Goal: Communication & Community: Answer question/provide support

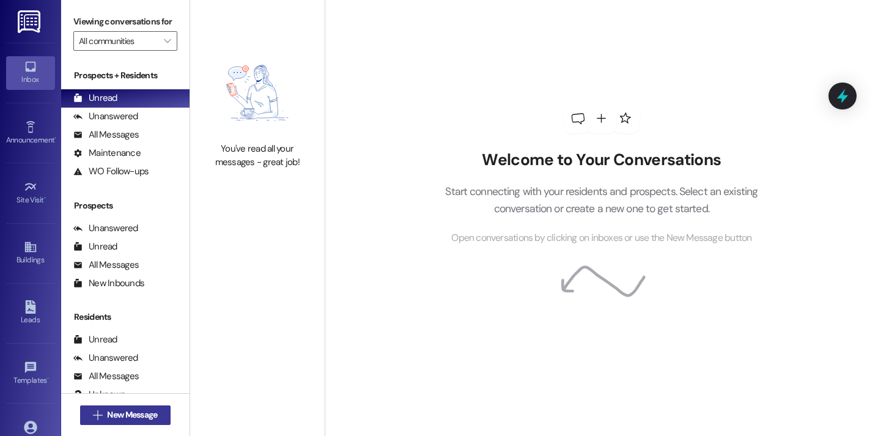
click at [133, 410] on span "New Message" at bounding box center [132, 414] width 50 height 13
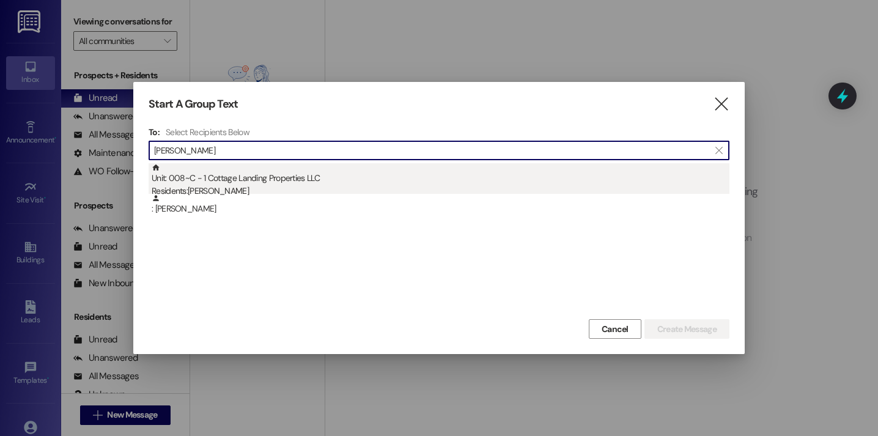
type input "scully"
click at [294, 178] on div "Unit: 008~C - 1 Cottage Landing Properties LLC Residents: Chase Scully" at bounding box center [441, 180] width 578 height 35
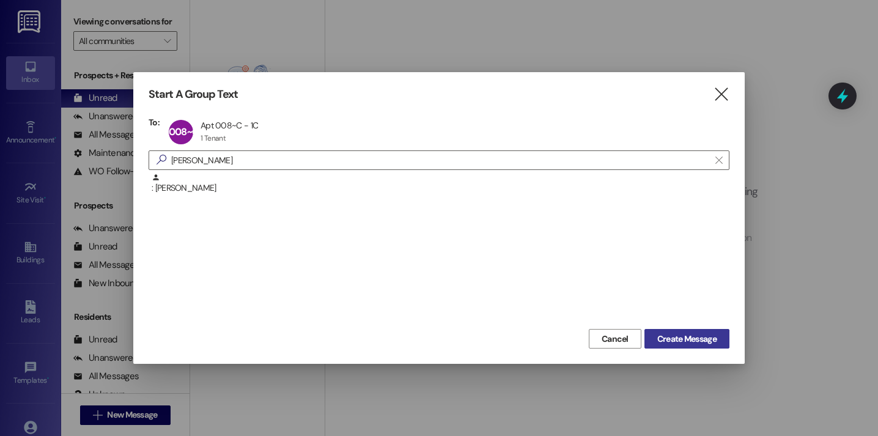
click at [686, 342] on span "Create Message" at bounding box center [686, 339] width 59 height 13
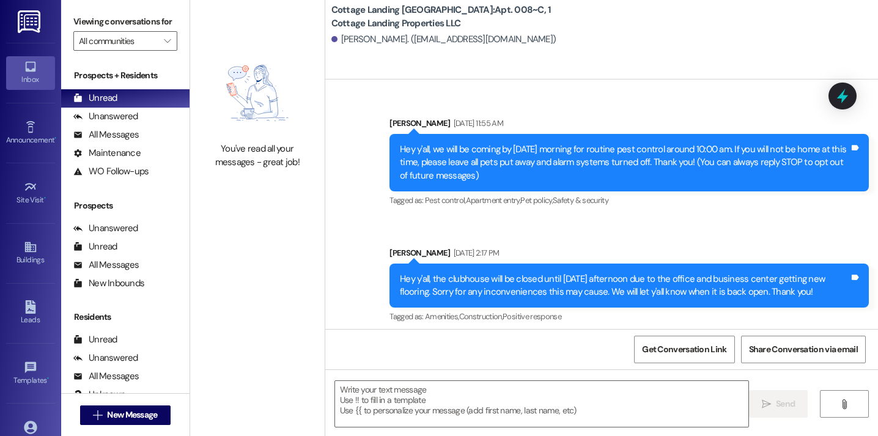
scroll to position [14578, 0]
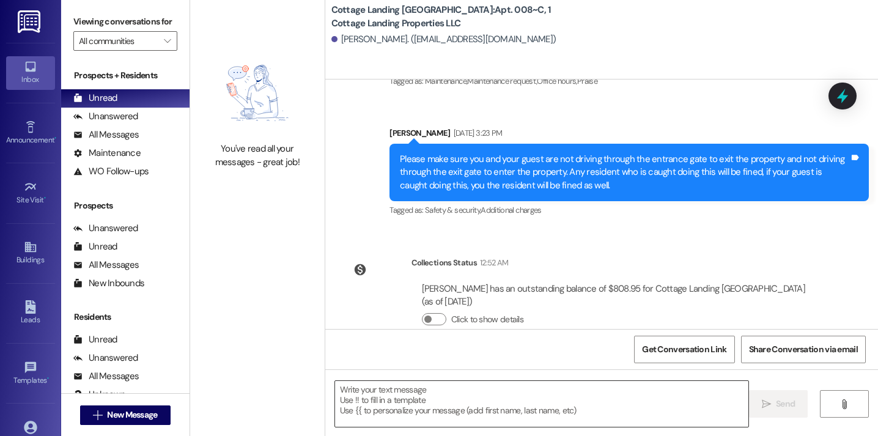
click at [551, 405] on textarea at bounding box center [541, 404] width 413 height 46
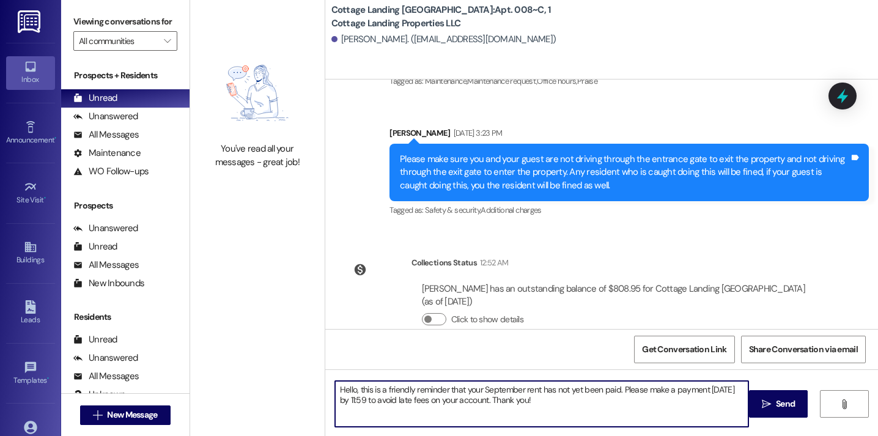
click at [478, 399] on textarea "Hello, this is a friendly reminder that your September rent has not yet been pa…" at bounding box center [541, 404] width 413 height 46
click at [345, 404] on textarea "Hello, this is a friendly reminder that your September rent has not yet been pa…" at bounding box center [541, 404] width 413 height 46
type textarea "Hello, this is a friendly reminder that your September rent has not yet been pa…"
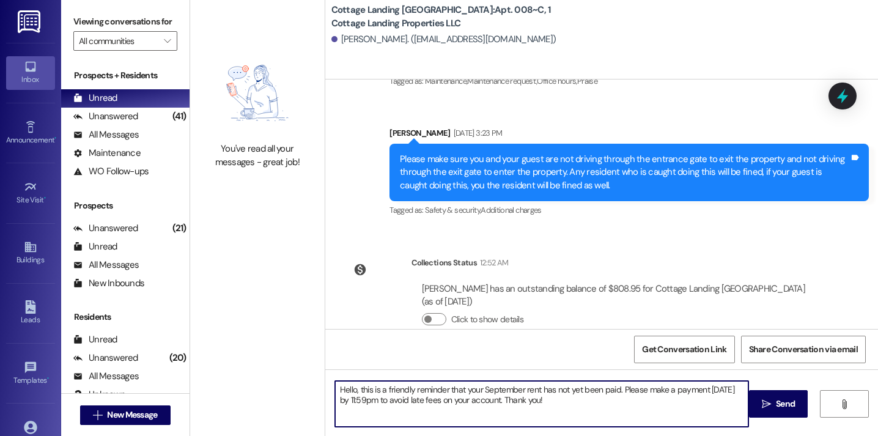
click at [531, 402] on textarea "Hello, this is a friendly reminder that your September rent has not yet been pa…" at bounding box center [541, 404] width 413 height 46
drag, startPoint x: 531, startPoint y: 402, endPoint x: 291, endPoint y: 370, distance: 242.4
click at [291, 370] on div "You've read all your messages - great job! Cottage Landing Lafayette: Apt. 008~…" at bounding box center [534, 218] width 688 height 436
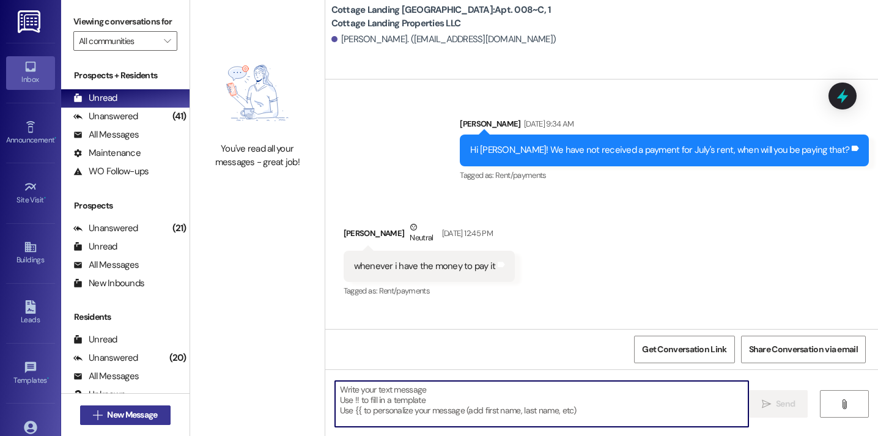
click at [150, 413] on span "New Message" at bounding box center [132, 414] width 50 height 13
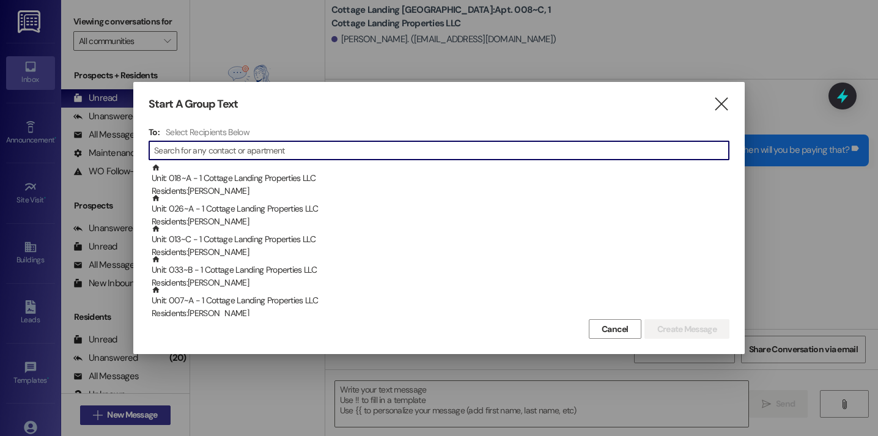
scroll to position [11497, 0]
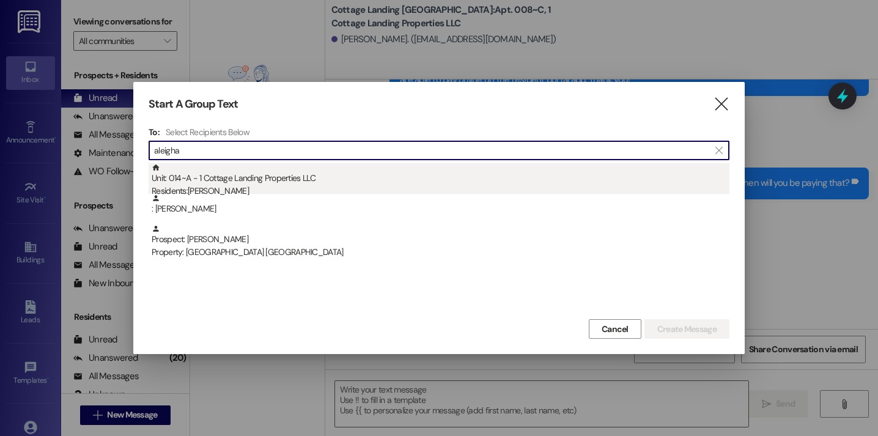
type input "aleigha"
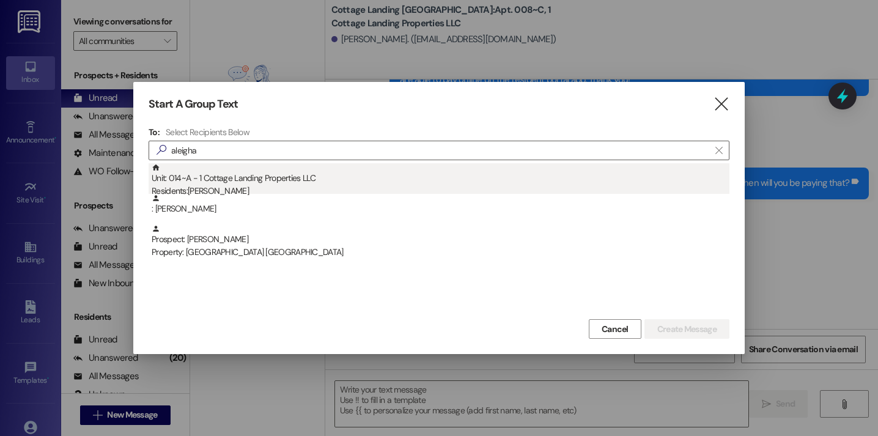
click at [303, 191] on div "Residents: Aleigha Le" at bounding box center [441, 191] width 578 height 13
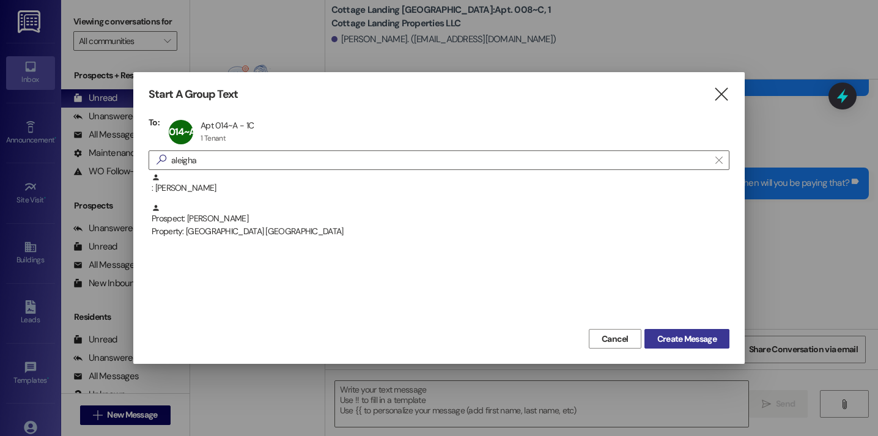
click at [669, 329] on button "Create Message" at bounding box center [686, 339] width 85 height 20
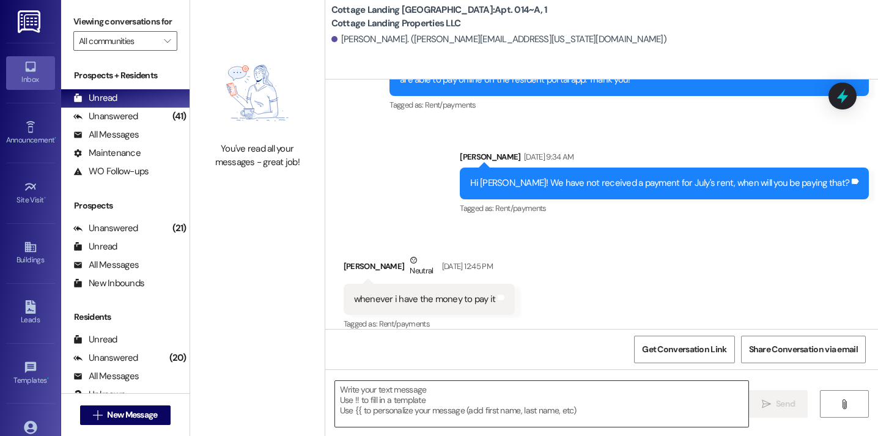
scroll to position [1506, 0]
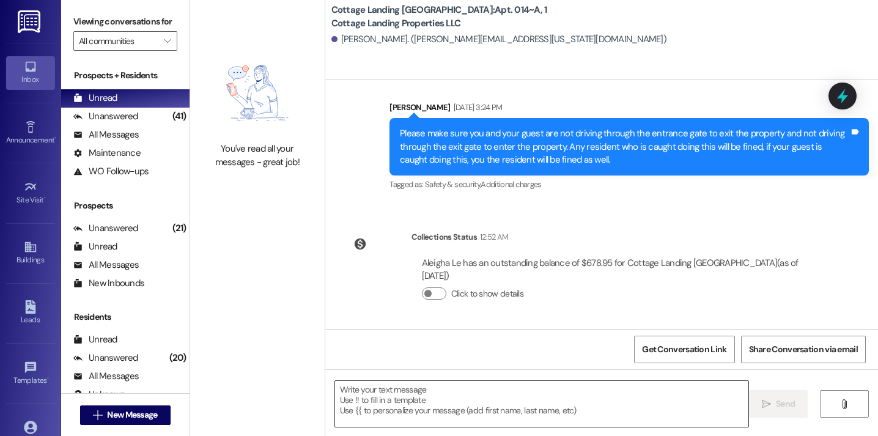
click at [532, 403] on textarea at bounding box center [541, 404] width 413 height 46
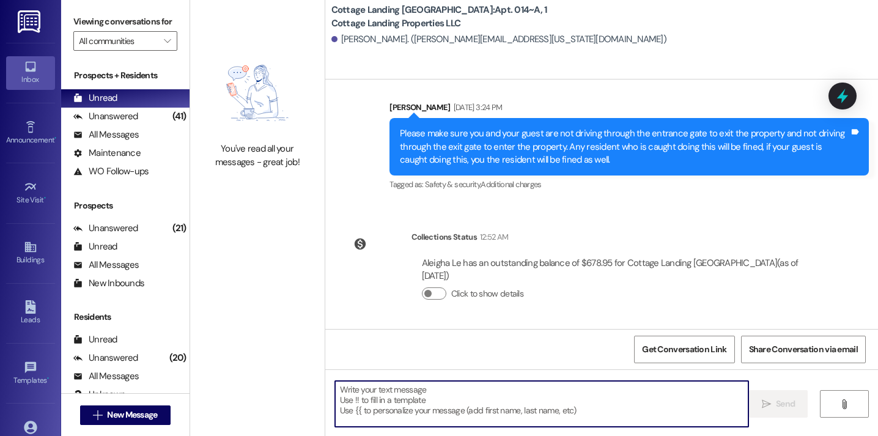
paste textarea "Hello, this is a friendly reminder that your September rent has not yet been pa…"
type textarea "Hello, this is a friendly reminder that your September rent has not yet been pa…"
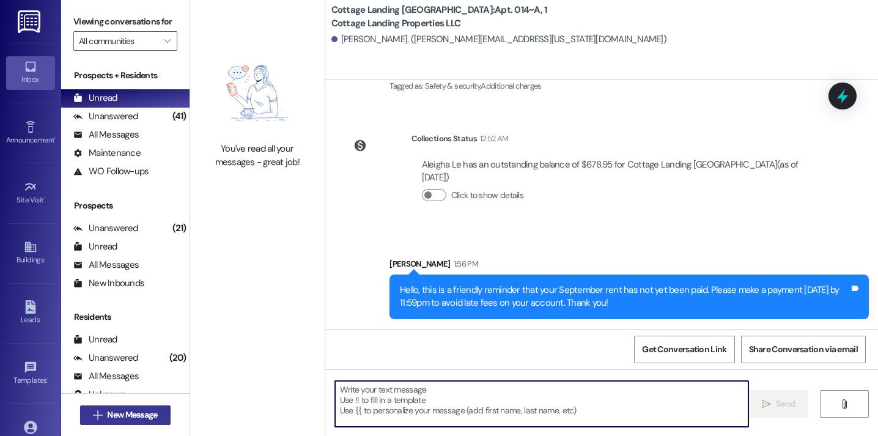
click at [153, 414] on span "New Message" at bounding box center [132, 414] width 50 height 13
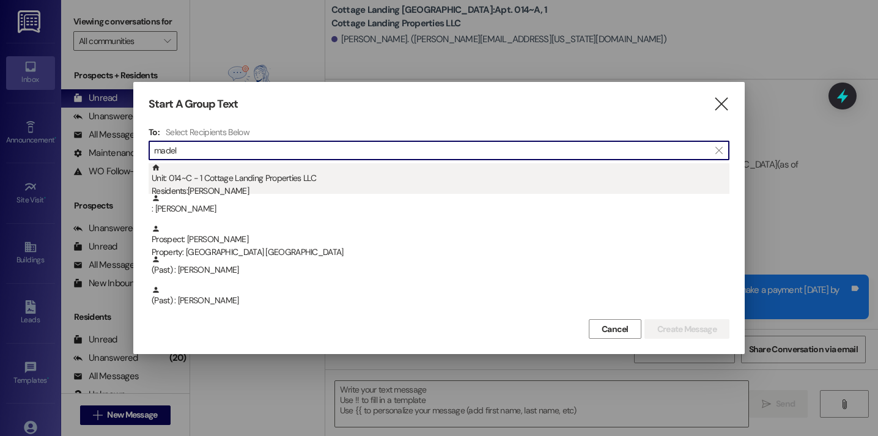
type input "madel"
click at [227, 178] on div "Unit: 014~C - 1 Cottage Landing Properties LLC Residents: Madelyn Gisclair" at bounding box center [441, 180] width 578 height 35
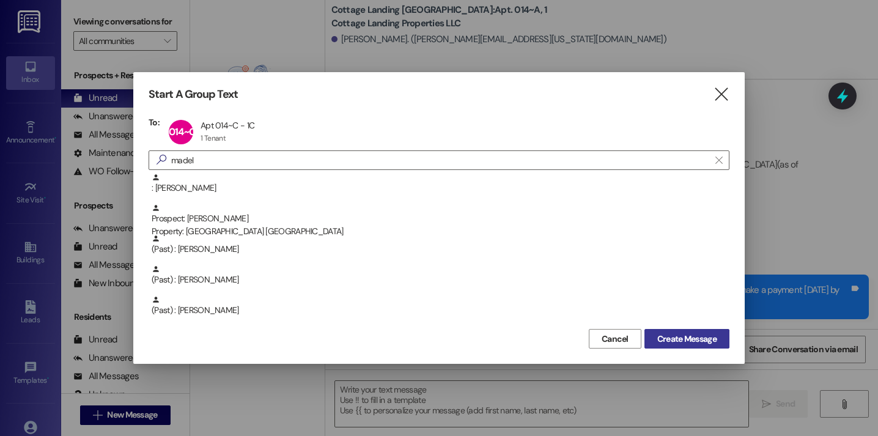
click at [694, 340] on span "Create Message" at bounding box center [686, 339] width 59 height 13
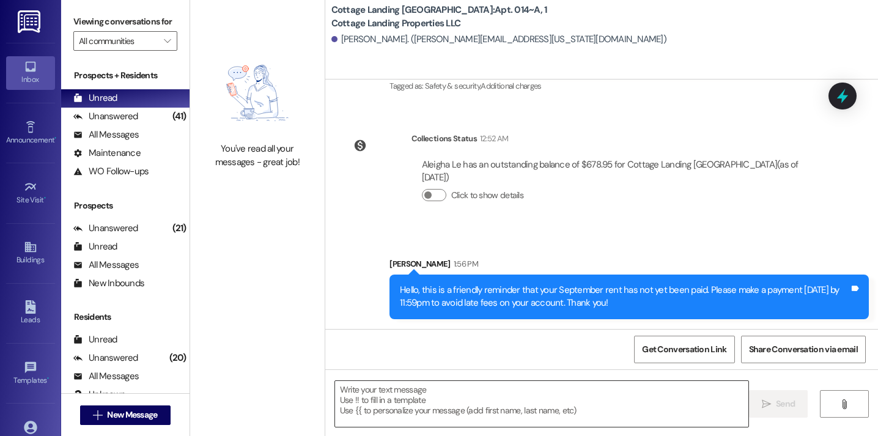
click at [521, 410] on textarea at bounding box center [541, 404] width 413 height 46
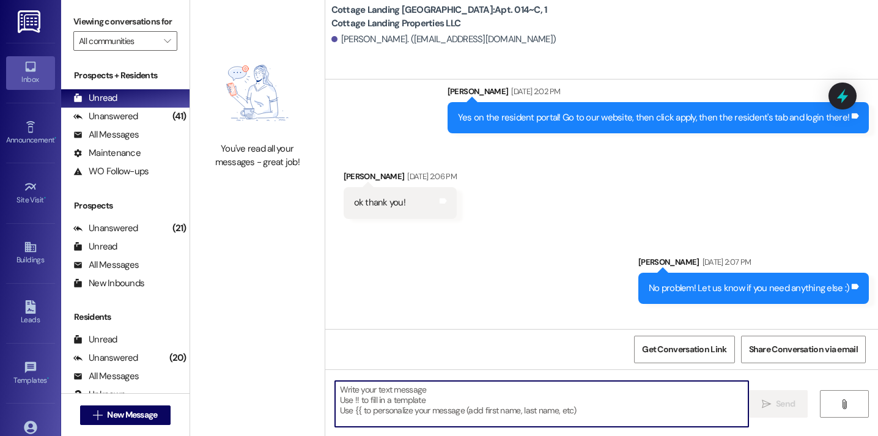
scroll to position [16319, 0]
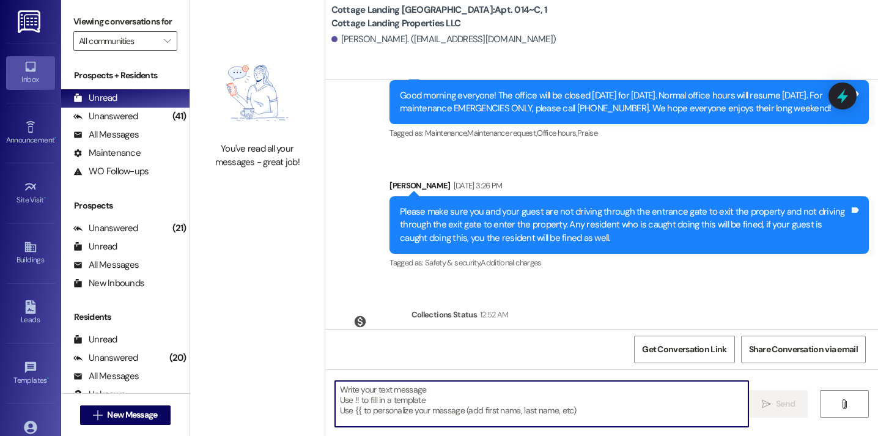
paste textarea "Hello, this is a friendly reminder that your September rent has not yet been pa…"
type textarea "Hello, this is a friendly reminder that your September rent has not yet been pa…"
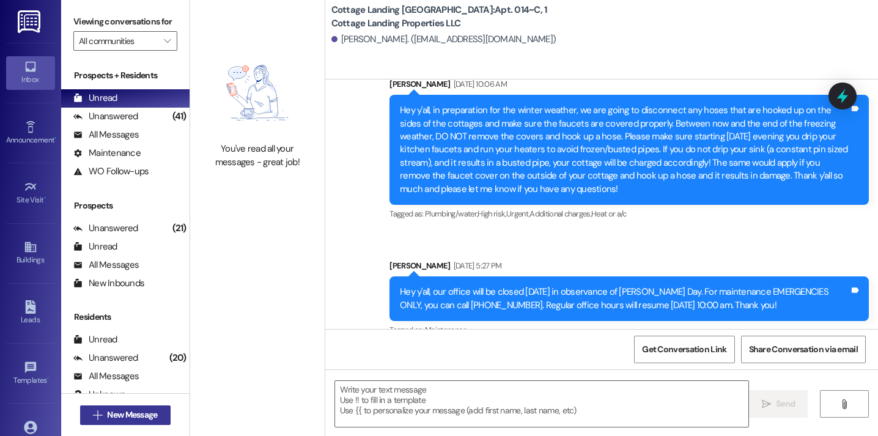
click at [146, 416] on span "New Message" at bounding box center [132, 414] width 50 height 13
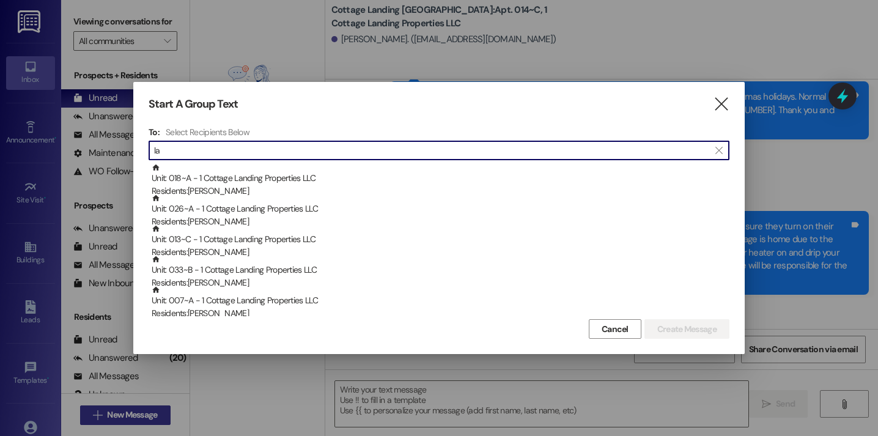
scroll to position [7400, 0]
type input "l"
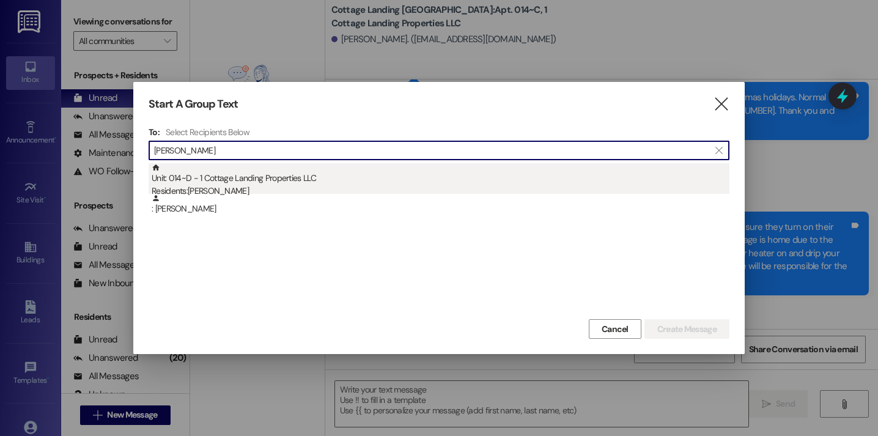
type input "clayt"
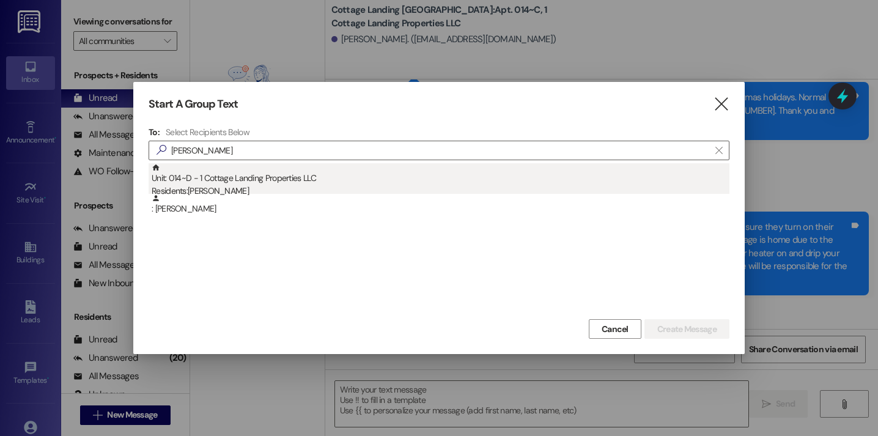
click at [234, 167] on div "Unit: 014~D - 1 Cottage Landing Properties LLC Residents: Elizabeth Clayton" at bounding box center [441, 180] width 578 height 35
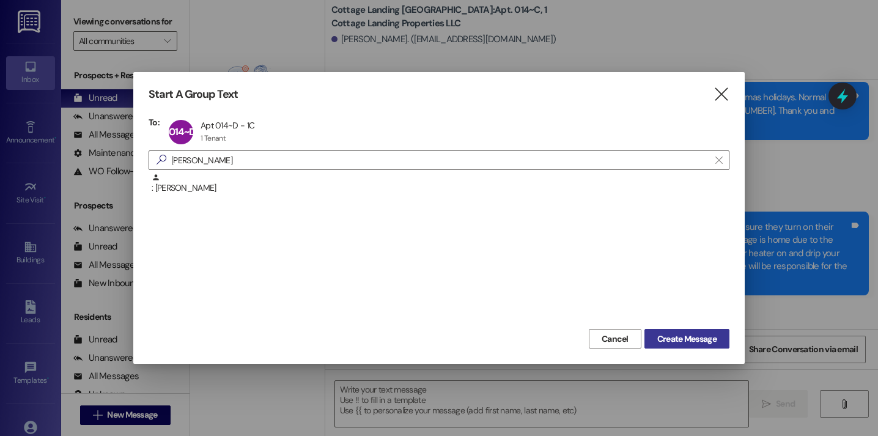
click at [650, 333] on button "Create Message" at bounding box center [686, 339] width 85 height 20
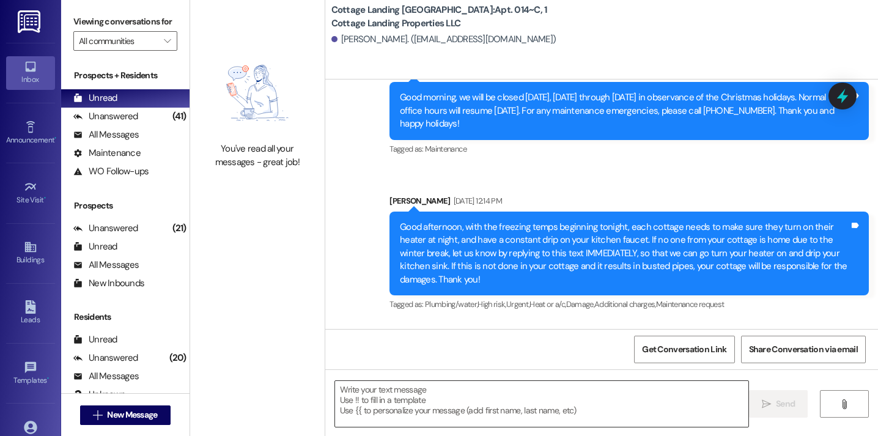
click at [569, 388] on textarea at bounding box center [541, 404] width 413 height 46
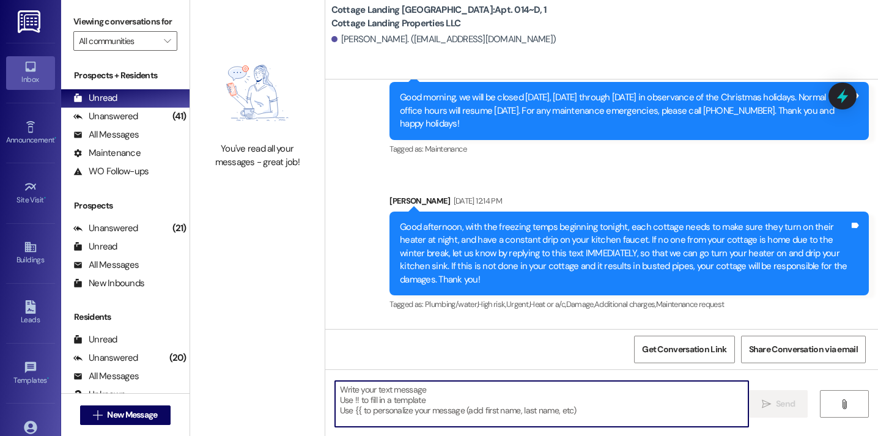
paste textarea "Hello, this is a friendly reminder that your September rent has not yet been pa…"
type textarea "Hello, this is a friendly reminder that your September rent has not yet been pa…"
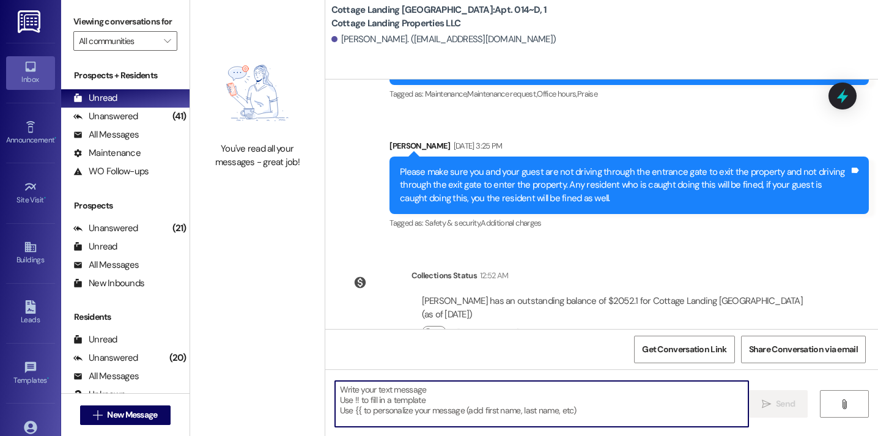
scroll to position [14599, 0]
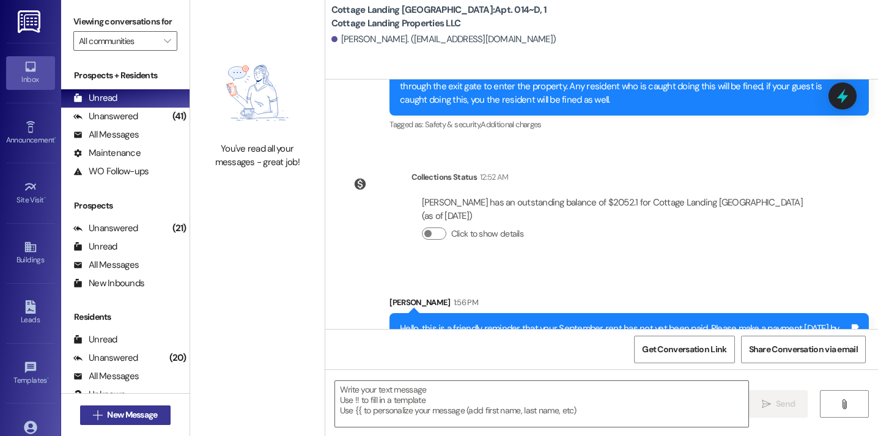
click at [160, 414] on button " New Message" at bounding box center [125, 415] width 90 height 20
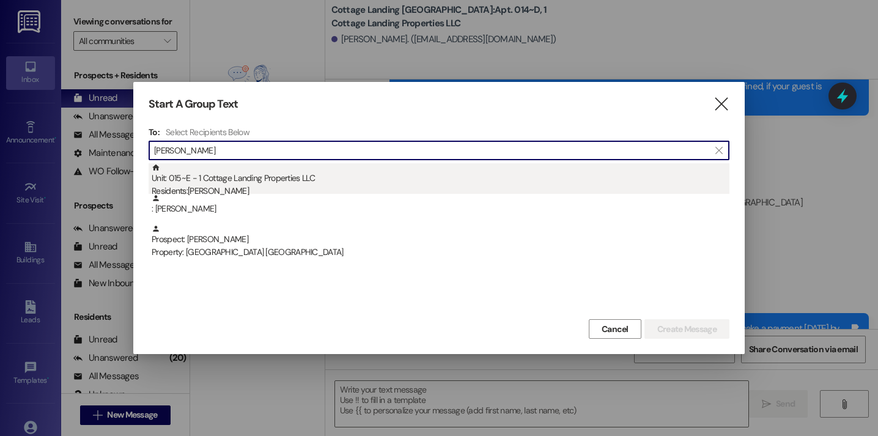
type input "romero"
click at [264, 191] on div "Residents: Audrey Romero" at bounding box center [441, 191] width 578 height 13
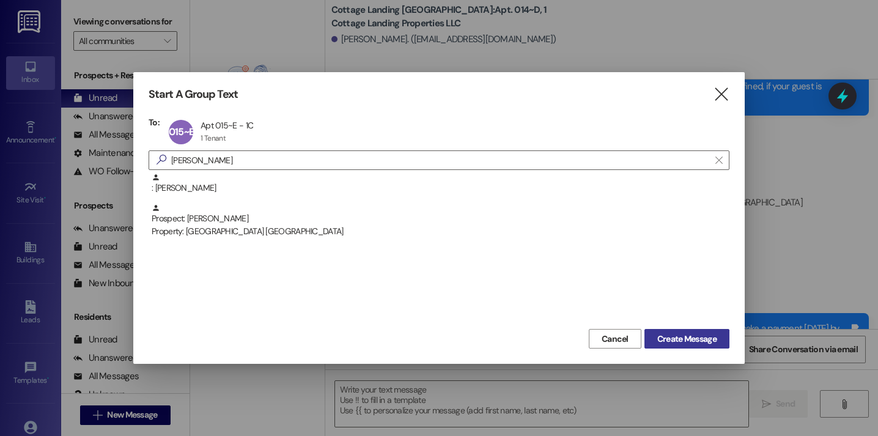
click at [679, 333] on span "Create Message" at bounding box center [686, 339] width 59 height 13
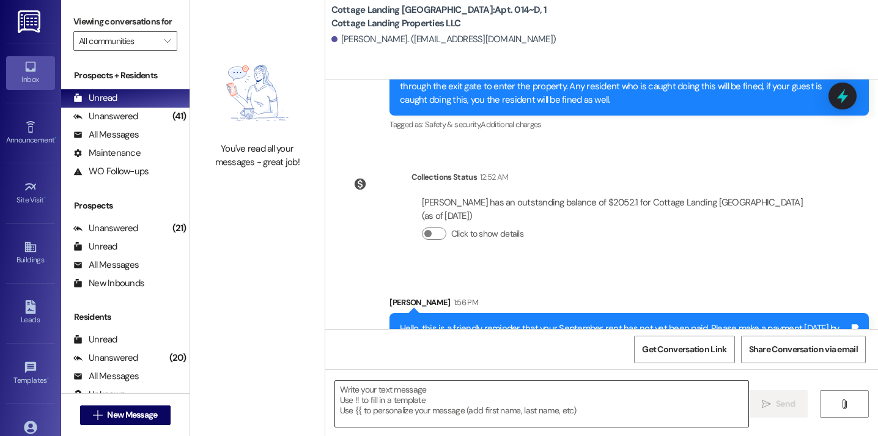
click at [570, 394] on textarea at bounding box center [541, 404] width 413 height 46
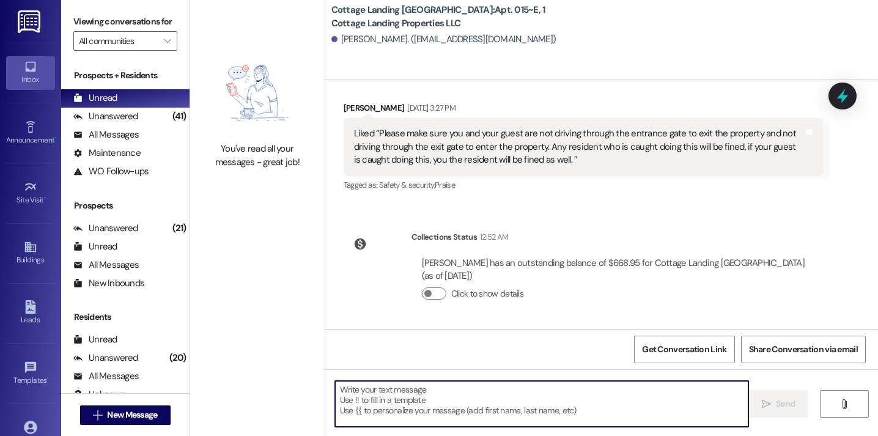
scroll to position [961, 0]
paste textarea "Hello, this is a friendly reminder that your September rent has not yet been pa…"
type textarea "Hello, this is a friendly reminder that your September rent has not yet been pa…"
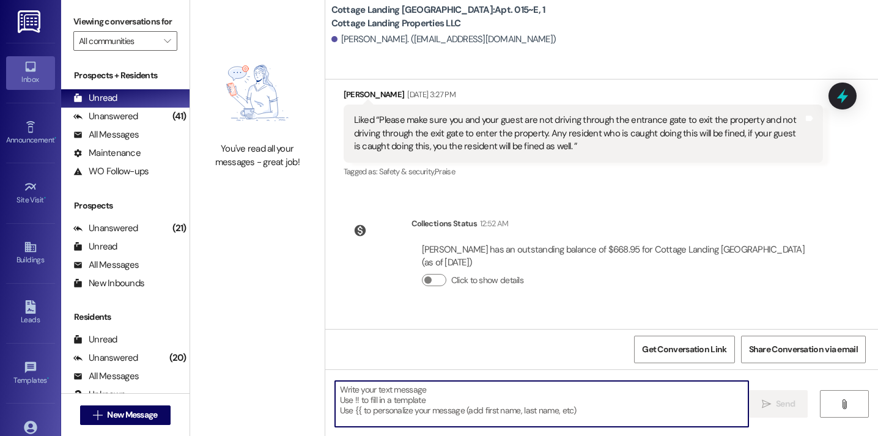
scroll to position [1060, 0]
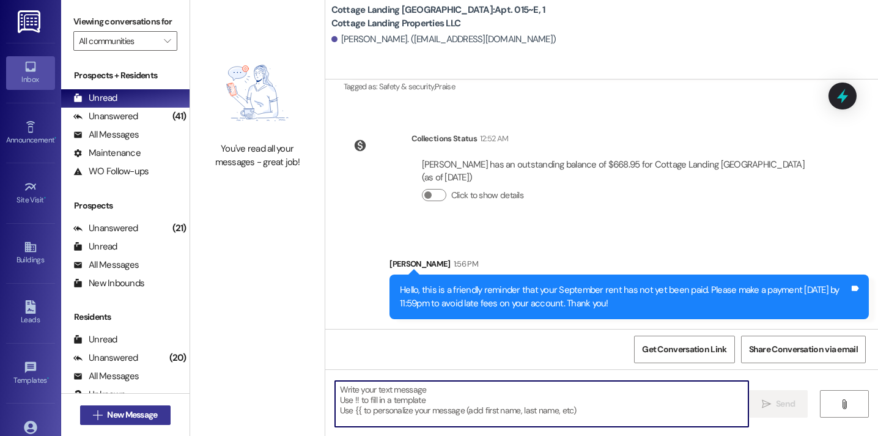
click at [156, 417] on span "New Message" at bounding box center [132, 414] width 55 height 13
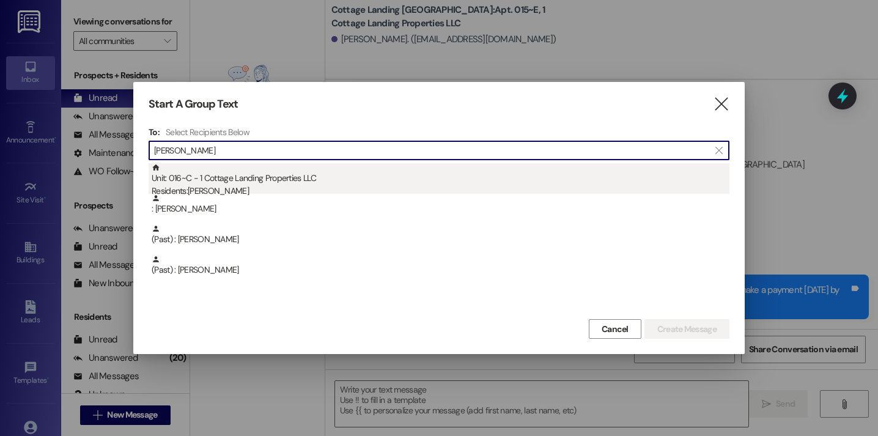
type input "hoover"
click at [271, 178] on div "Unit: 016~C - 1 Cottage Landing Properties LLC Residents: Angele Hoover" at bounding box center [441, 180] width 578 height 35
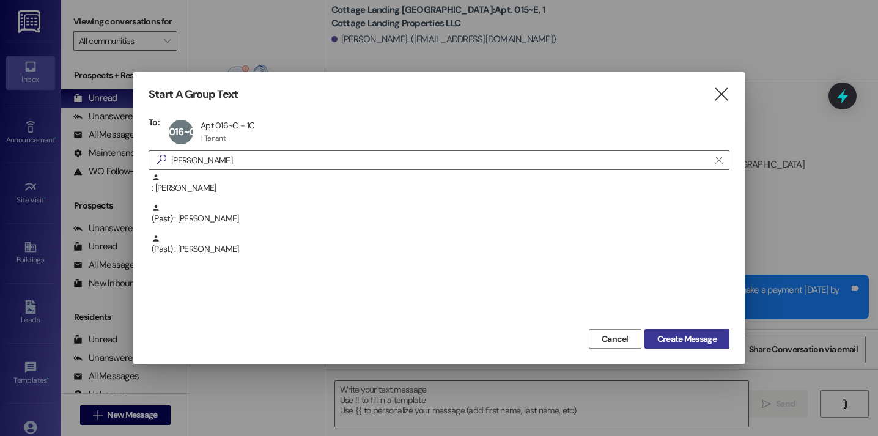
click at [679, 344] on span "Create Message" at bounding box center [686, 339] width 59 height 13
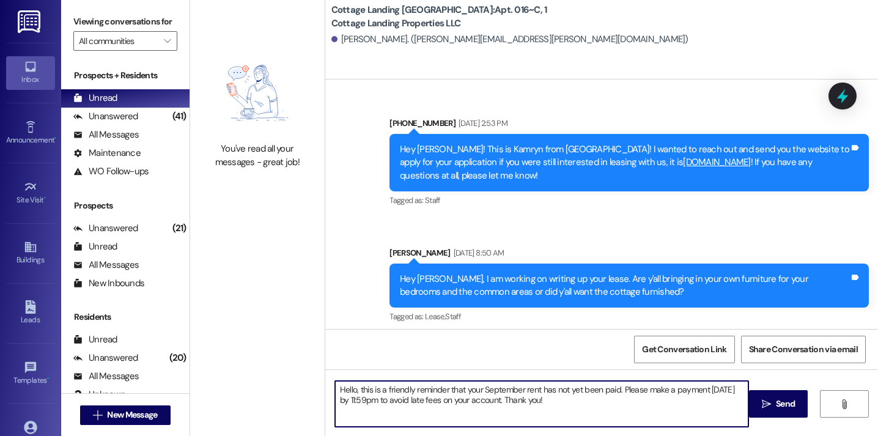
type textarea "Hello, this is a friendly reminder that your September rent has not yet been pa…"
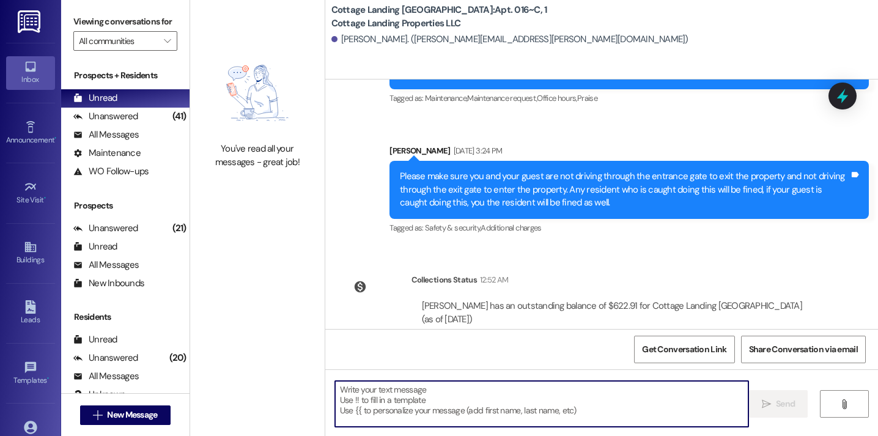
scroll to position [41130, 0]
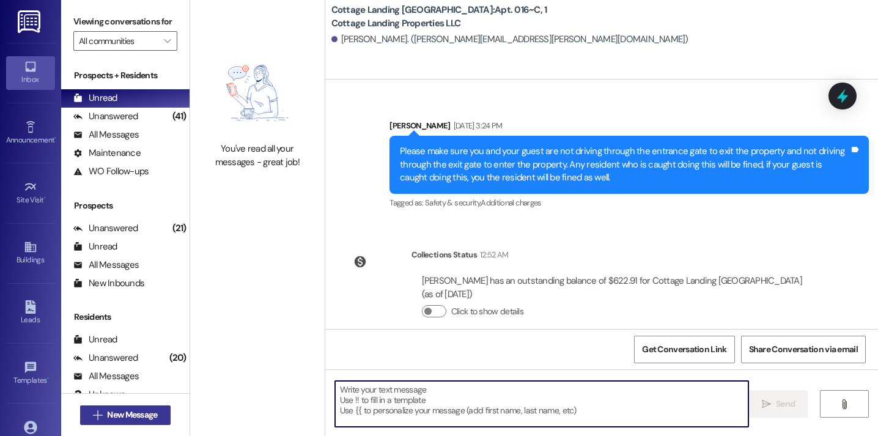
click at [158, 411] on button " New Message" at bounding box center [125, 415] width 90 height 20
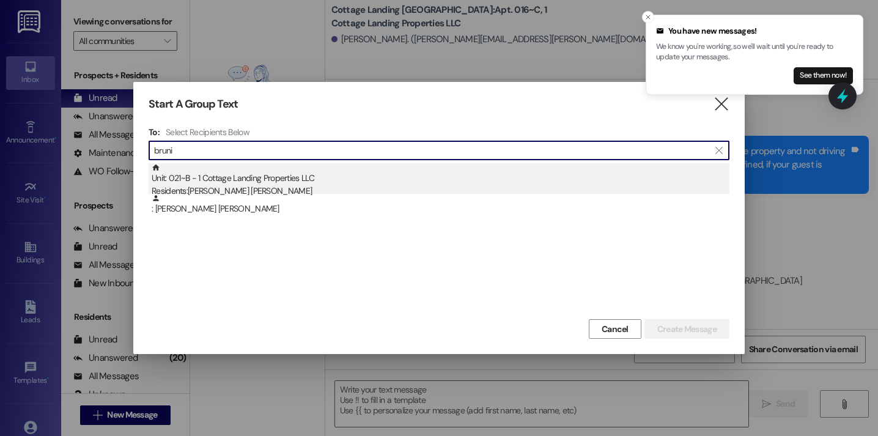
type input "bruni"
click at [262, 187] on div "Residents: Presley Bruni" at bounding box center [441, 191] width 578 height 13
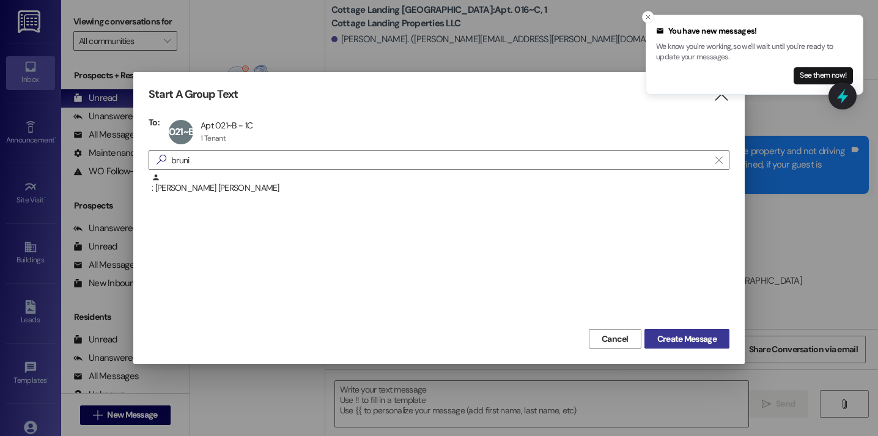
click at [683, 335] on span "Create Message" at bounding box center [686, 339] width 59 height 13
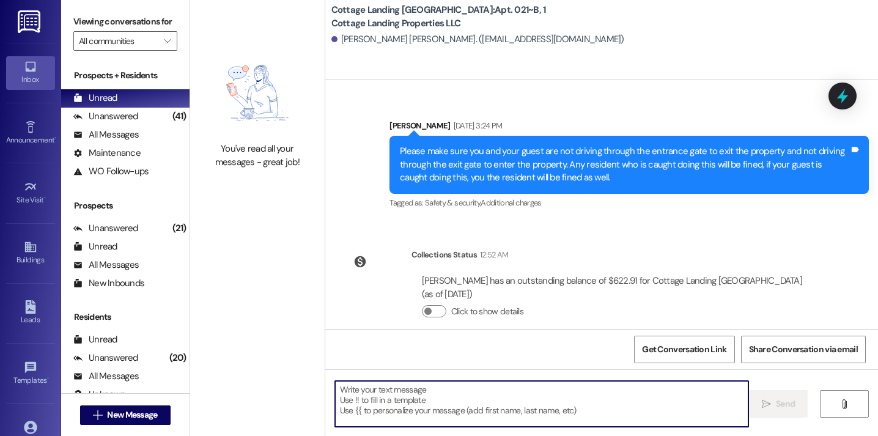
click at [532, 404] on textarea at bounding box center [541, 404] width 413 height 46
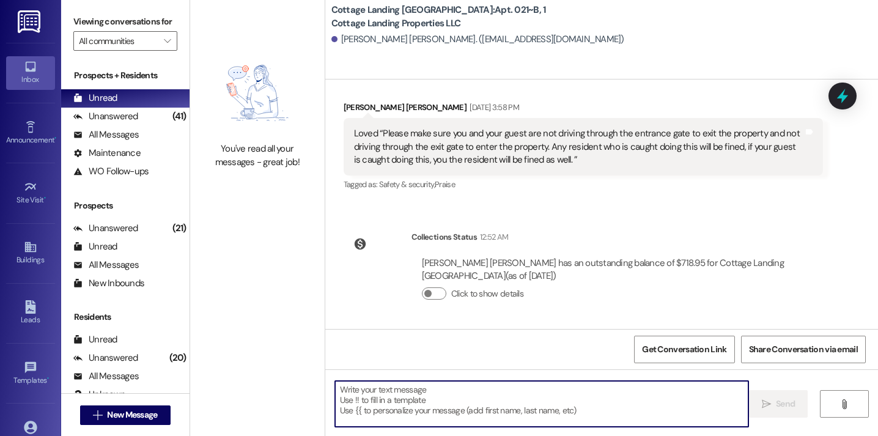
scroll to position [1531, 0]
paste textarea "Hello, this is a friendly reminder that your September rent has not yet been pa…"
type textarea "Hello, this is a friendly reminder that your September rent has not yet been pa…"
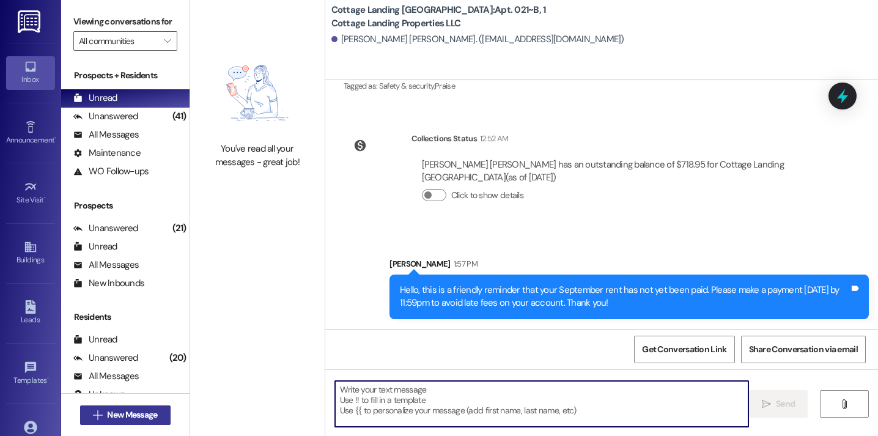
click at [125, 410] on span "New Message" at bounding box center [132, 414] width 50 height 13
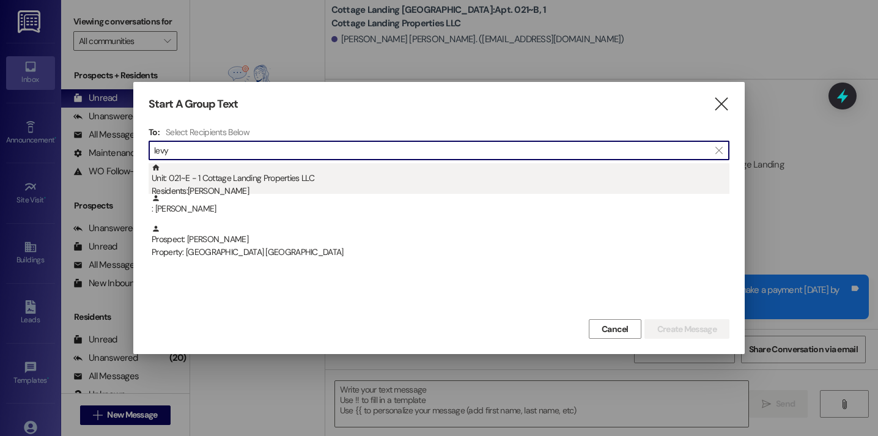
type input "levy"
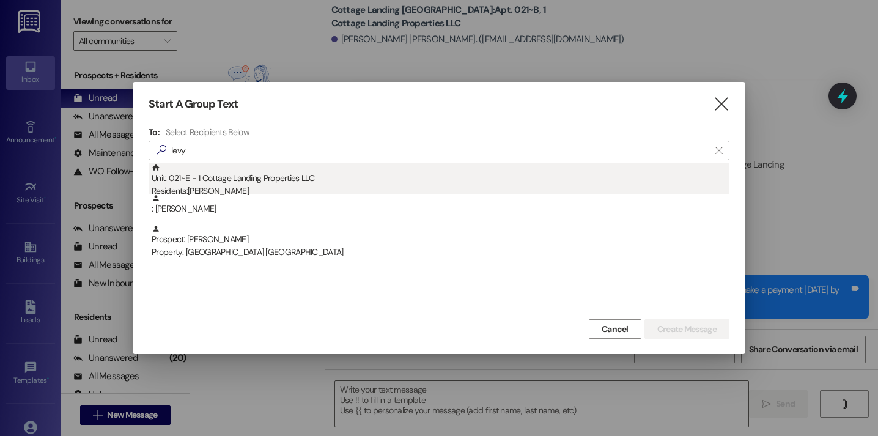
click at [295, 169] on div "Unit: 021~E - 1 Cottage Landing Properties LLC Residents: Callie Levy" at bounding box center [441, 180] width 578 height 35
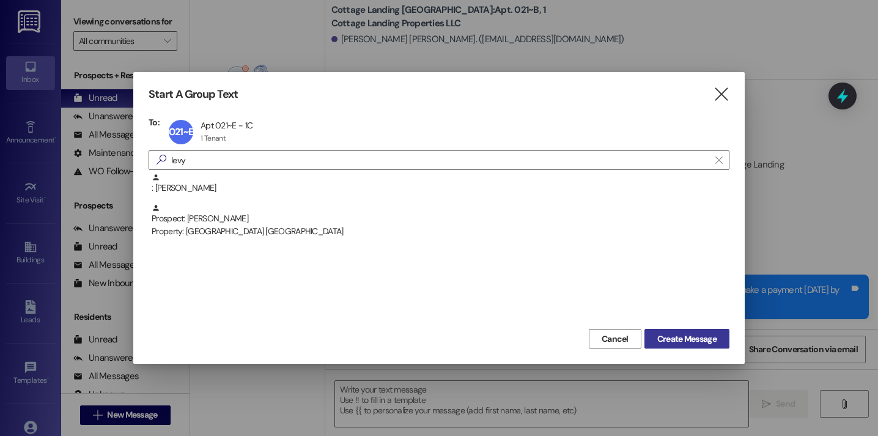
click at [696, 338] on span "Create Message" at bounding box center [686, 339] width 59 height 13
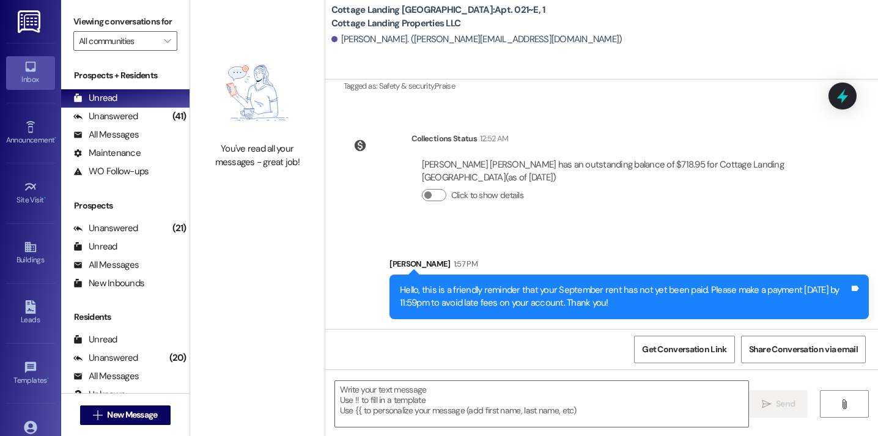
scroll to position [605, 0]
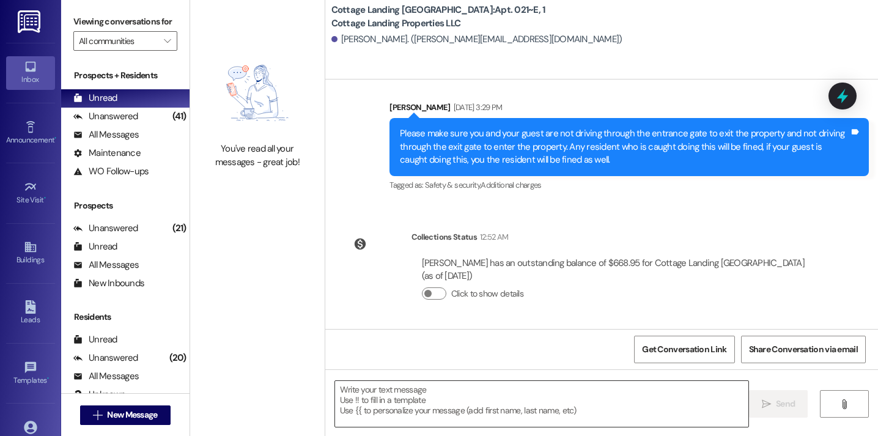
click at [502, 384] on textarea at bounding box center [541, 404] width 413 height 46
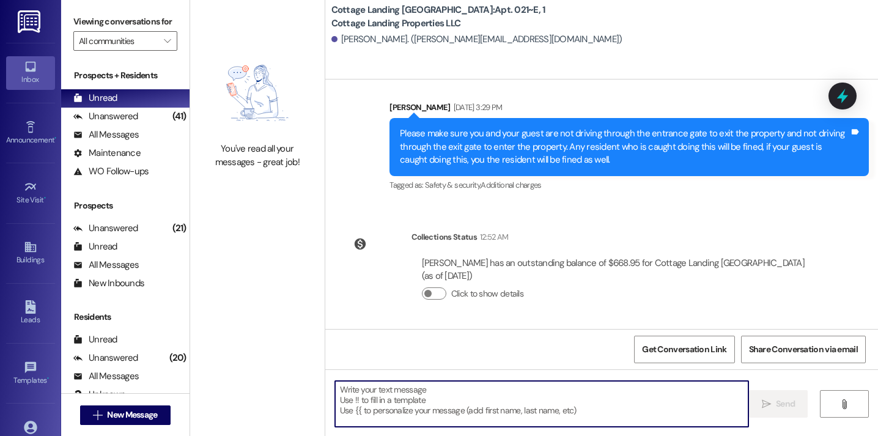
paste textarea "Hello, this is a friendly reminder that your September rent has not yet been pa…"
type textarea "Hello, this is a friendly reminder that your September rent has not yet been pa…"
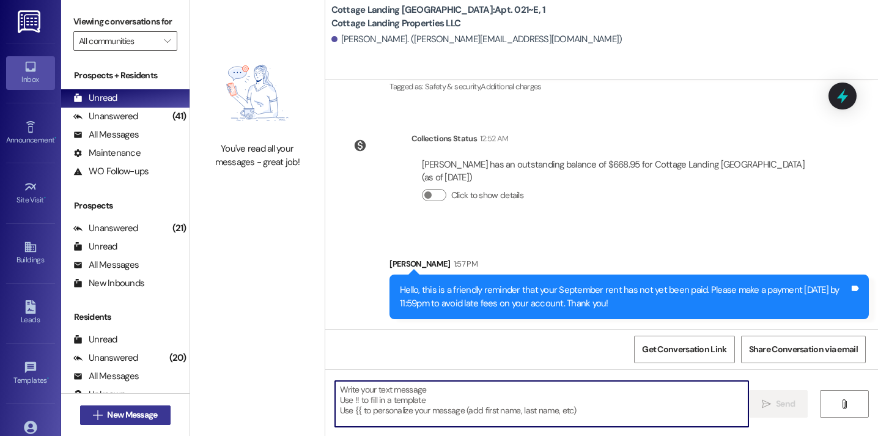
click at [155, 416] on span "New Message" at bounding box center [132, 414] width 55 height 13
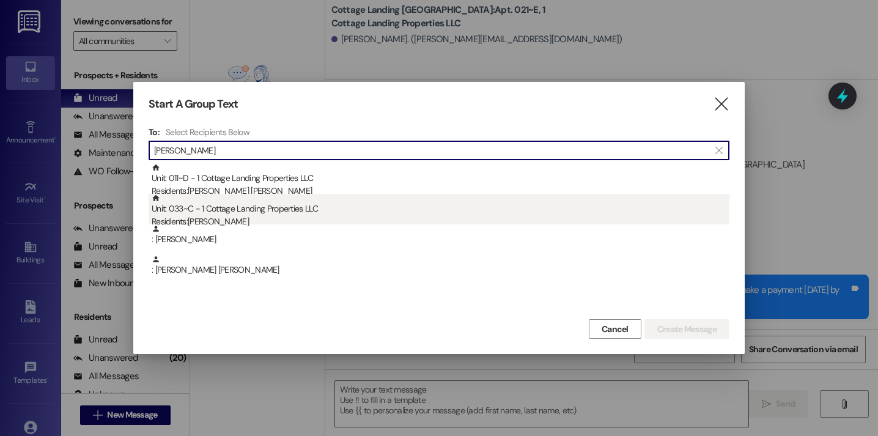
type input "dufrene"
click at [288, 206] on div "Unit: 033~C - 1 Cottage Landing Properties LLC Residents: Kylie Dufrene" at bounding box center [441, 211] width 578 height 35
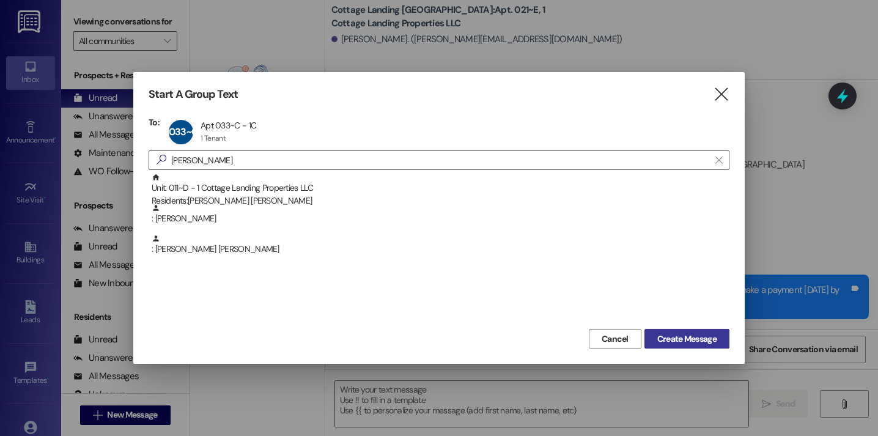
click at [702, 333] on span "Create Message" at bounding box center [686, 339] width 59 height 13
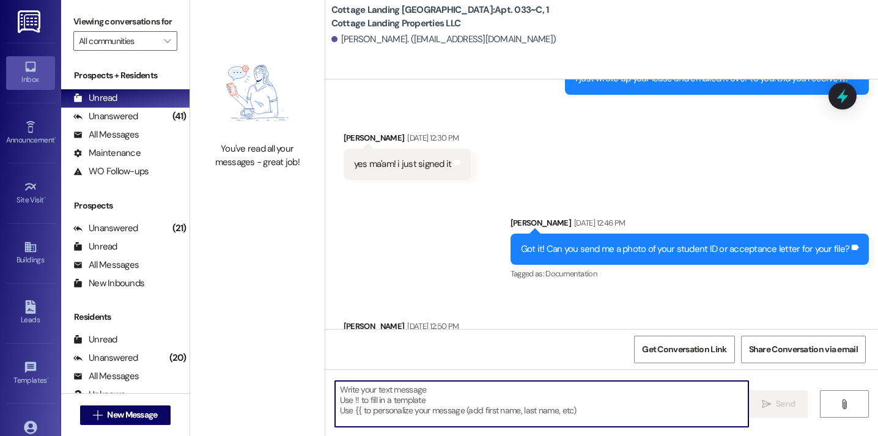
scroll to position [25528, 0]
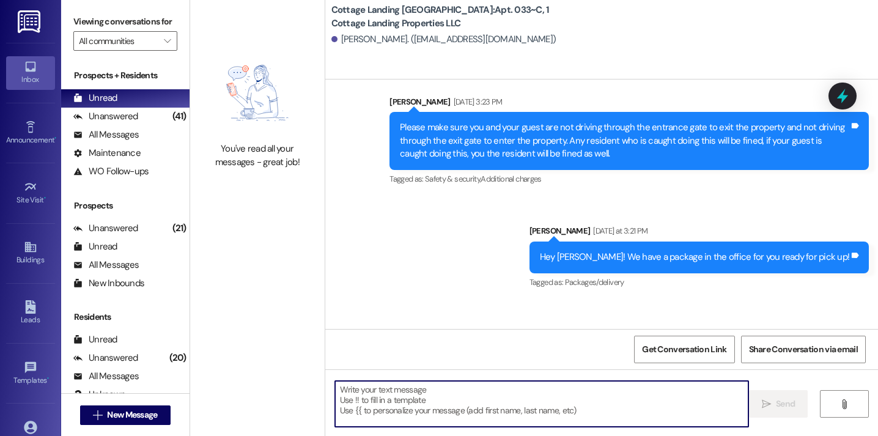
click at [451, 403] on textarea at bounding box center [541, 404] width 413 height 46
paste textarea "Hello, this is a friendly reminder that your September rent has not yet been pa…"
type textarea "Hello, this is a friendly reminder that your September rent has not yet been pa…"
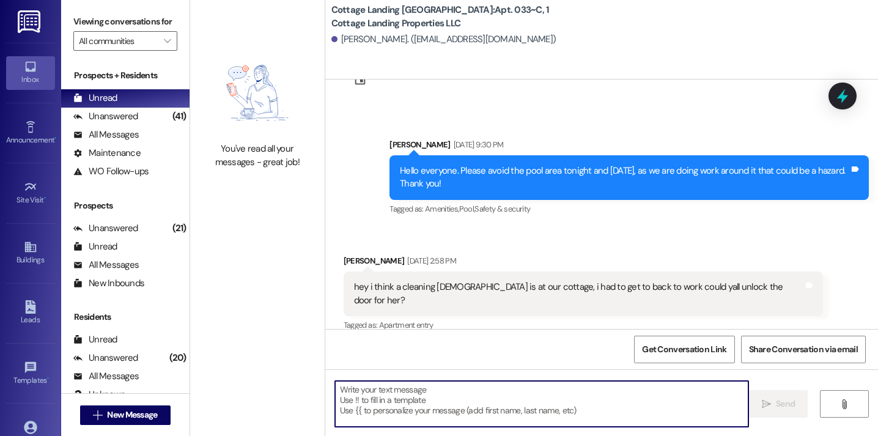
scroll to position [25437, 0]
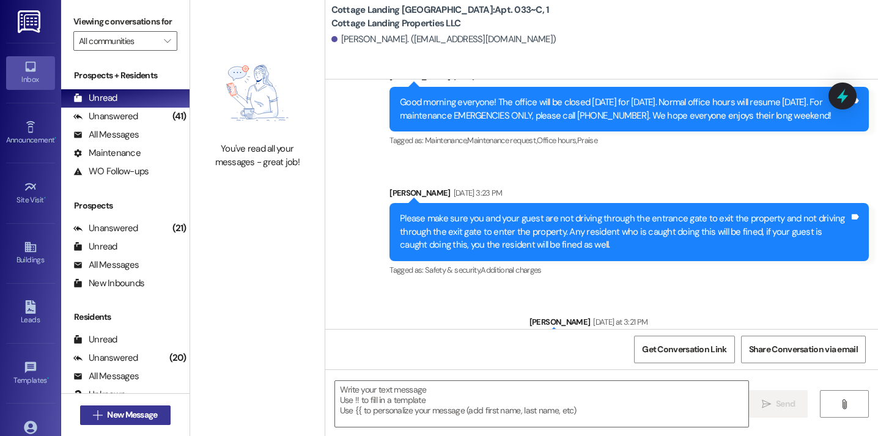
click at [158, 422] on button " New Message" at bounding box center [125, 415] width 90 height 20
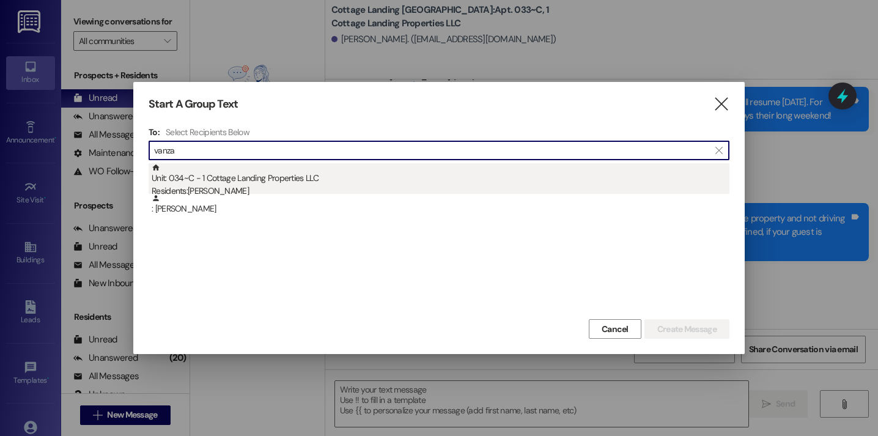
type input "vanza"
click at [255, 180] on div "Unit: 034~C - 1 Cottage Landing Properties LLC Residents: Robert Vanzant" at bounding box center [441, 180] width 578 height 35
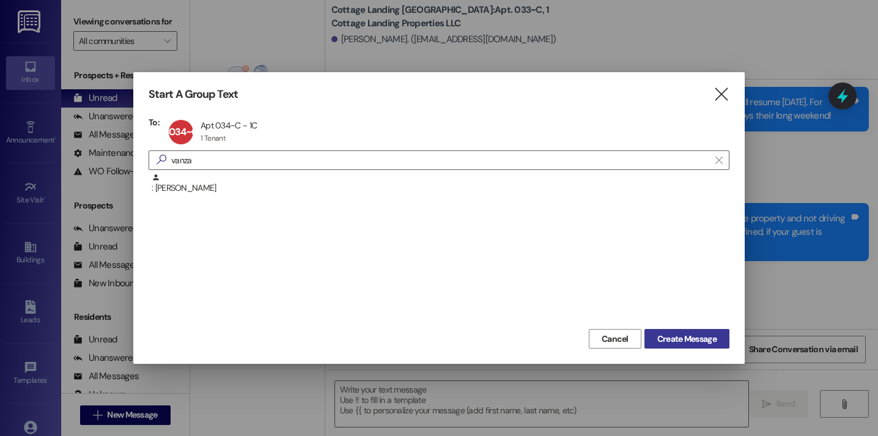
click at [662, 337] on span "Create Message" at bounding box center [686, 339] width 59 height 13
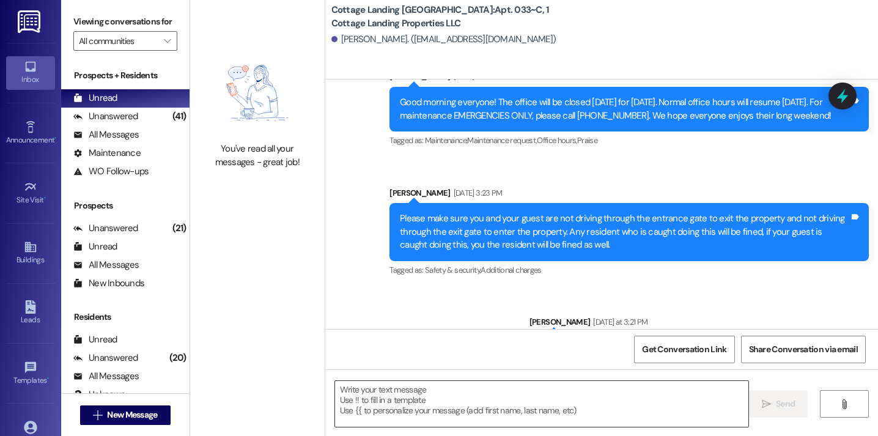
click at [567, 400] on textarea at bounding box center [541, 404] width 413 height 46
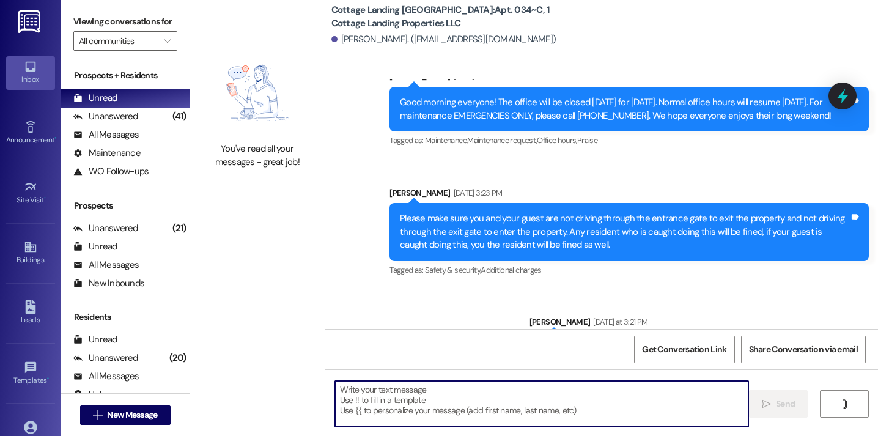
paste textarea "Hello, this is a friendly reminder that your September rent has not yet been pa…"
type textarea "Hello, this is a friendly reminder that your September rent has not yet been pa…"
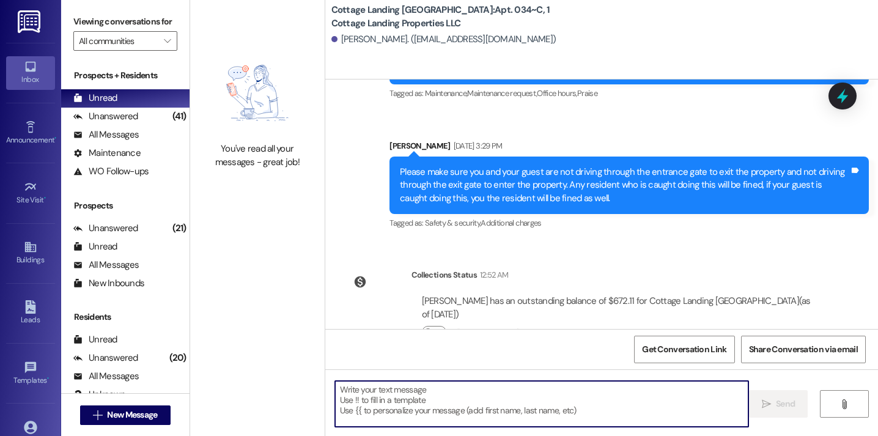
scroll to position [21838, 0]
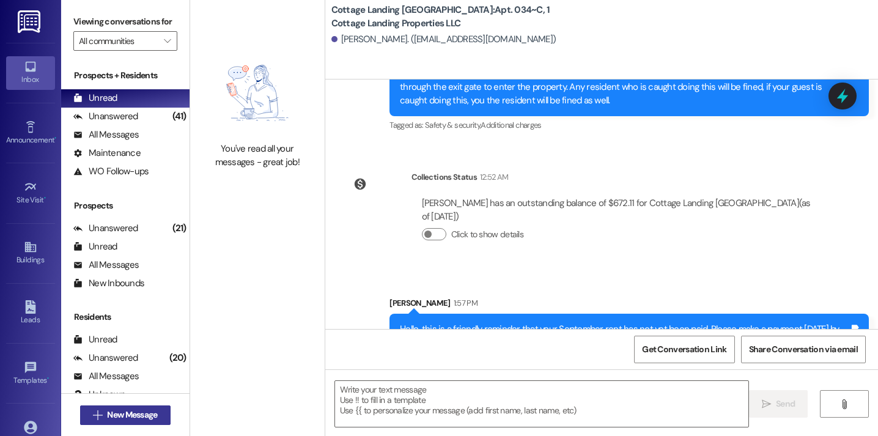
click at [154, 414] on span "New Message" at bounding box center [132, 414] width 50 height 13
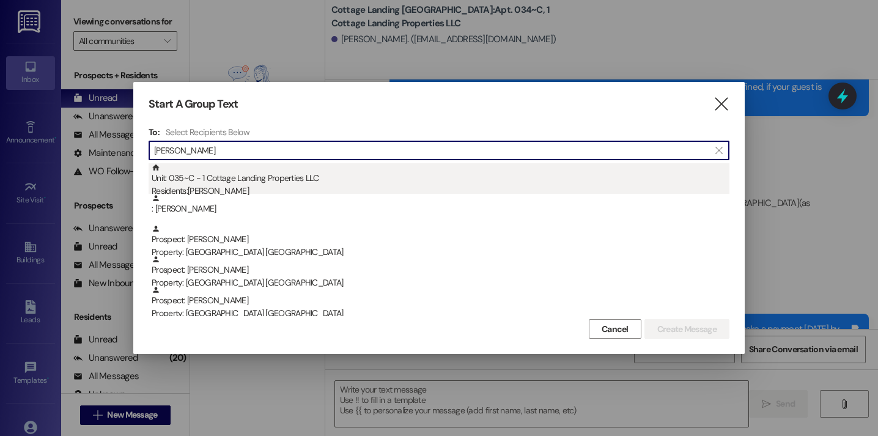
type input "johns"
click at [267, 189] on div "Residents: Obryan Johnson" at bounding box center [441, 191] width 578 height 13
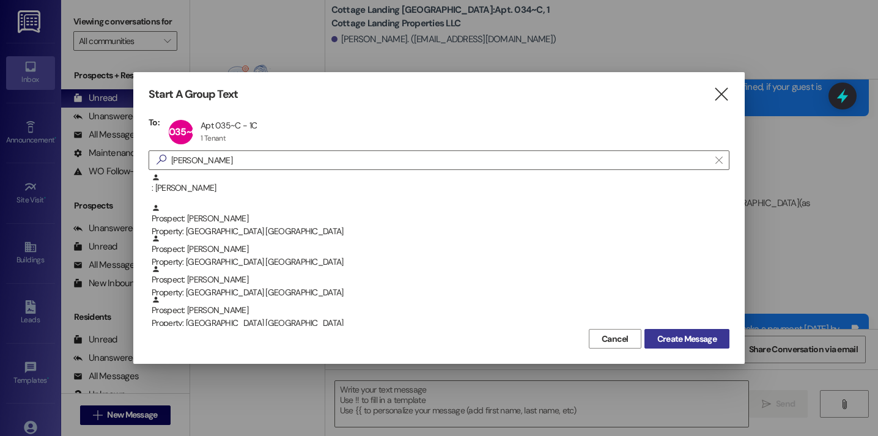
click at [664, 342] on span "Create Message" at bounding box center [686, 339] width 59 height 13
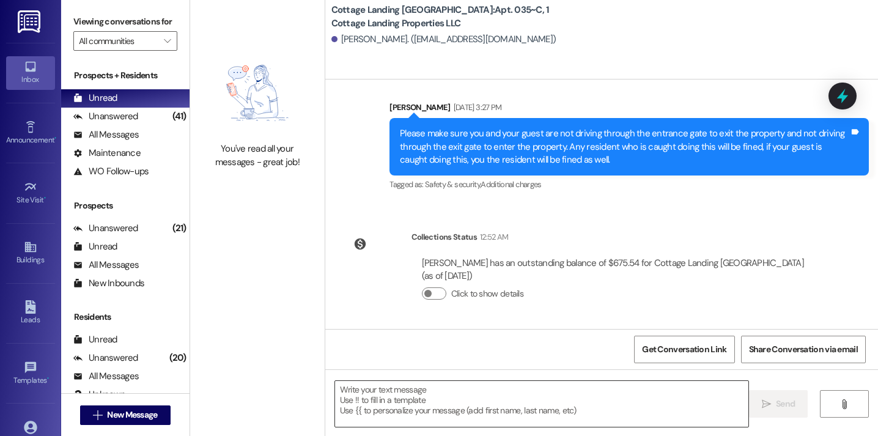
scroll to position [12457, 0]
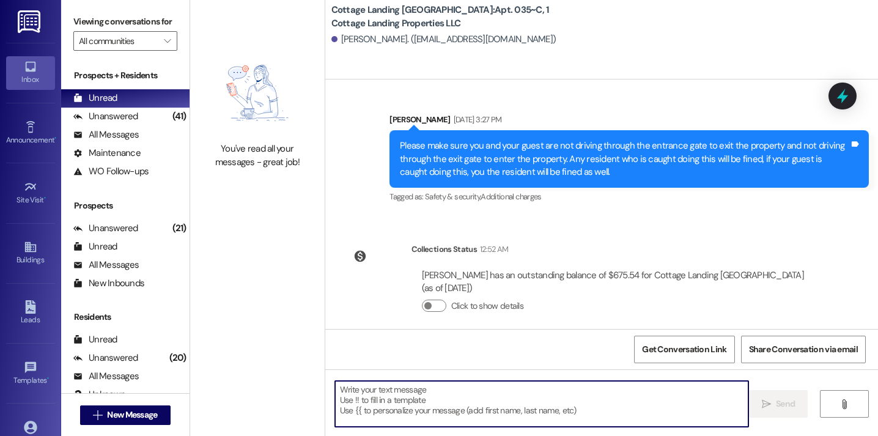
click at [436, 402] on textarea at bounding box center [541, 404] width 413 height 46
paste textarea "Hello, this is a friendly reminder that your September rent has not yet been pa…"
type textarea "Hello, this is a friendly reminder that your September rent has not yet been pa…"
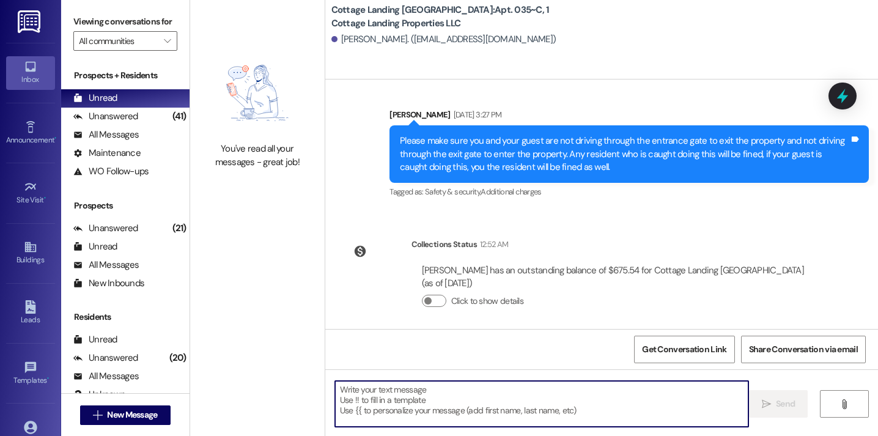
scroll to position [12556, 0]
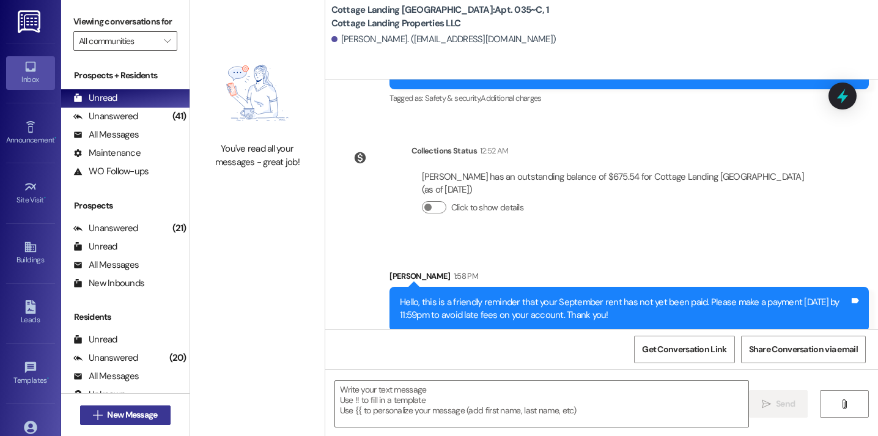
click at [153, 405] on div " New Message" at bounding box center [125, 415] width 90 height 31
click at [152, 413] on span "New Message" at bounding box center [132, 414] width 50 height 13
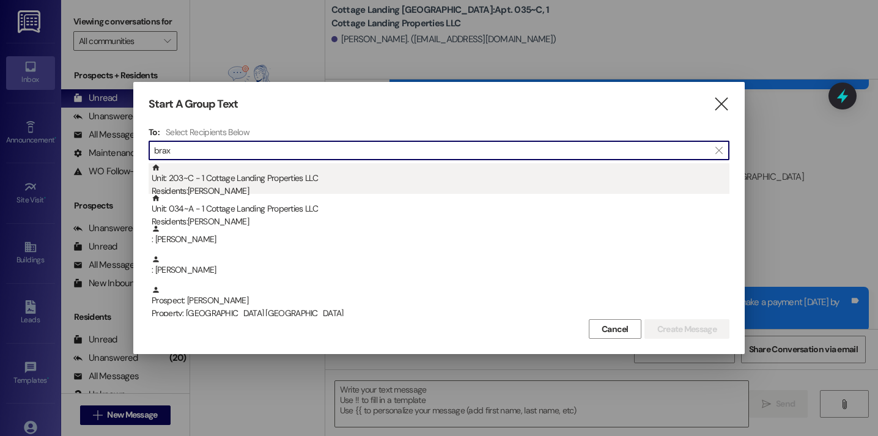
type input "brax"
click at [277, 178] on div "Unit: 203~C - 1 Cottage Landing Properties LLC Residents: Alyssa Braxton" at bounding box center [441, 180] width 578 height 35
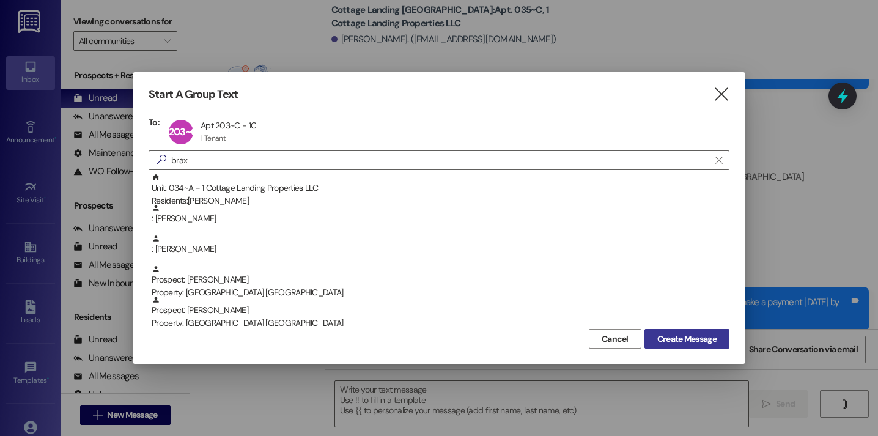
click at [669, 334] on span "Create Message" at bounding box center [686, 339] width 59 height 13
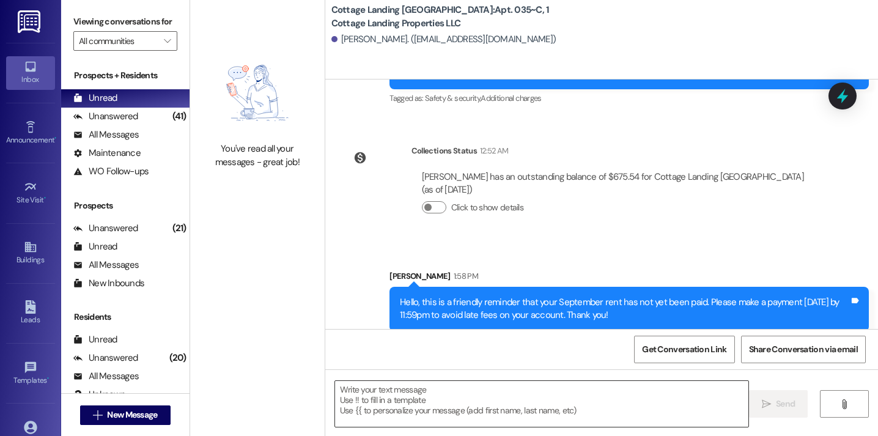
click at [487, 402] on textarea at bounding box center [541, 404] width 413 height 46
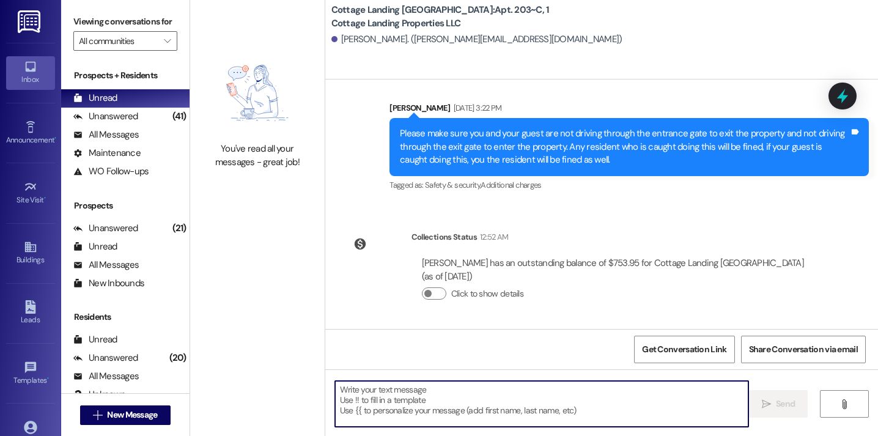
scroll to position [359, 0]
paste textarea "Hello, this is a friendly reminder that your September rent has not yet been pa…"
type textarea "Hello, this is a friendly reminder that your September rent has not yet been pa…"
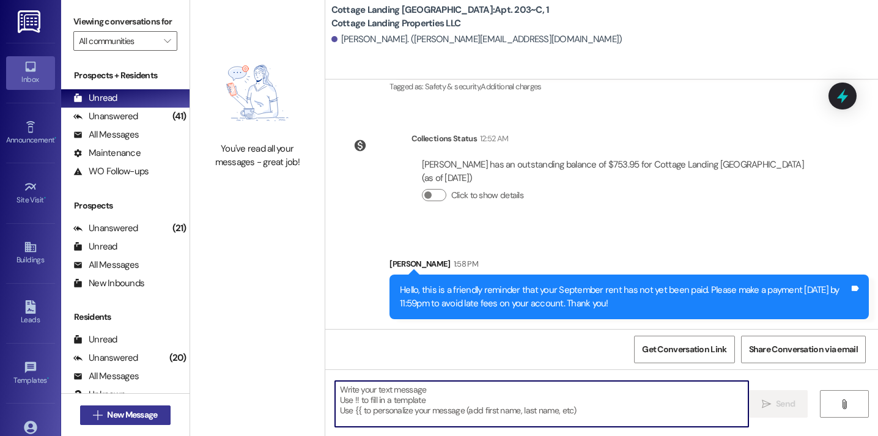
click at [116, 414] on span "New Message" at bounding box center [132, 414] width 50 height 13
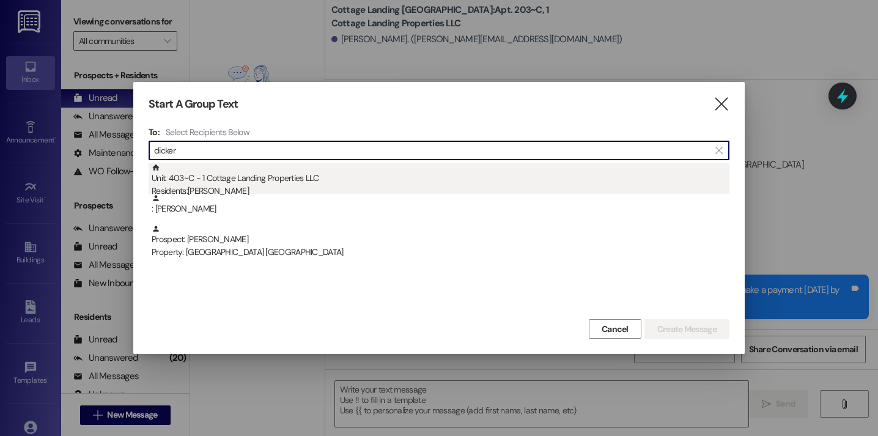
type input "dicker"
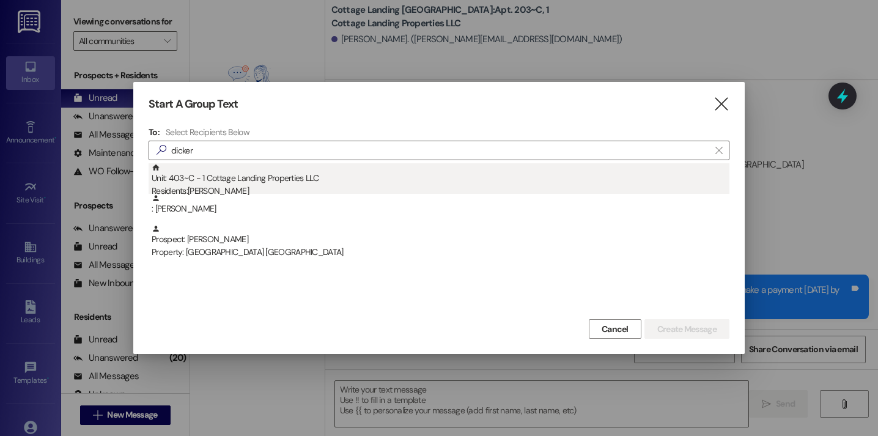
click at [265, 180] on div "Unit: 403~C - 1 Cottage Landing Properties LLC Residents: Aralyn Dickerson" at bounding box center [441, 180] width 578 height 35
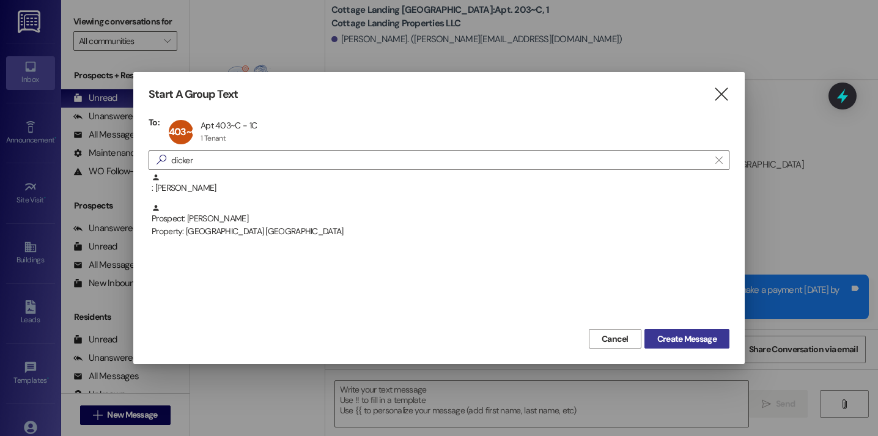
click at [674, 340] on span "Create Message" at bounding box center [686, 339] width 59 height 13
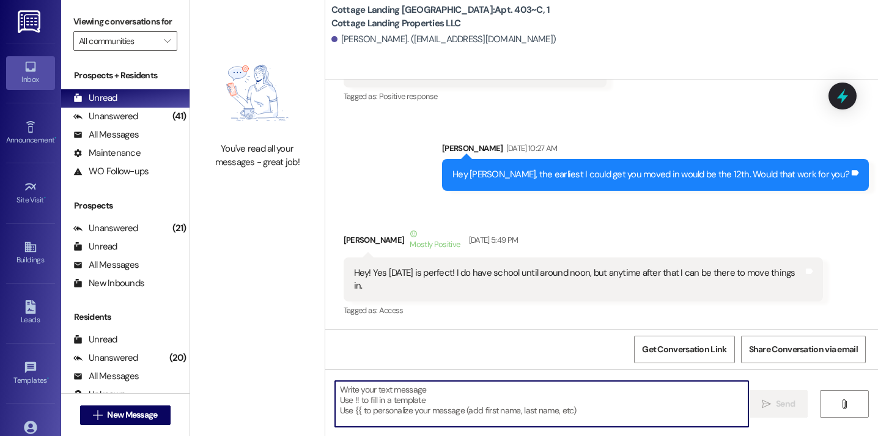
click at [570, 400] on textarea at bounding box center [541, 404] width 413 height 46
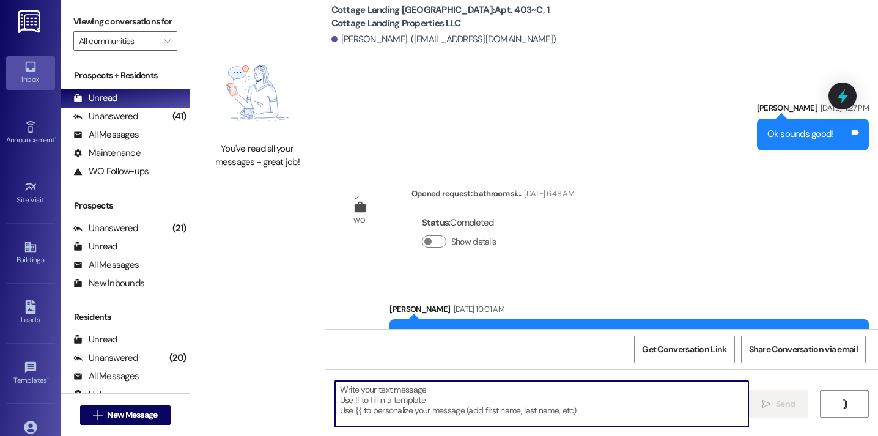
paste textarea "Hello, this is a friendly reminder that your September rent has not yet been pa…"
type textarea "Hello, this is a friendly reminder that your September rent has not yet been pa…"
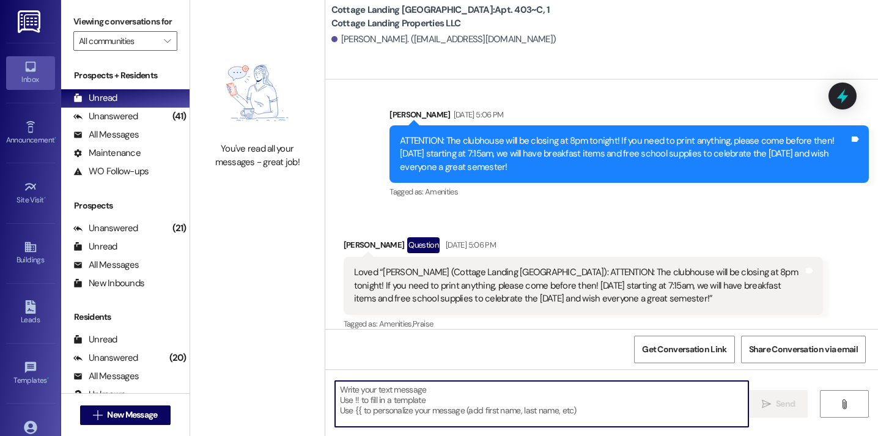
scroll to position [2950, 0]
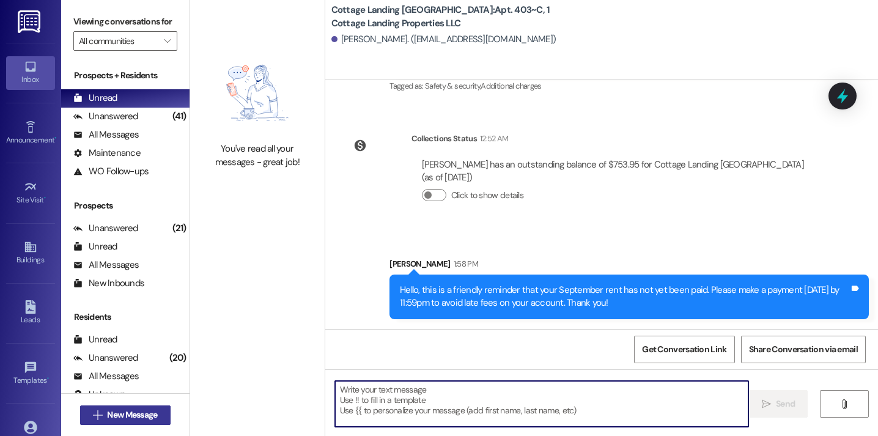
click at [137, 413] on span "New Message" at bounding box center [132, 414] width 50 height 13
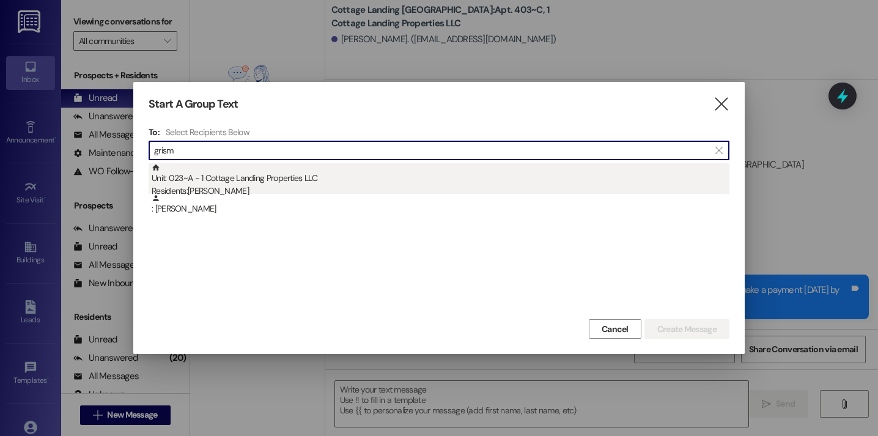
type input "grism"
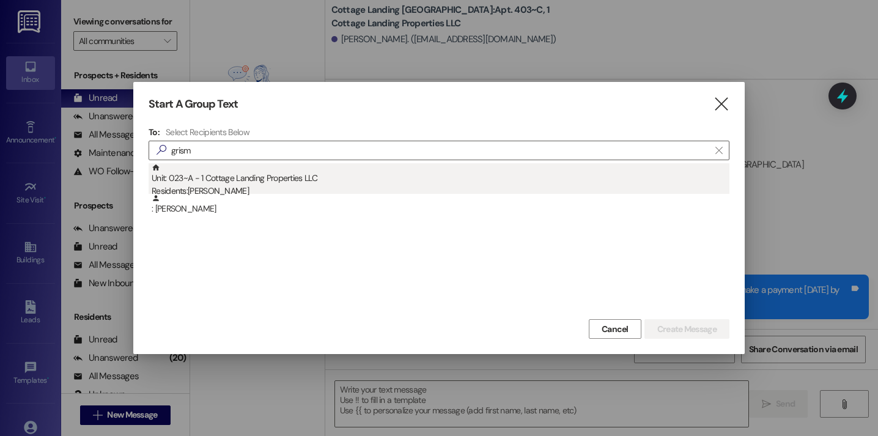
click at [240, 188] on div "Residents: Logan Grismer" at bounding box center [441, 191] width 578 height 13
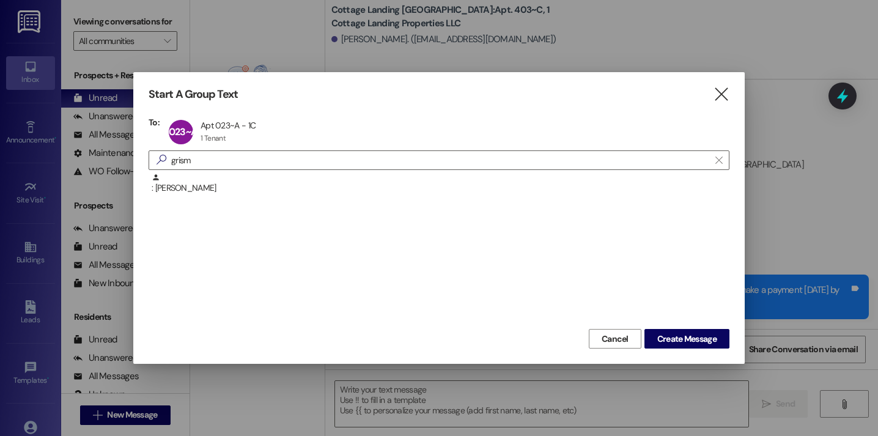
click at [697, 328] on div "Cancel Create Message" at bounding box center [439, 337] width 581 height 23
click at [682, 358] on div "Start A Group Text  To: 023~A Apt 023~A - 1C Apt 023~A - 1C 1 Tenant 1 Tenant …" at bounding box center [438, 218] width 611 height 292
click at [677, 344] on span "Create Message" at bounding box center [686, 339] width 59 height 13
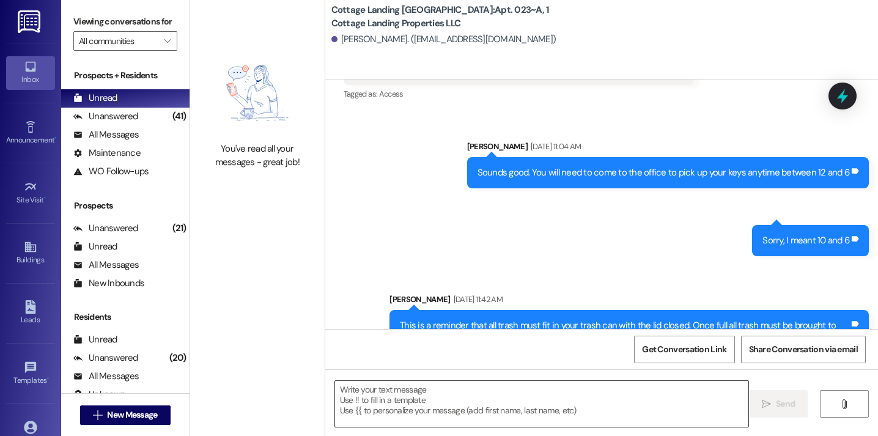
scroll to position [30886, 0]
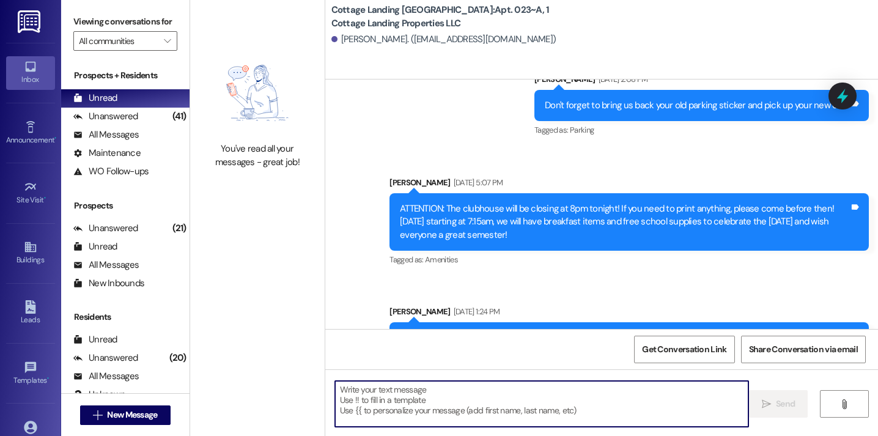
click at [458, 402] on textarea at bounding box center [541, 404] width 413 height 46
paste textarea "Hello, this is a friendly reminder that your September rent has not yet been pa…"
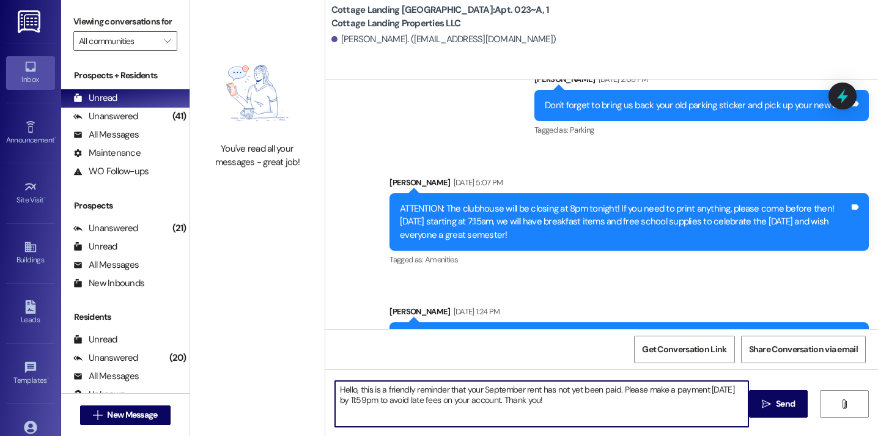
drag, startPoint x: 533, startPoint y: 403, endPoint x: 449, endPoint y: 391, distance: 85.3
click at [449, 391] on textarea "Hello, this is a friendly reminder that your September rent has not yet been pa…" at bounding box center [541, 404] width 413 height 46
type textarea "Hello, this is a friendly reminder that you have a balance over $100 on your ac…"
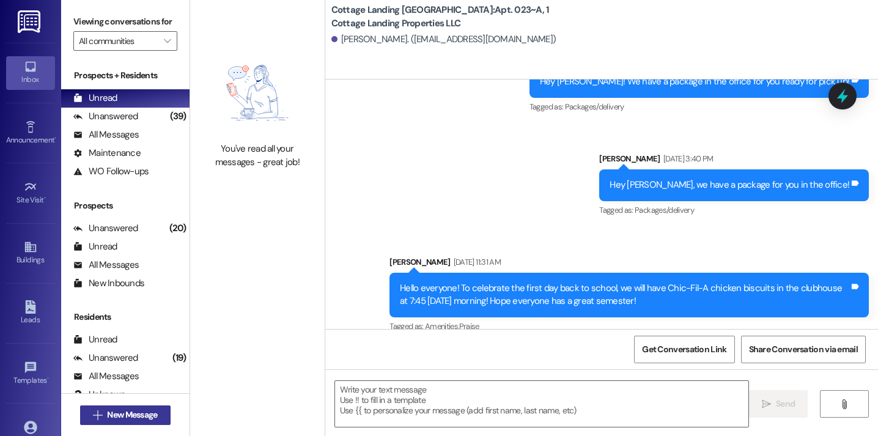
click at [155, 414] on span "New Message" at bounding box center [132, 414] width 55 height 13
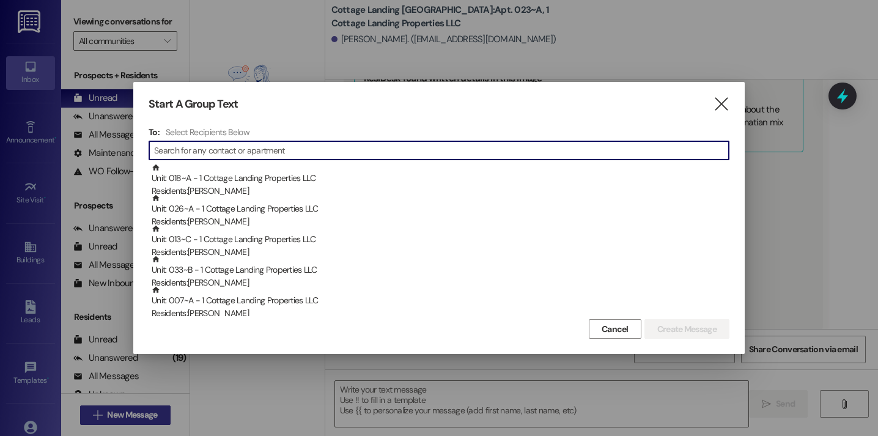
scroll to position [18043, 0]
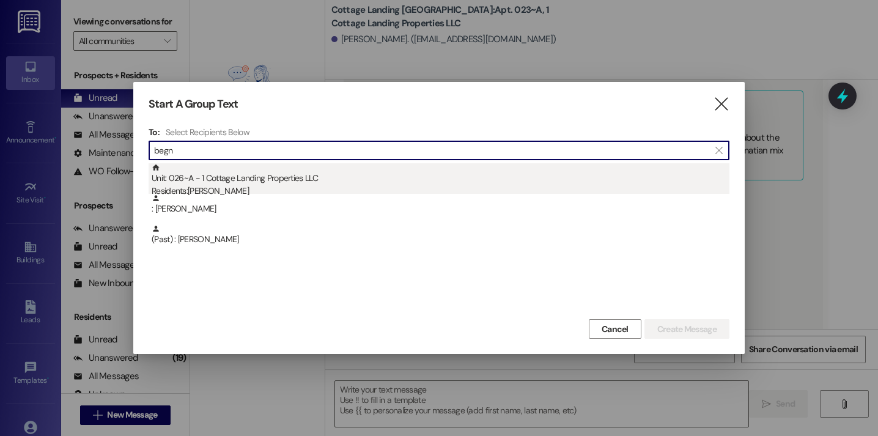
type input "begn"
click at [301, 178] on div "Unit: 026~A - 1 Cottage Landing Properties LLC Residents: Hanna Begnaud" at bounding box center [441, 180] width 578 height 35
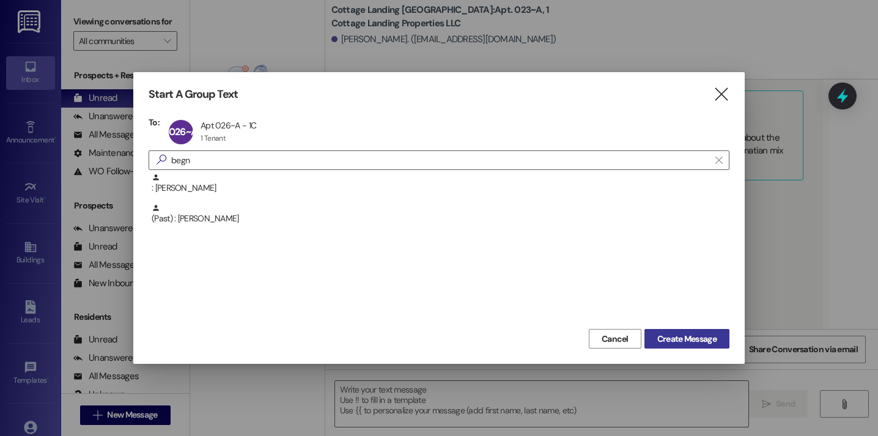
click at [674, 331] on button "Create Message" at bounding box center [686, 339] width 85 height 20
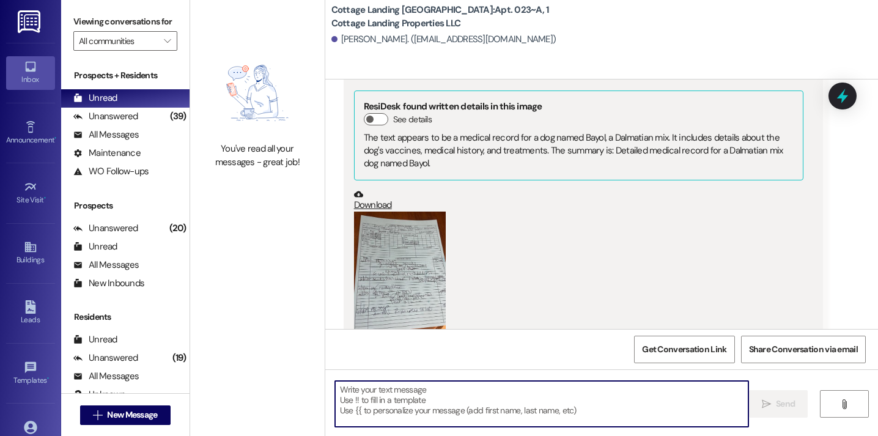
click at [565, 397] on textarea at bounding box center [541, 404] width 413 height 46
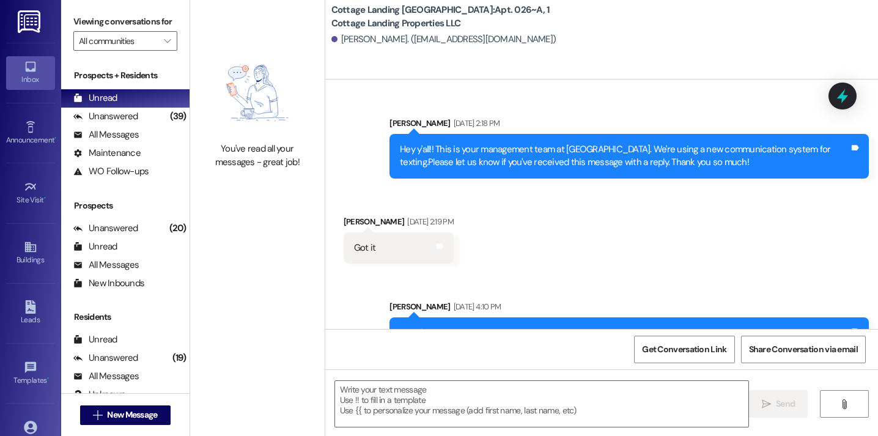
scroll to position [33760, 0]
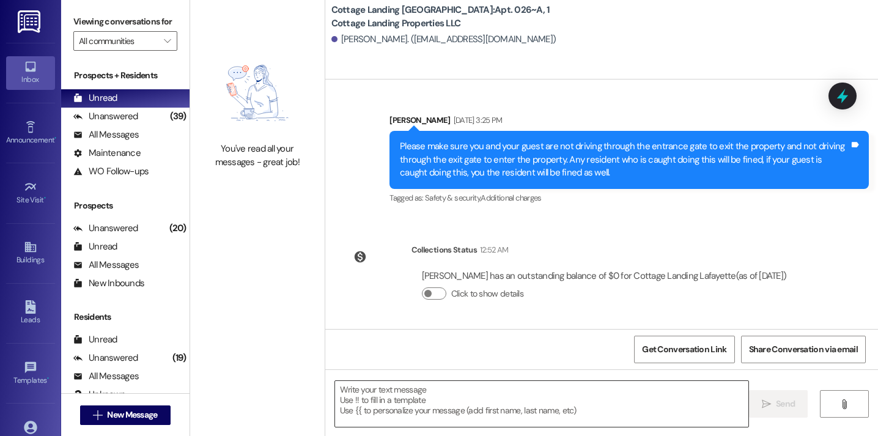
click at [439, 386] on textarea at bounding box center [541, 404] width 413 height 46
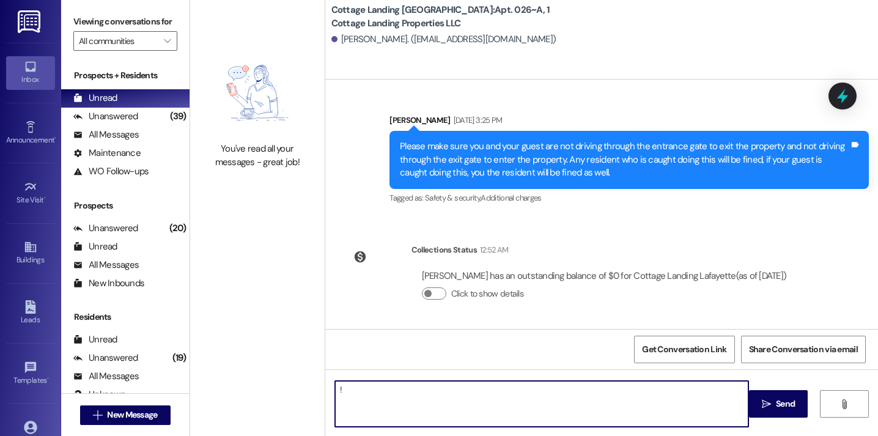
type textarea "!!"
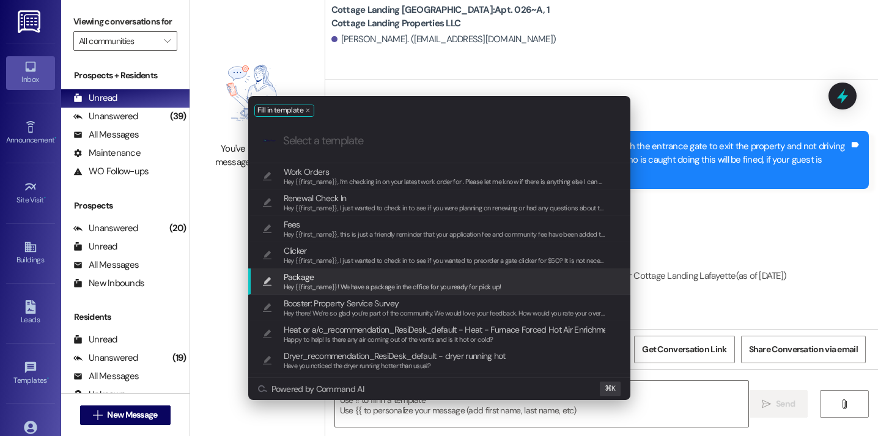
click at [384, 284] on span "Hey {{first_name}}! We have a package in the office for you ready for pick up!" at bounding box center [393, 286] width 218 height 9
type textarea "Hey {{first_name}}! We have a package in the office for you ready for pick up!"
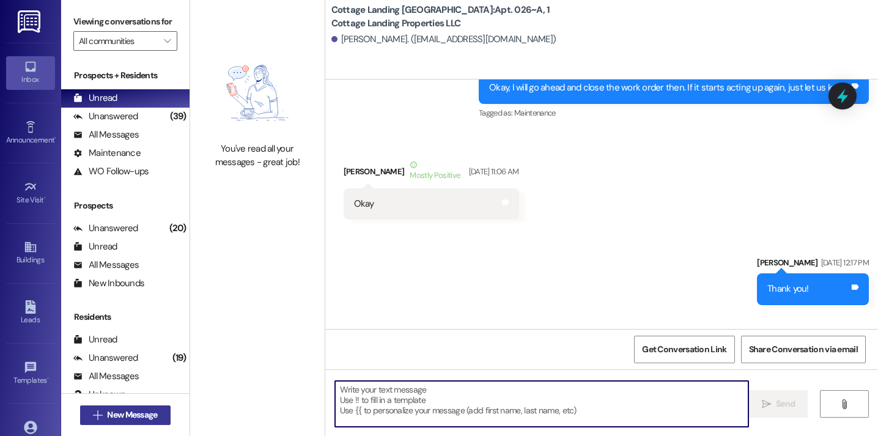
click at [139, 414] on span "New Message" at bounding box center [132, 414] width 50 height 13
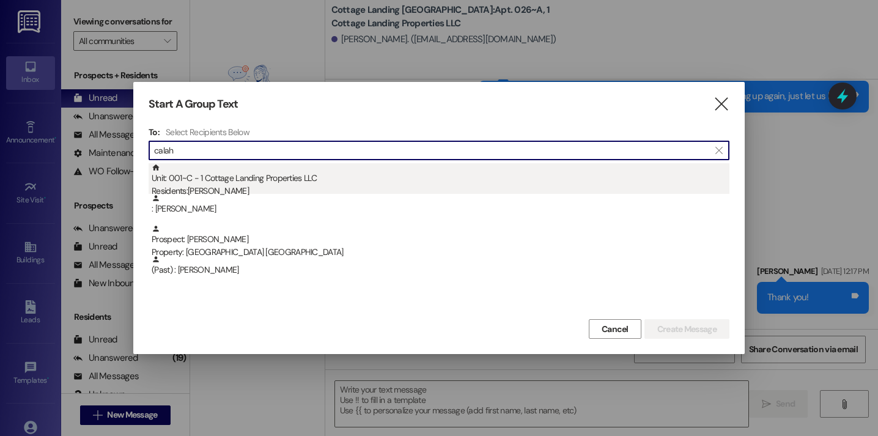
type input "calah"
click at [274, 172] on div "Unit: 001~C - 1 Cottage Landing Properties LLC Residents: Maura Calahan" at bounding box center [441, 180] width 578 height 35
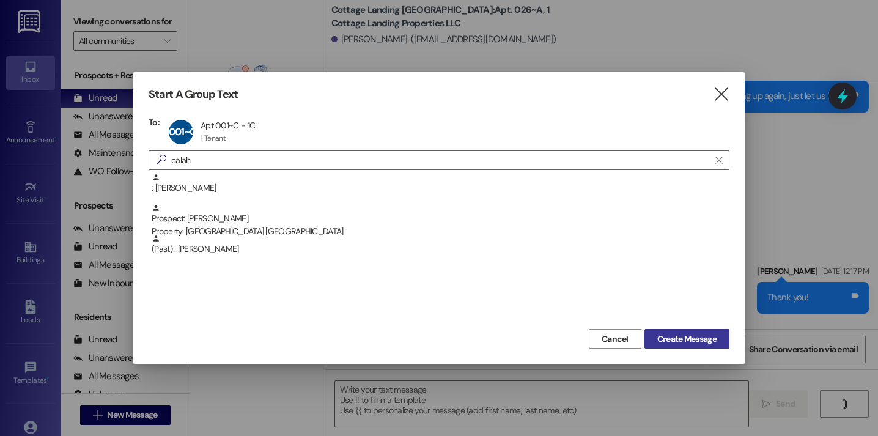
click at [682, 337] on span "Create Message" at bounding box center [686, 339] width 59 height 13
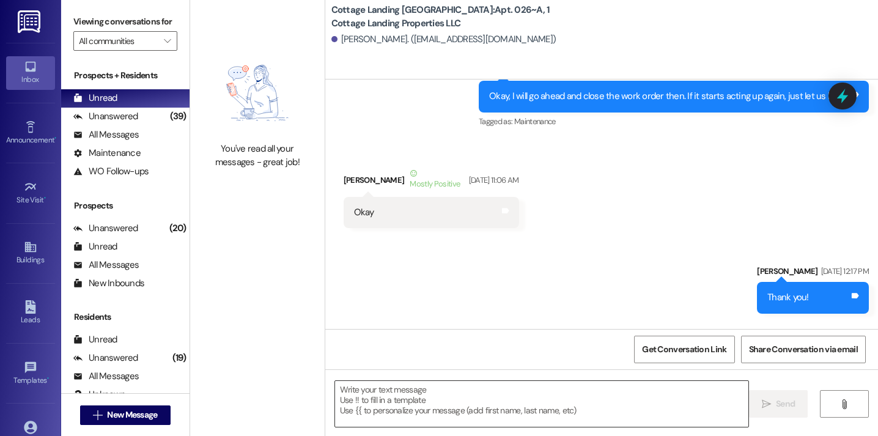
click at [485, 389] on textarea at bounding box center [541, 404] width 413 height 46
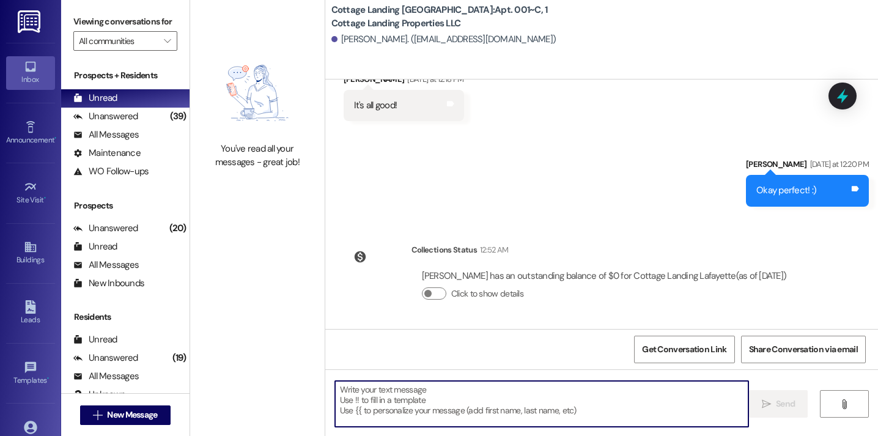
scroll to position [1735, 0]
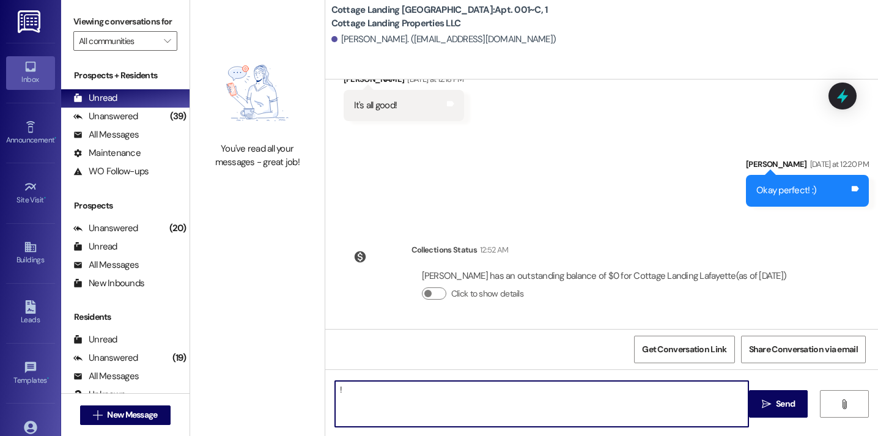
type textarea "!!"
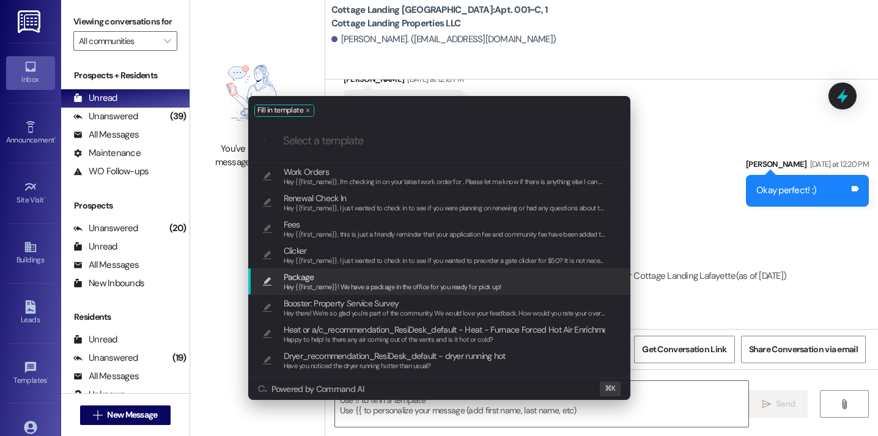
click at [396, 282] on div "Hey {{first_name}}! We have a package in the office for you ready for pick up!" at bounding box center [393, 287] width 218 height 11
type textarea "Hey {{first_name}}! We have a package in the office for you ready for pick up!"
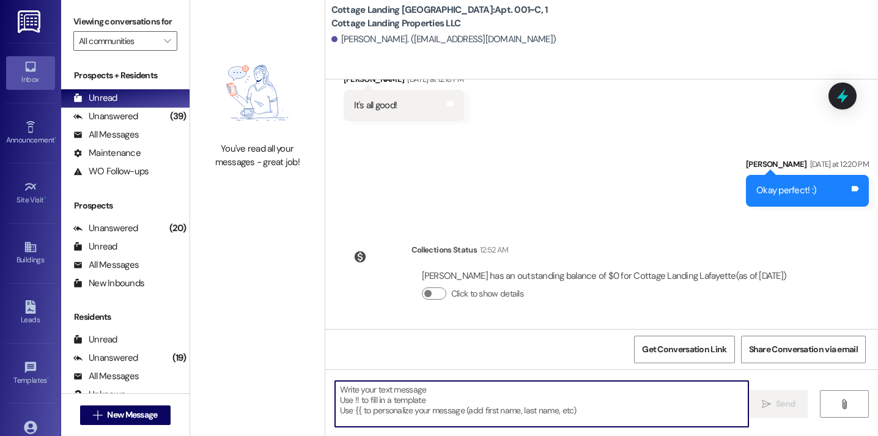
scroll to position [1820, 0]
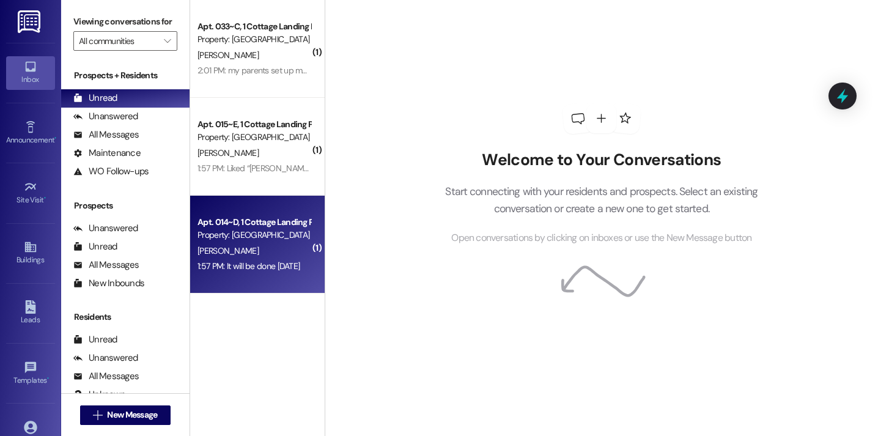
click at [291, 206] on div "Apt. 014~D, 1 Cottage Landing Properties LLC Property: [GEOGRAPHIC_DATA][PERSON…" at bounding box center [257, 245] width 134 height 98
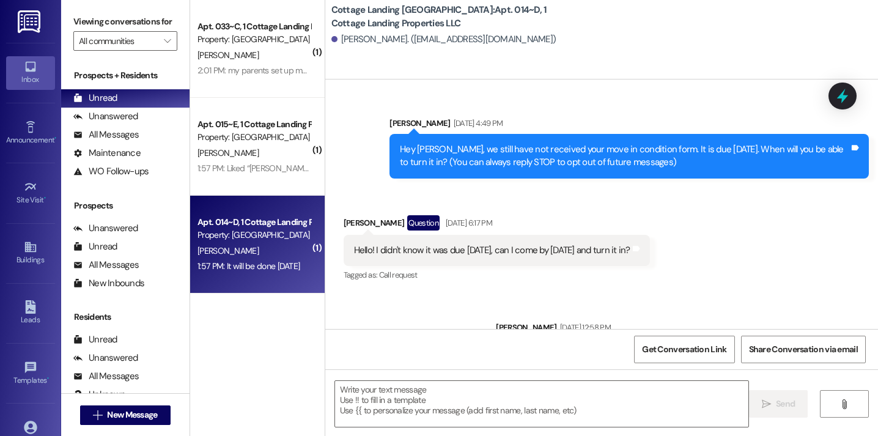
scroll to position [14720, 0]
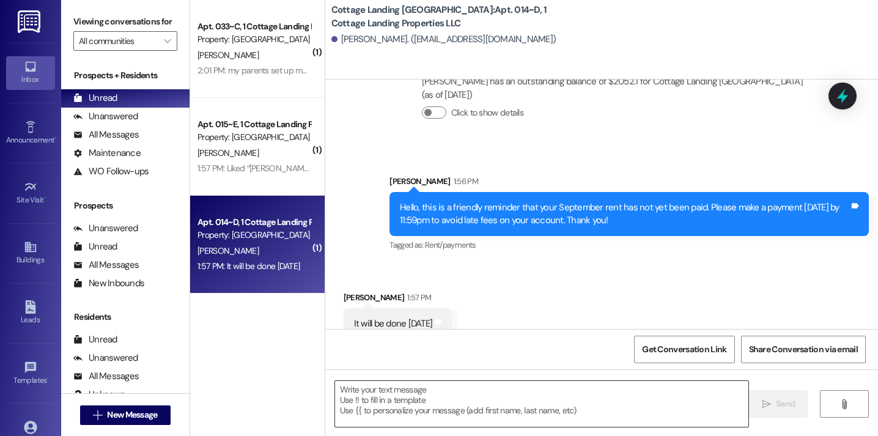
click at [372, 402] on textarea at bounding box center [541, 404] width 413 height 46
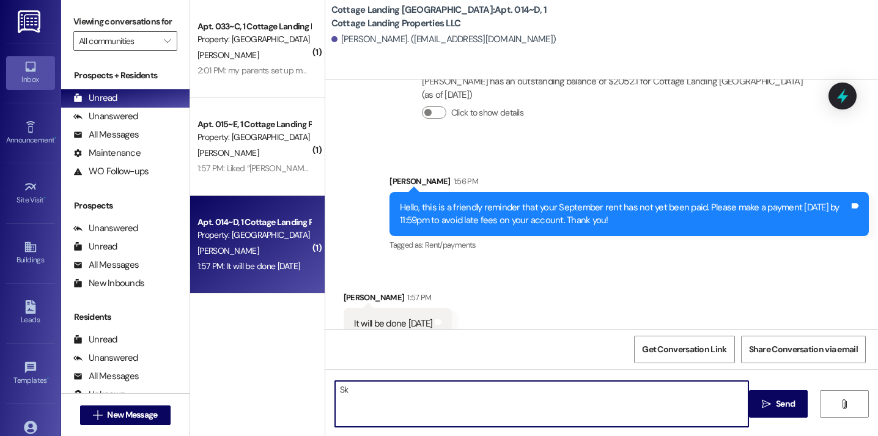
type textarea "S"
type textarea "Sounds good, thank you!"
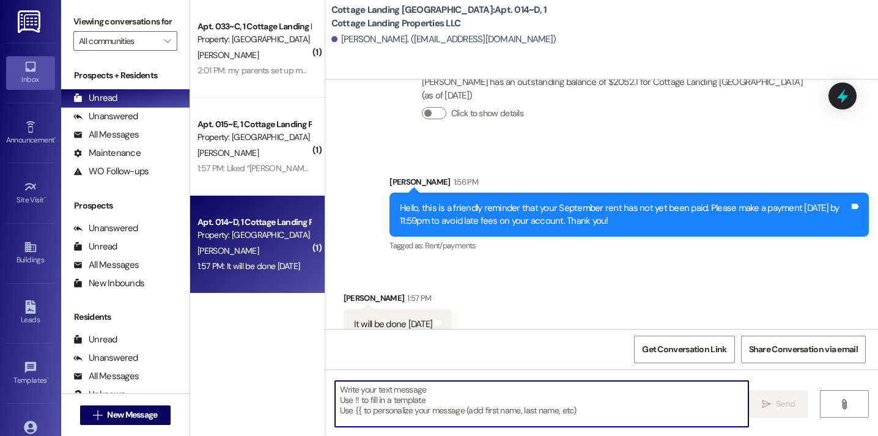
scroll to position [14805, 0]
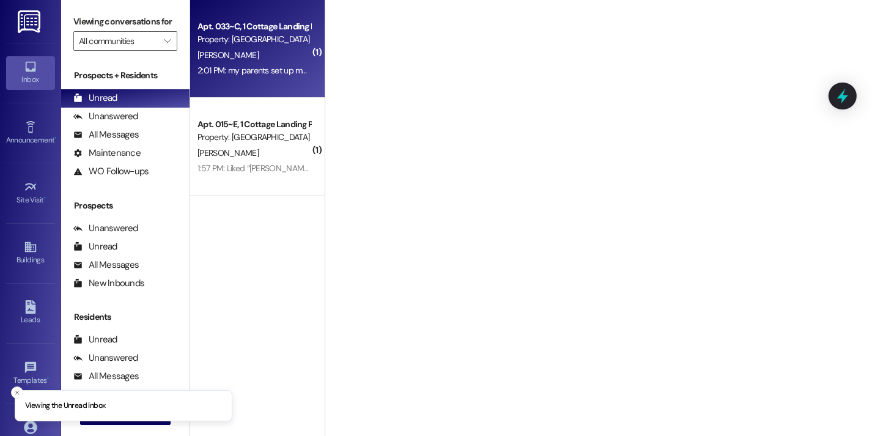
click at [275, 79] on div "Apt. 033~C, 1 Cottage Landing Properties LLC Property: Cottage Landing Lafayett…" at bounding box center [257, 49] width 134 height 98
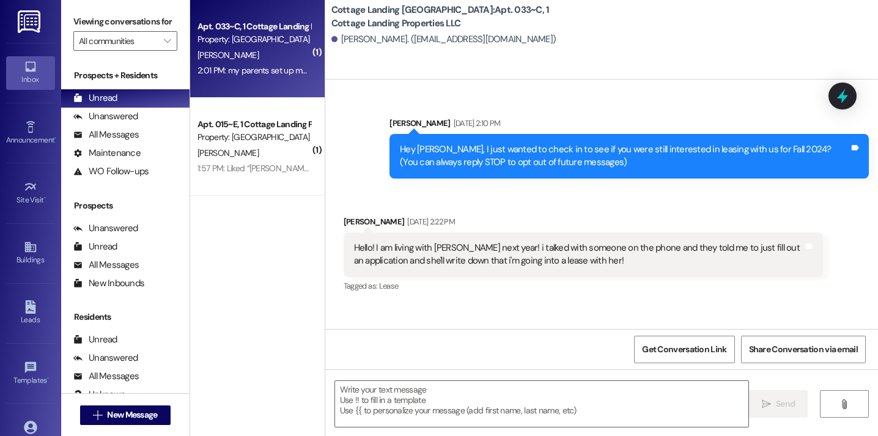
scroll to position [25807, 0]
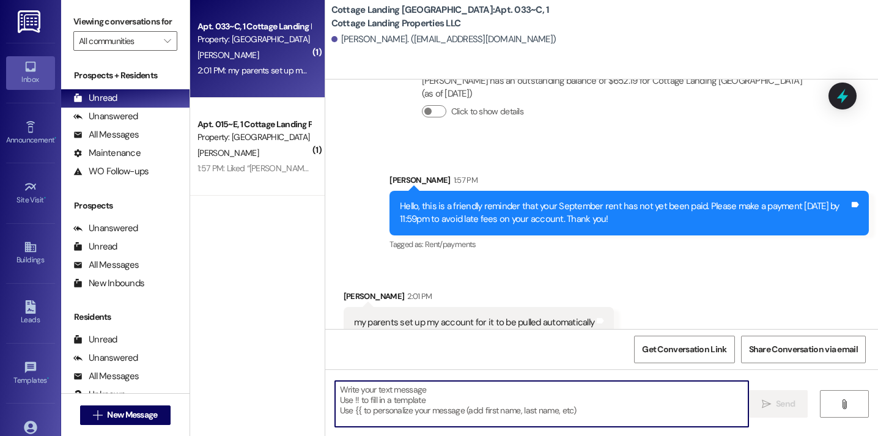
click at [403, 415] on textarea at bounding box center [541, 404] width 413 height 46
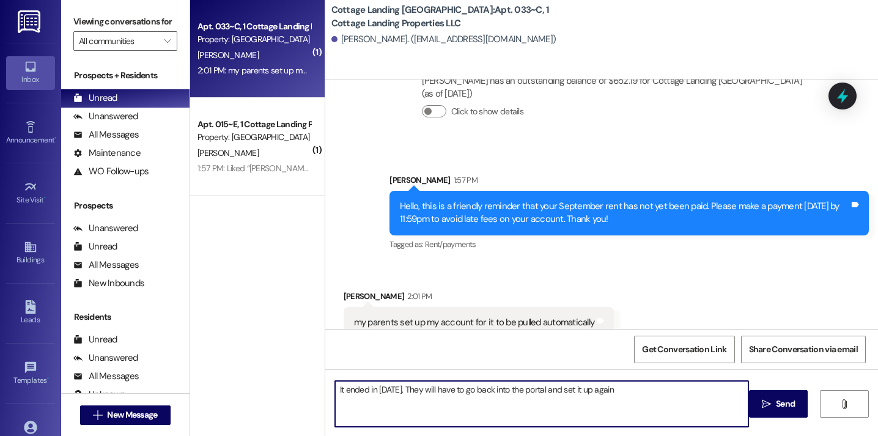
type textarea "It ended in [DATE]. They will have to go back into the portal and set it up aga…"
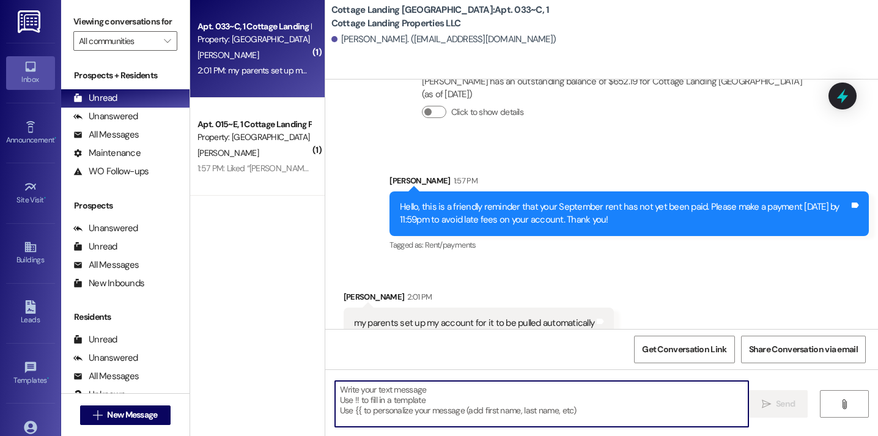
scroll to position [25892, 0]
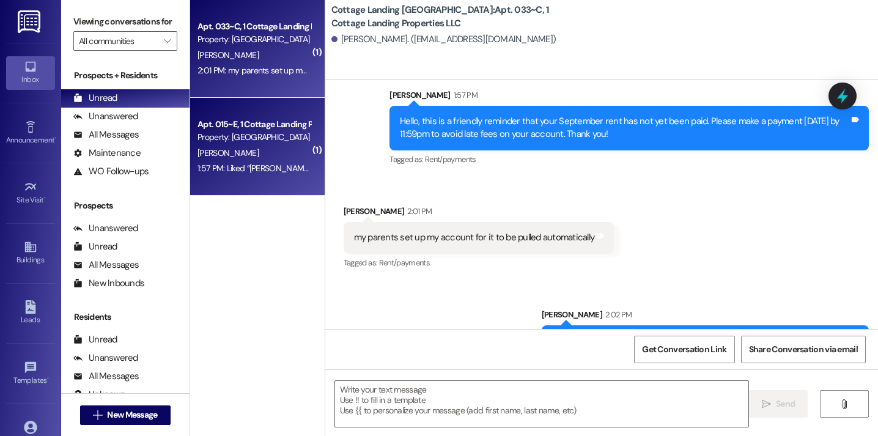
click at [291, 175] on div "1:57 PM: Liked “Maelin Crum (Cottage Landing Lafayette): Hello, this is a frien…" at bounding box center [254, 168] width 116 height 15
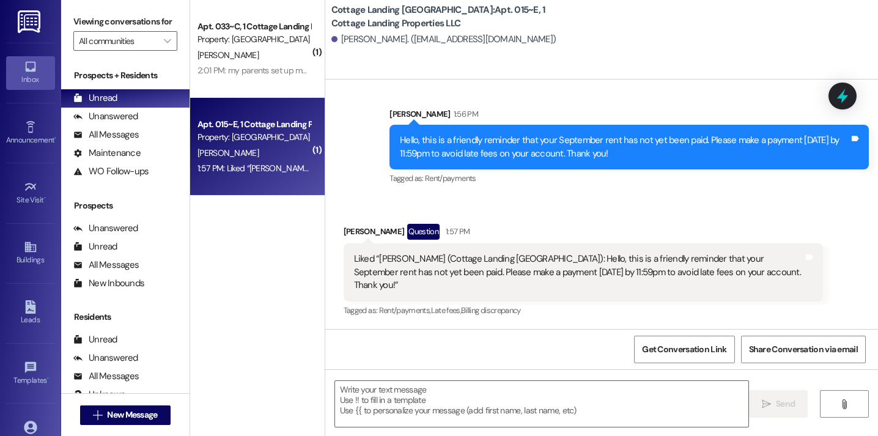
scroll to position [1196, 0]
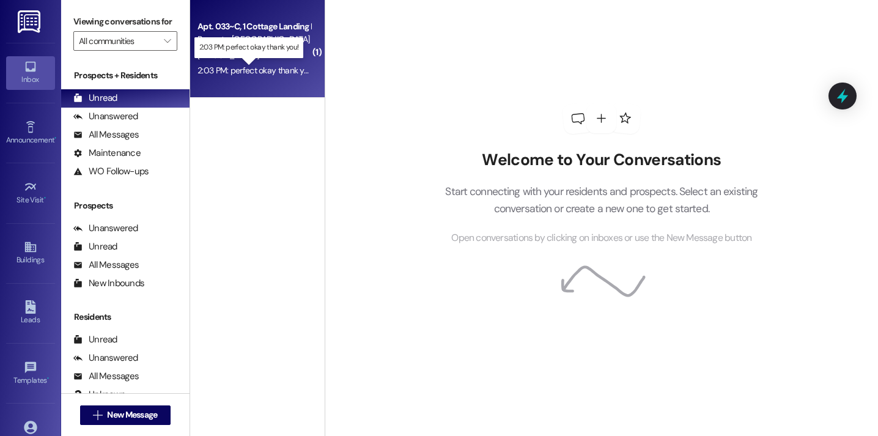
click at [270, 72] on div "2:03 PM: perfect okay thank you! 2:03 PM: perfect okay thank you!" at bounding box center [255, 70] width 117 height 11
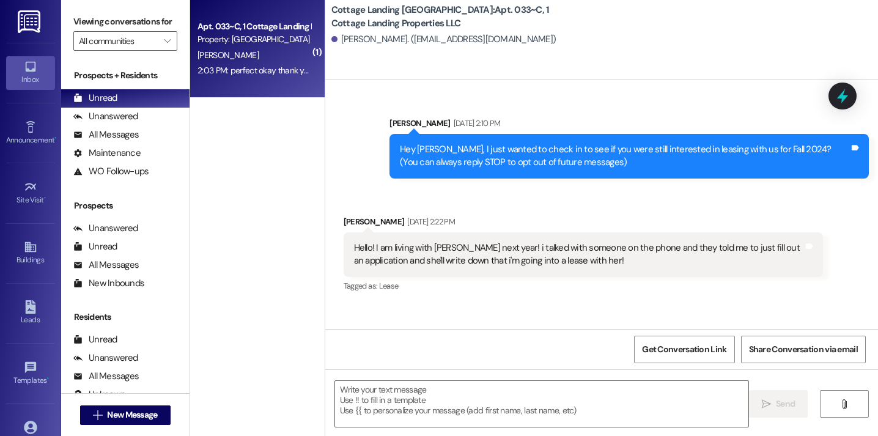
scroll to position [25996, 0]
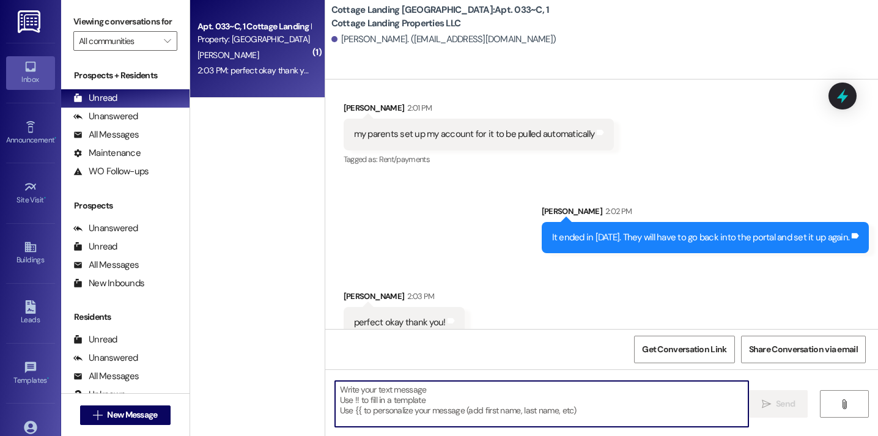
click at [413, 392] on textarea at bounding box center [541, 404] width 413 height 46
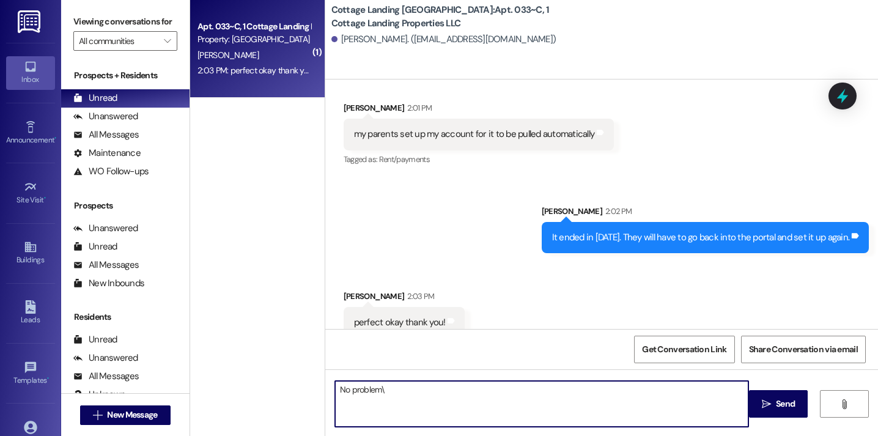
type textarea "No problem"
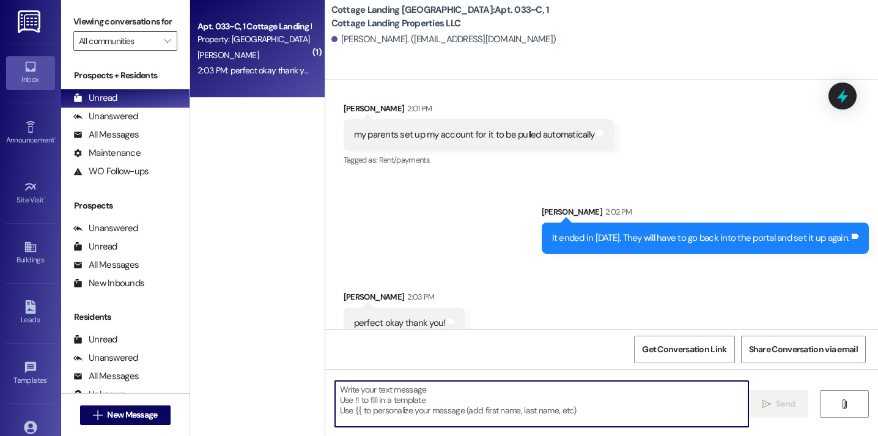
scroll to position [26081, 0]
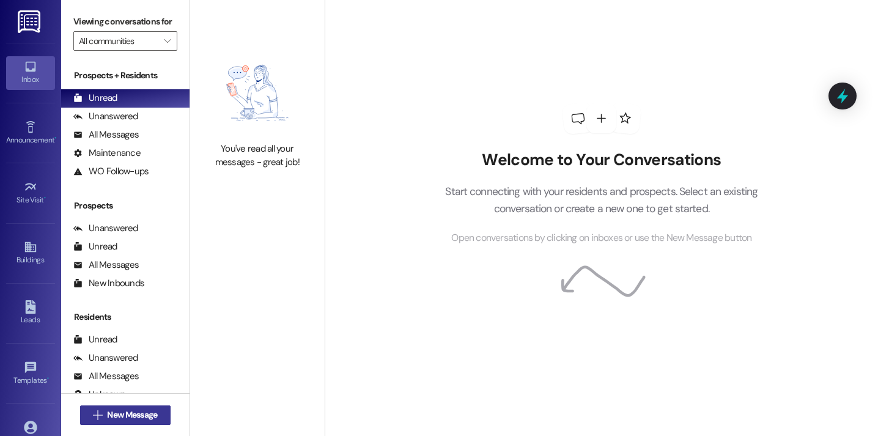
click at [149, 414] on span "New Message" at bounding box center [132, 414] width 50 height 13
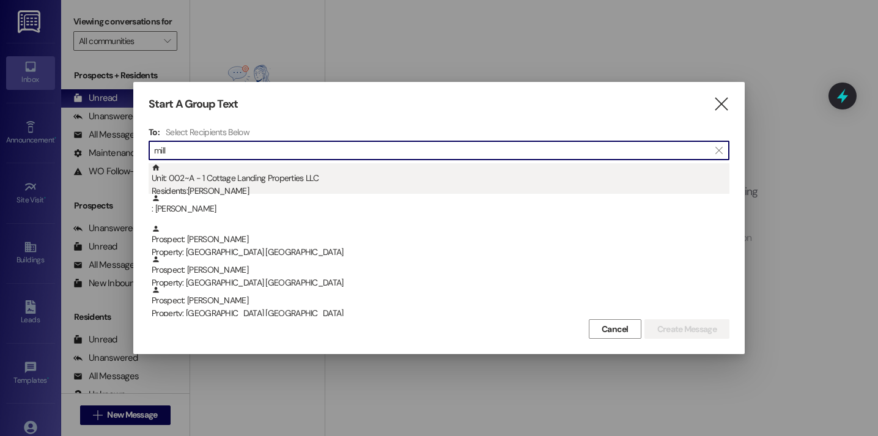
type input "mill"
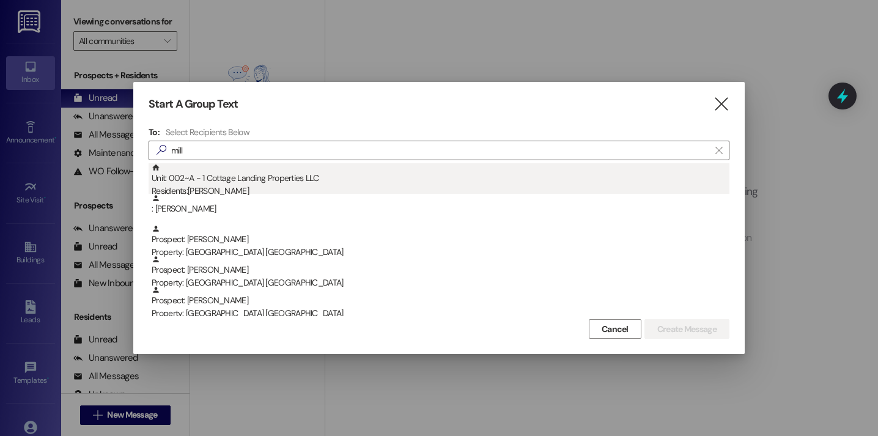
click at [223, 174] on div "Unit: 002~A - 1 Cottage Landing Properties LLC Residents: Tia Miller" at bounding box center [441, 180] width 578 height 35
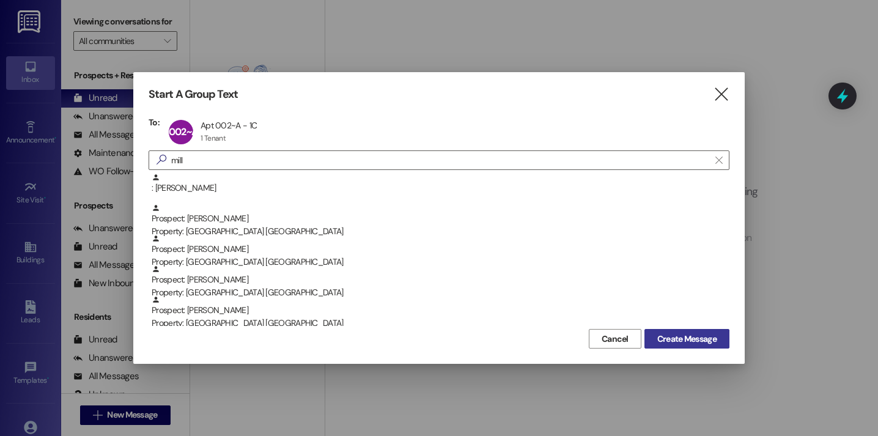
click at [672, 340] on span "Create Message" at bounding box center [686, 339] width 59 height 13
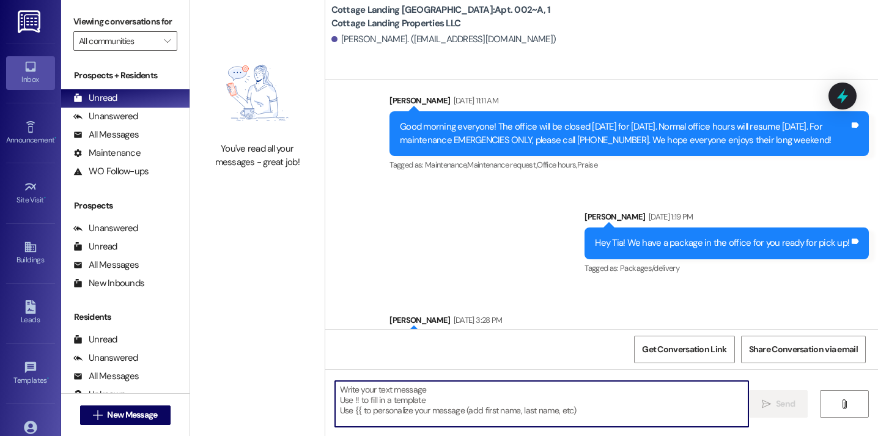
click at [493, 400] on textarea at bounding box center [541, 404] width 413 height 46
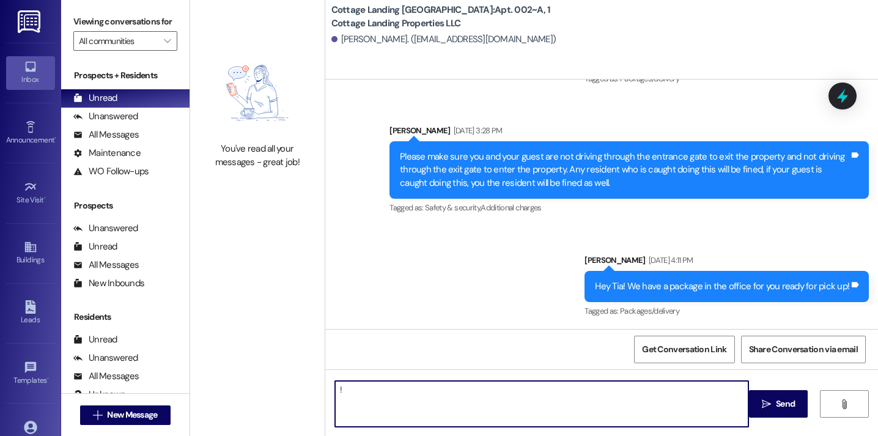
type textarea "!!"
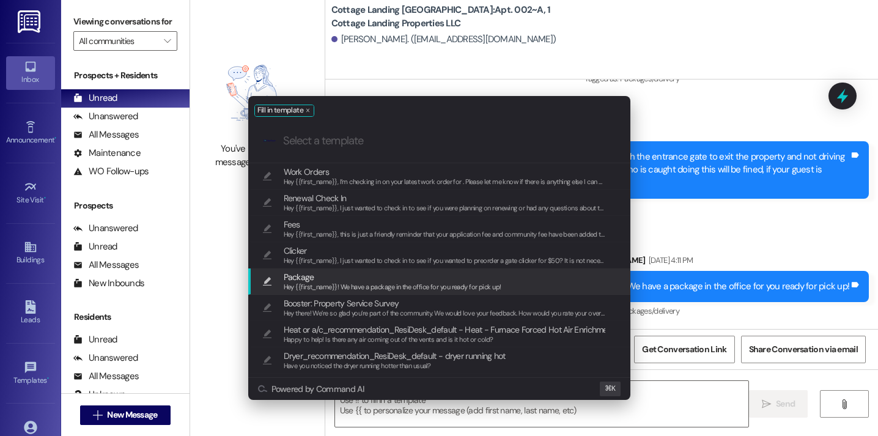
click at [371, 285] on span "Hey {{first_name}}! We have a package in the office for you ready for pick up!" at bounding box center [393, 286] width 218 height 9
type textarea "Hey {{first_name}}! We have a package in the office for you ready for pick up!"
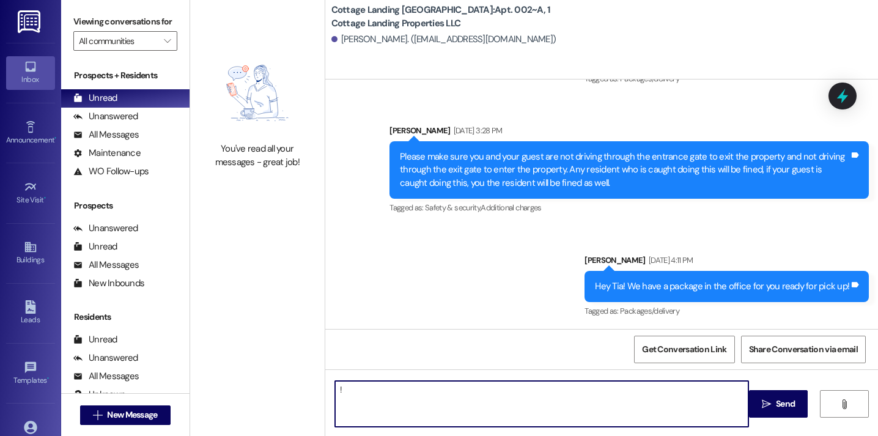
type textarea "!!"
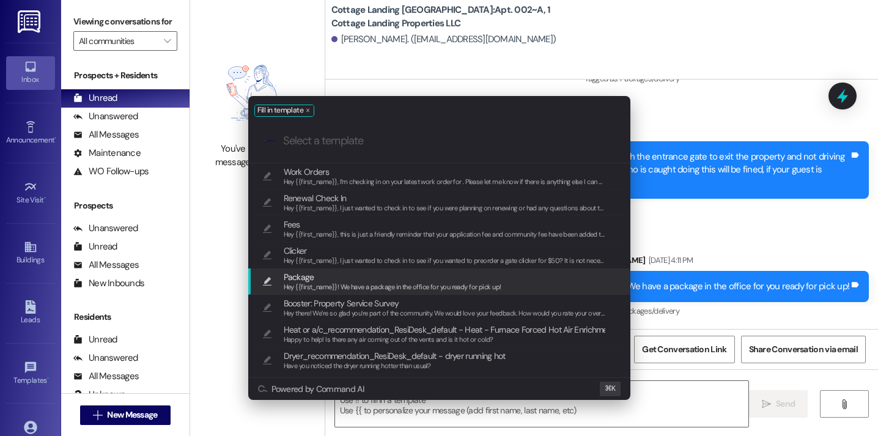
click at [396, 284] on span "Hey {{first_name}}! We have a package in the office for you ready for pick up!" at bounding box center [393, 286] width 218 height 9
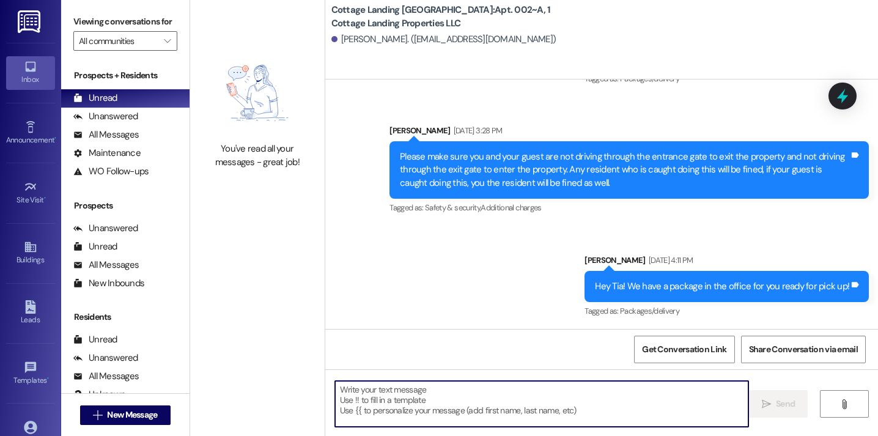
type textarea "Hey {{first_name}}! We have a package in the office for you ready for pick up!"
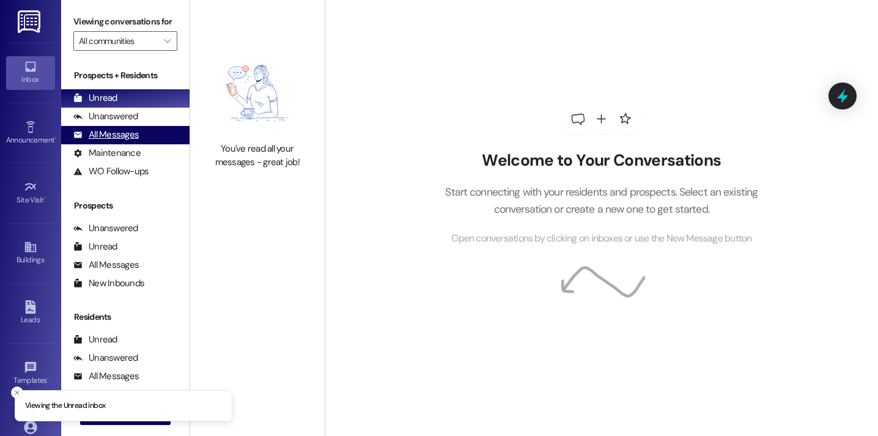
click at [133, 141] on div "All Messages" at bounding box center [105, 134] width 65 height 13
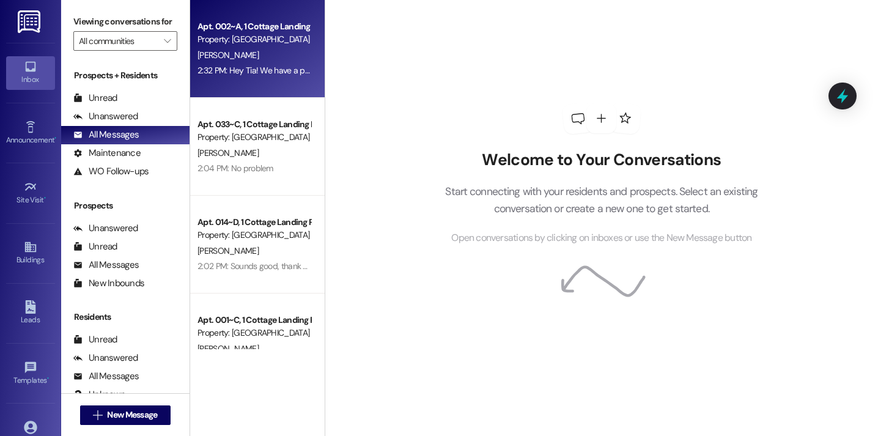
click at [251, 75] on div "2:32 PM: Hey Tia! We have a package in the office for you ready for pick up! 2:…" at bounding box center [331, 70] width 269 height 11
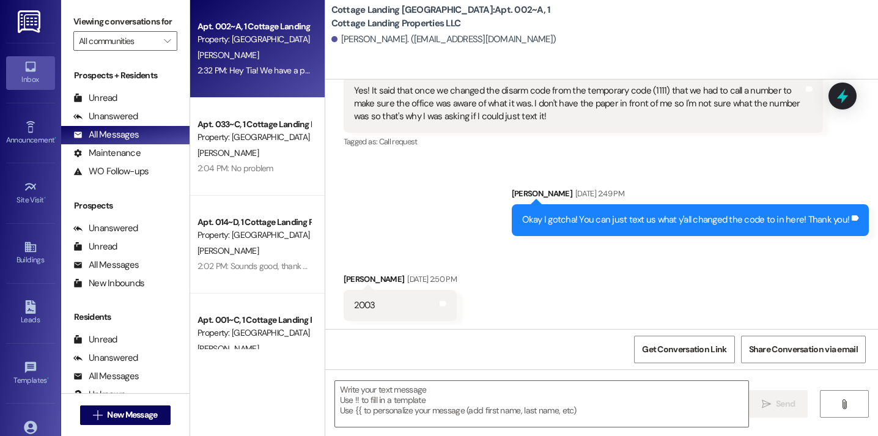
scroll to position [6676, 0]
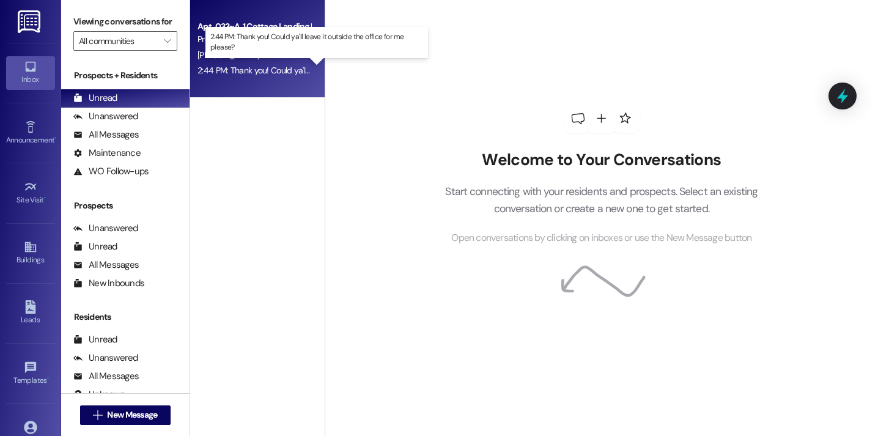
click at [241, 75] on div "2:44 PM: Thank you! Could ya'll leave it outside the office for me please? 2:44…" at bounding box center [324, 70] width 254 height 11
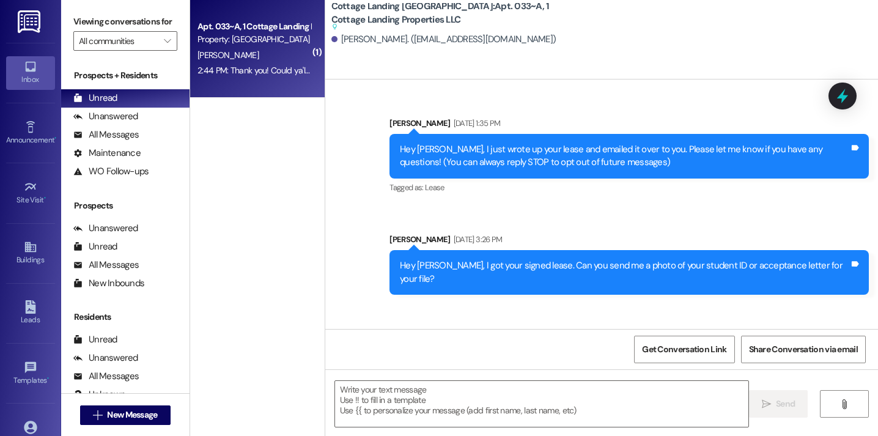
scroll to position [23362, 0]
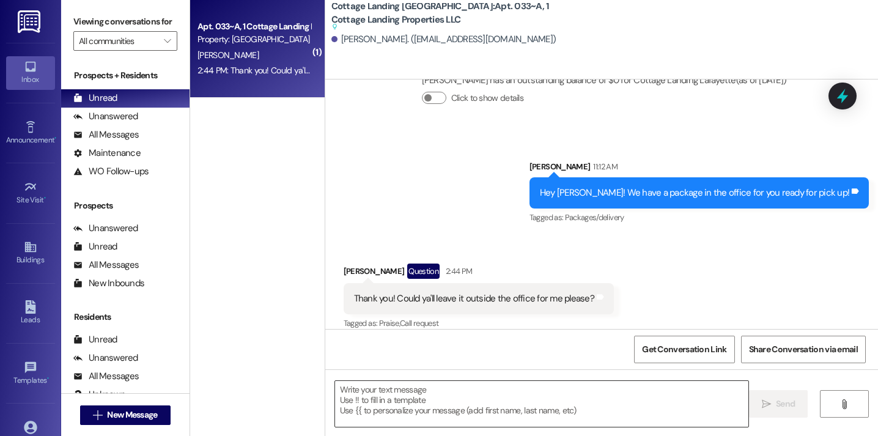
click at [381, 400] on textarea at bounding box center [541, 404] width 413 height 46
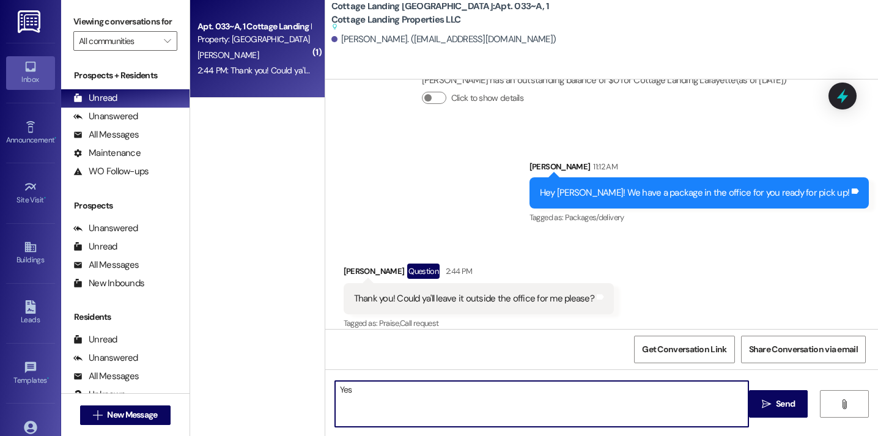
type textarea "Yes!"
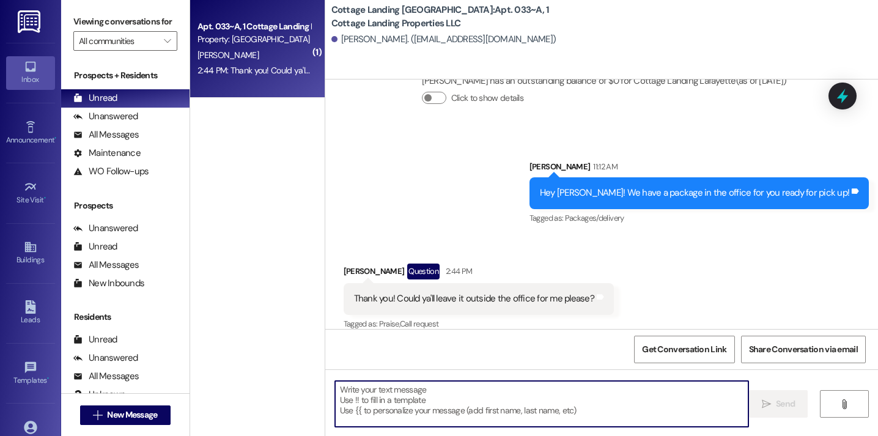
scroll to position [23416, 0]
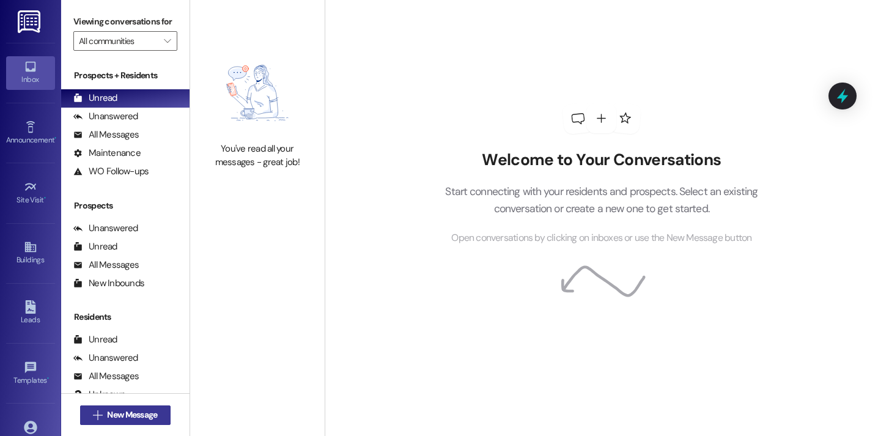
click at [142, 413] on span "New Message" at bounding box center [132, 414] width 50 height 13
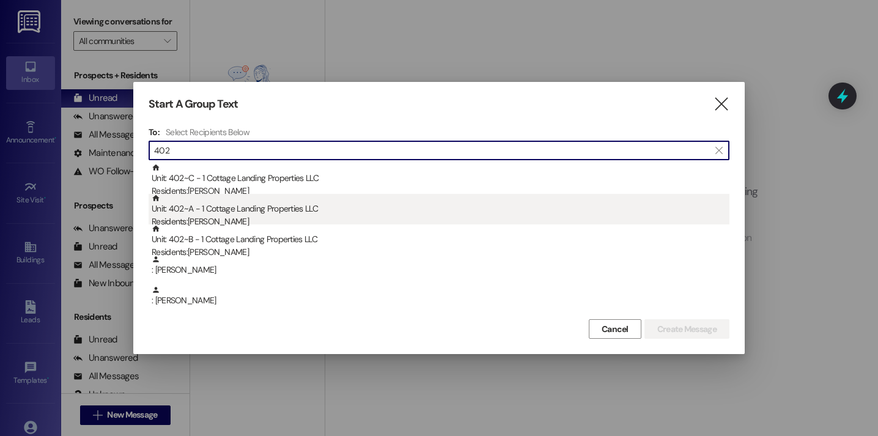
type input "402"
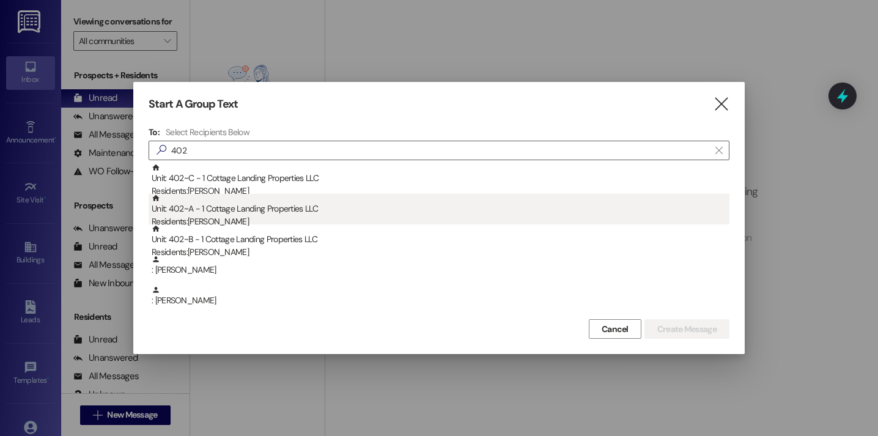
click at [241, 215] on div "Residents: [PERSON_NAME]" at bounding box center [441, 221] width 578 height 13
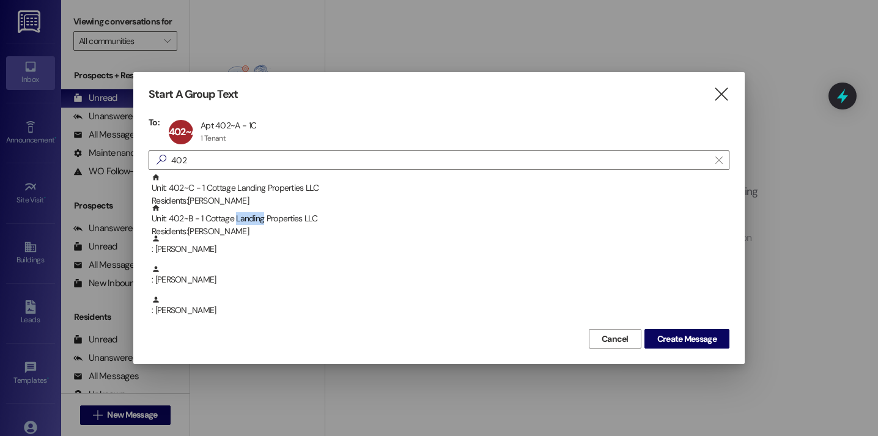
click at [241, 215] on div "Unit: 402~B - 1 Cottage Landing Properties LLC Residents: [PERSON_NAME]" at bounding box center [441, 221] width 578 height 35
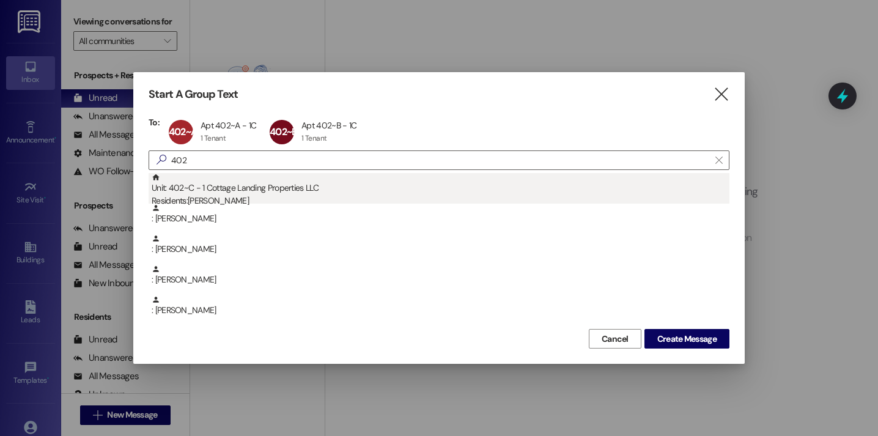
click at [241, 197] on div "Residents: [PERSON_NAME]" at bounding box center [441, 200] width 578 height 13
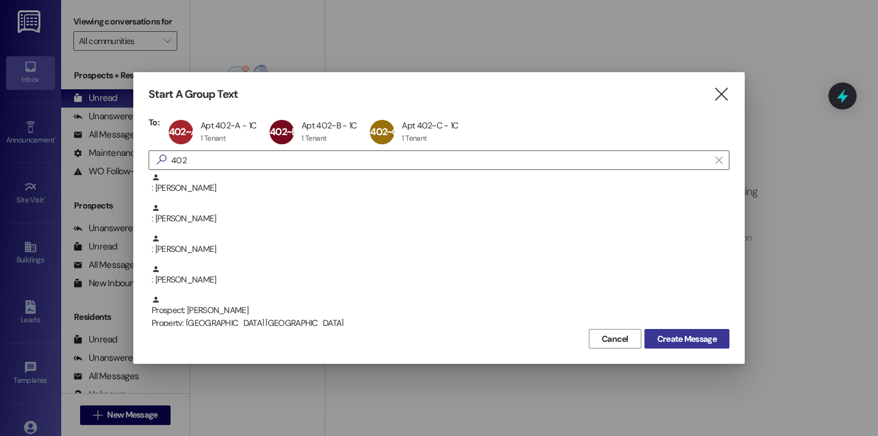
click at [705, 342] on span "Create Message" at bounding box center [686, 339] width 59 height 13
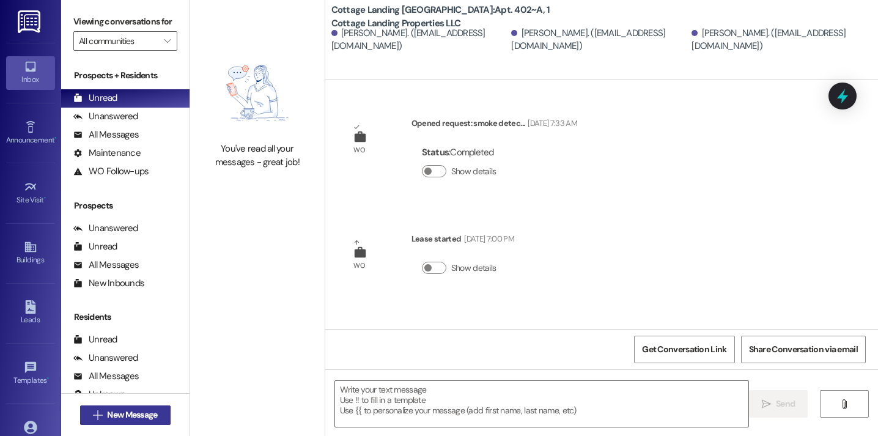
click at [167, 405] on button " New Message" at bounding box center [125, 415] width 90 height 20
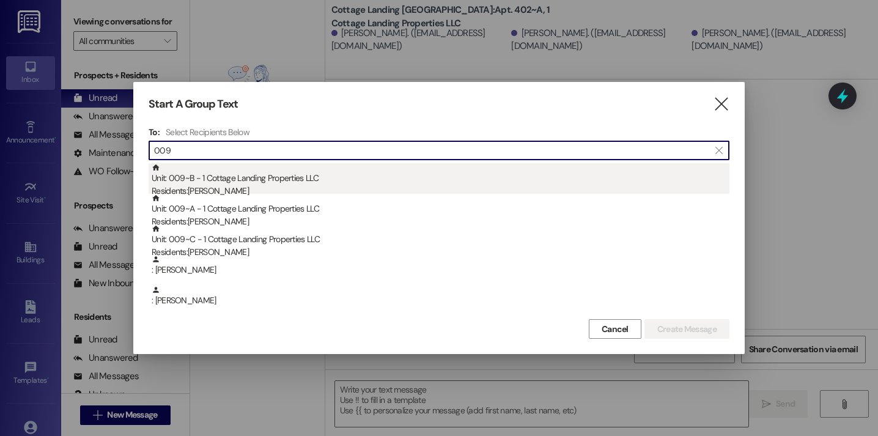
type input "009"
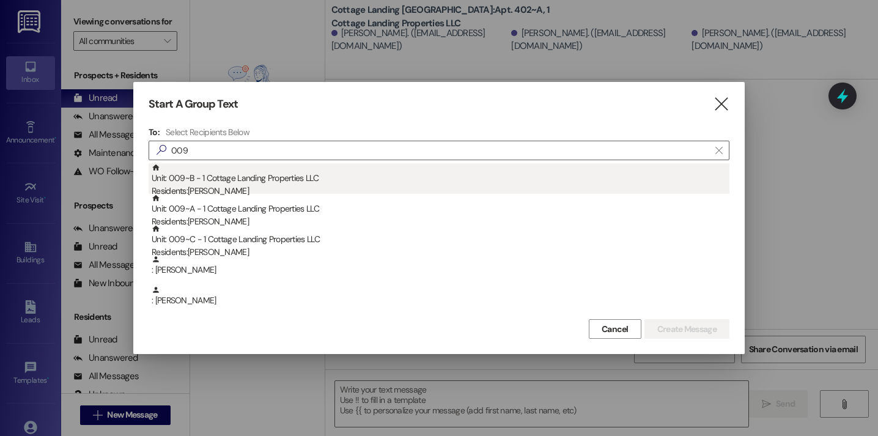
click at [230, 188] on div "Residents: Hayden Wright" at bounding box center [441, 191] width 578 height 13
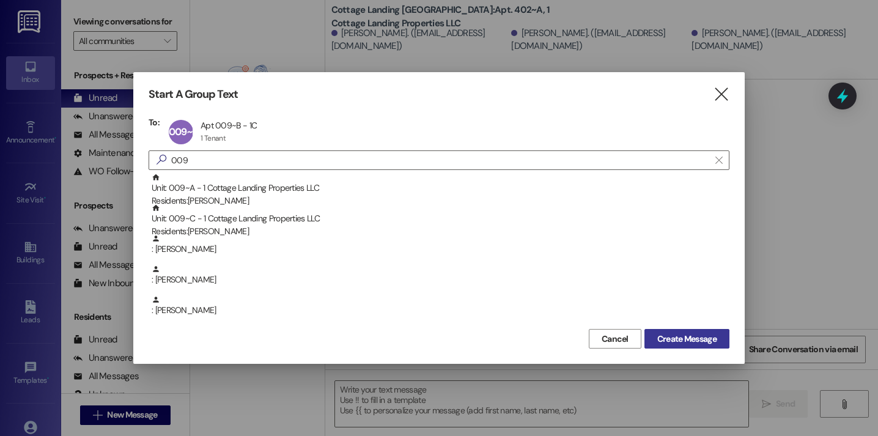
click at [661, 344] on span "Create Message" at bounding box center [686, 339] width 59 height 13
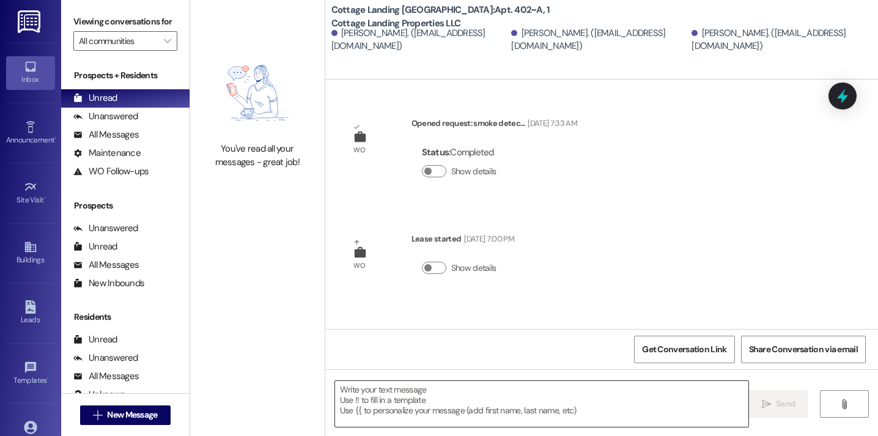
click at [476, 402] on textarea at bounding box center [541, 404] width 413 height 46
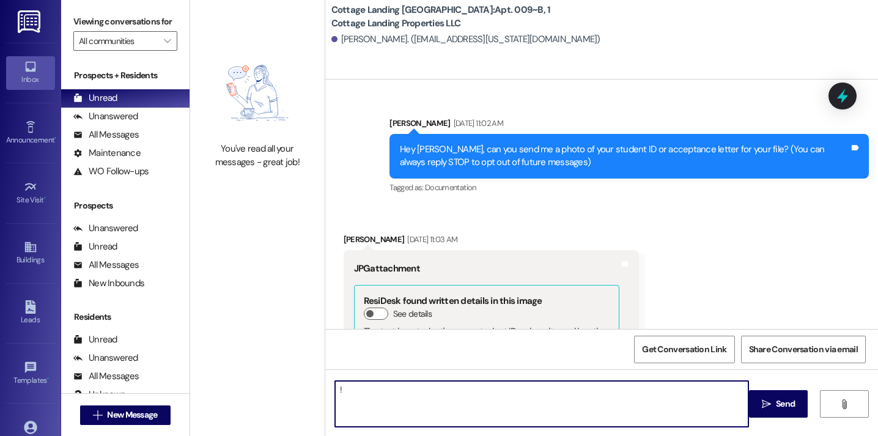
scroll to position [28604, 0]
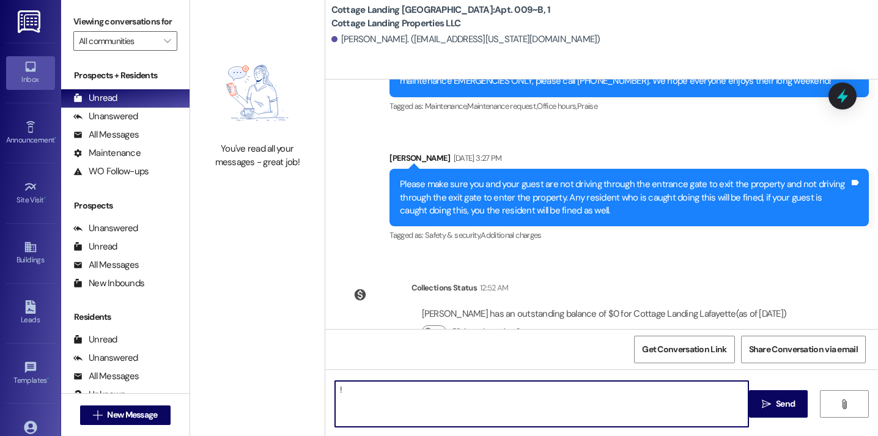
type textarea "!!"
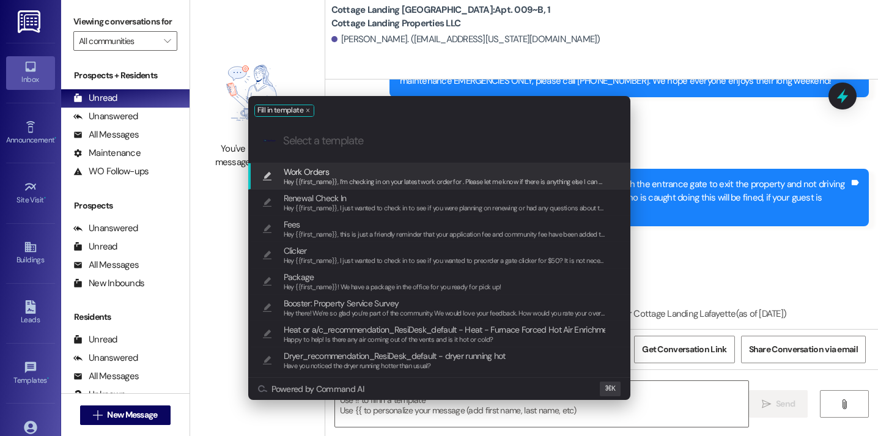
click at [410, 184] on span "Hey {{first_name}}, I’m checking in on your latest work order for . Please let …" at bounding box center [457, 181] width 346 height 9
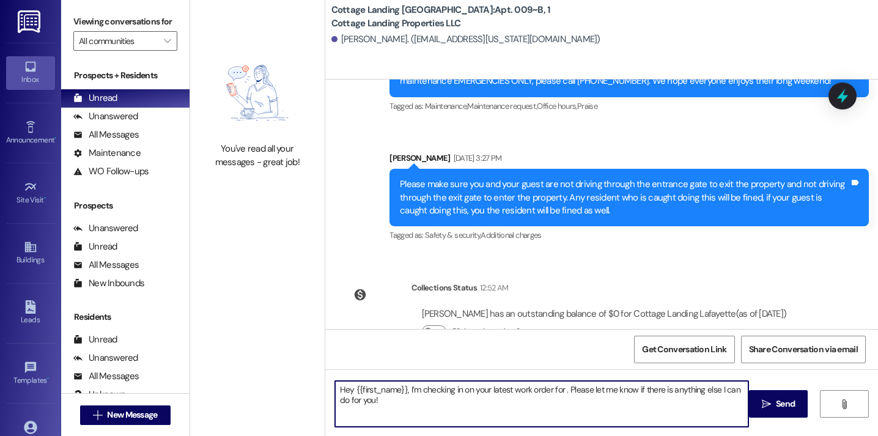
click at [557, 384] on textarea "Hey {{first_name}}, I’m checking in on your latest work order for . Please let …" at bounding box center [541, 404] width 413 height 46
type textarea "Hey {{first_name}}, I’m checking in on your latest work order for the stair rai…"
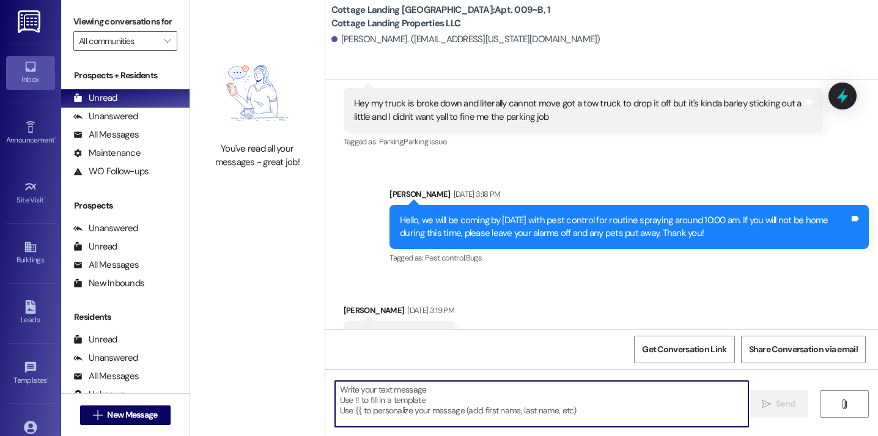
scroll to position [27845, 0]
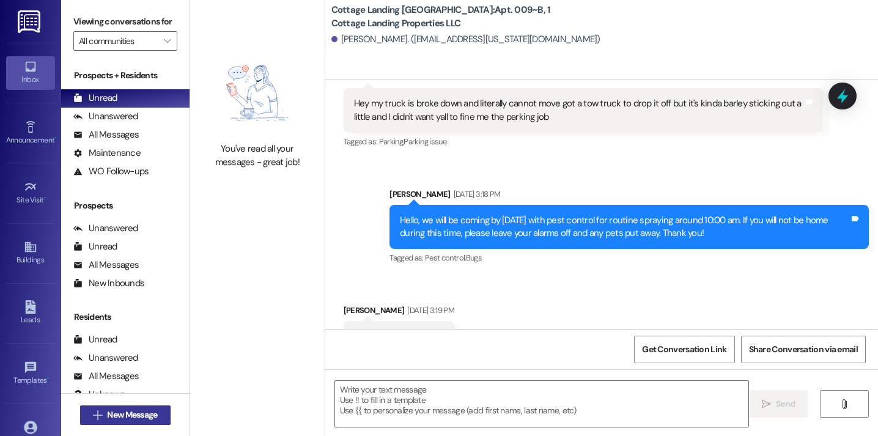
click at [154, 414] on span "New Message" at bounding box center [132, 414] width 50 height 13
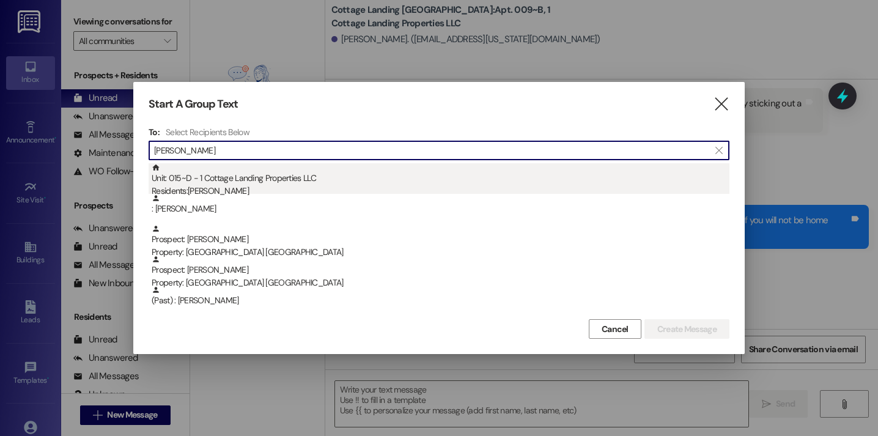
type input "fremin"
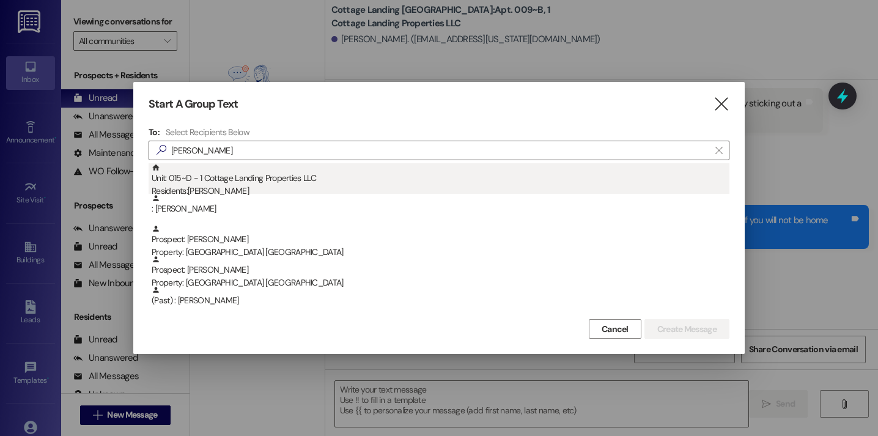
click at [268, 171] on div "Unit: 015~D - 1 Cottage Landing Properties LLC Residents: Lauren Fremin" at bounding box center [441, 180] width 578 height 35
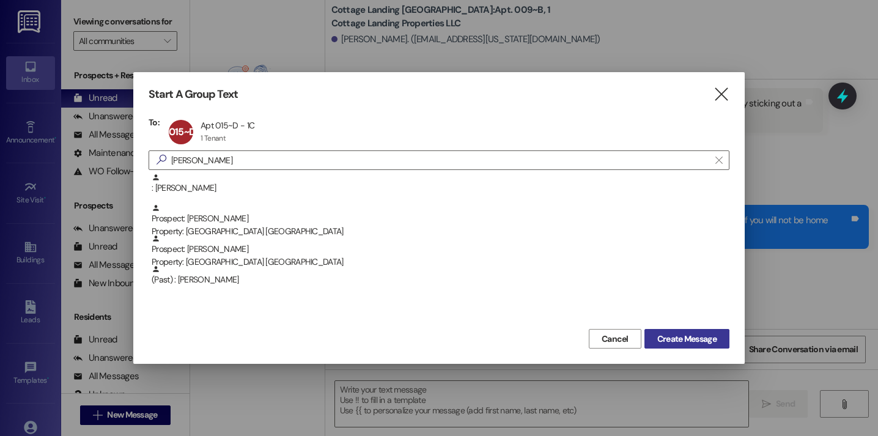
click at [667, 340] on span "Create Message" at bounding box center [686, 339] width 59 height 13
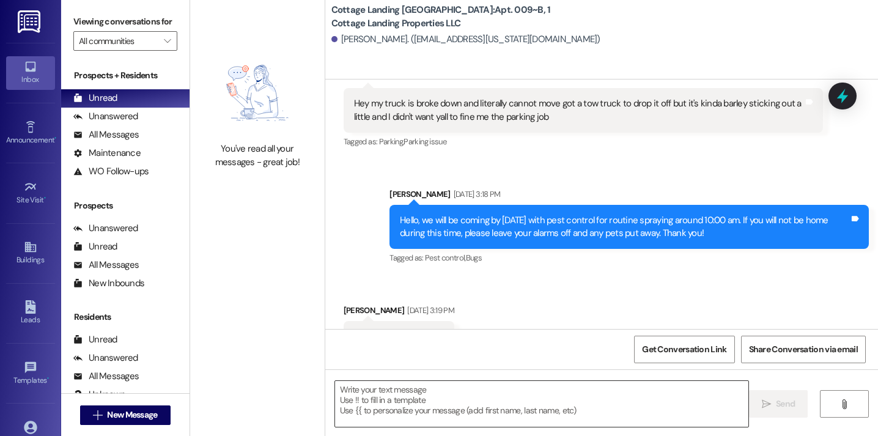
click at [491, 392] on textarea at bounding box center [541, 404] width 413 height 46
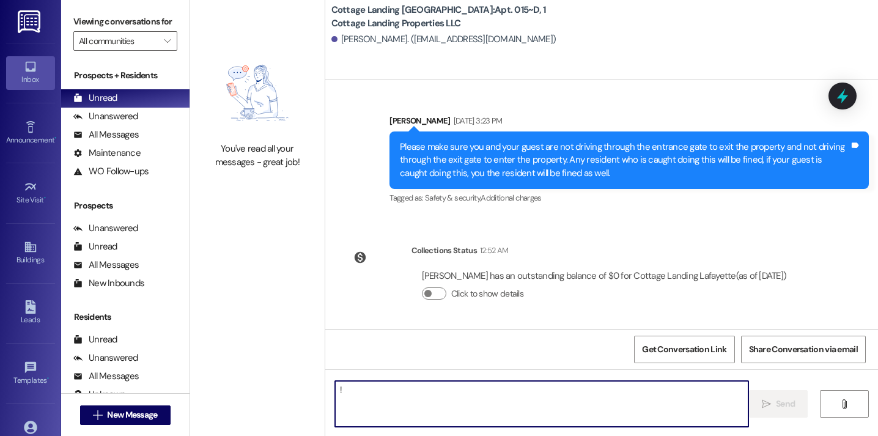
scroll to position [1451, 0]
type textarea "!!"
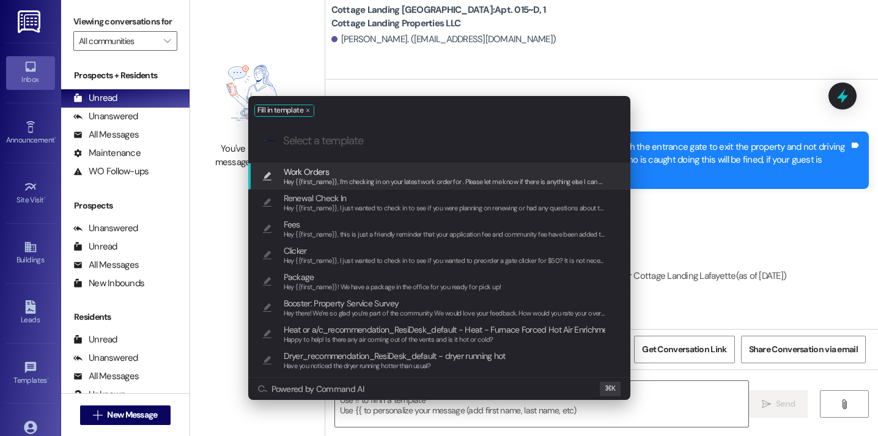
click at [384, 175] on span "Work Orders" at bounding box center [445, 171] width 322 height 13
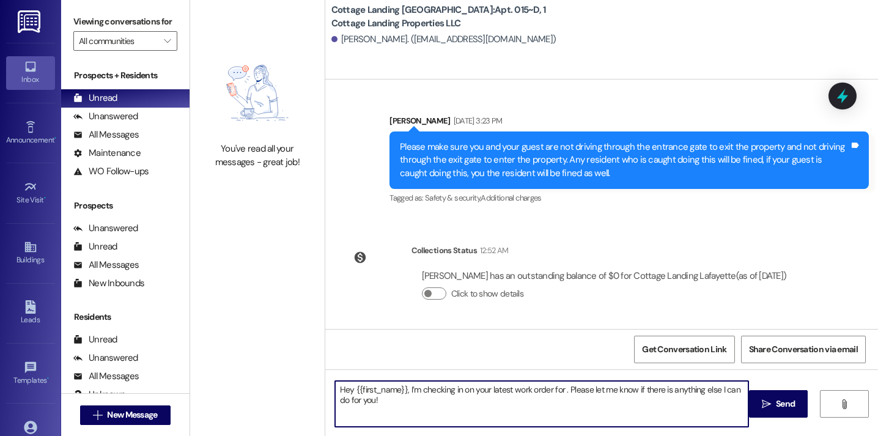
click at [559, 394] on textarea "Hey {{first_name}}, I’m checking in on your latest work order for . Please let …" at bounding box center [541, 404] width 413 height 46
type textarea "Hey {{first_name}}, I’m checking in on your latest work order for your tub drai…"
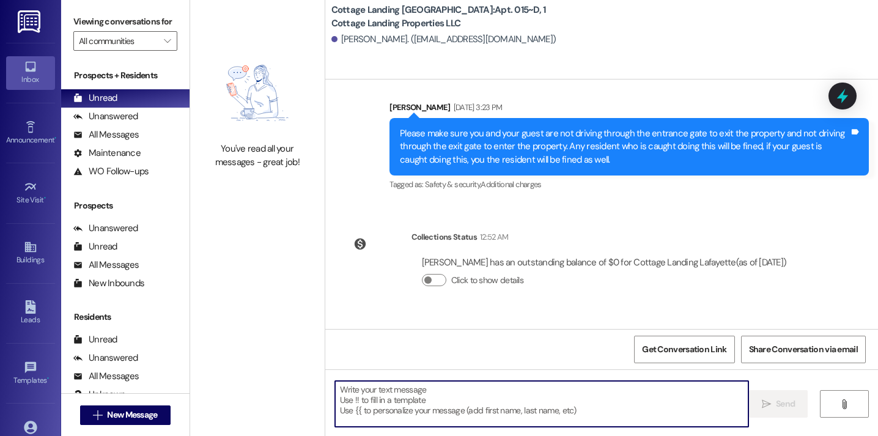
scroll to position [1549, 0]
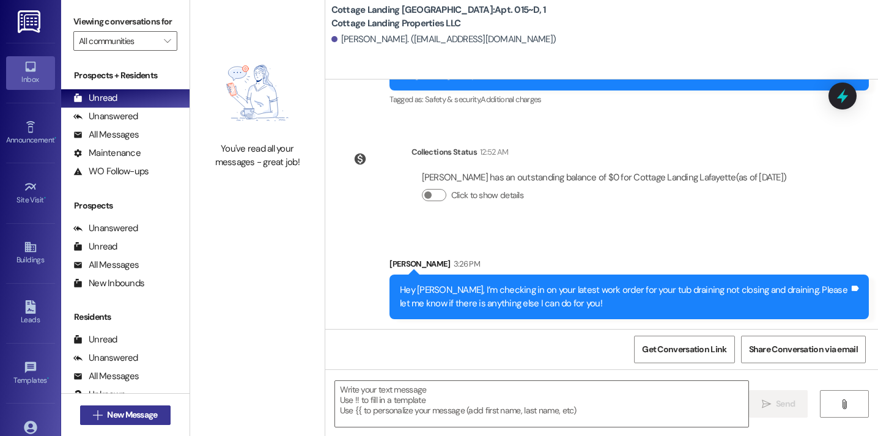
click at [150, 410] on span "New Message" at bounding box center [132, 414] width 50 height 13
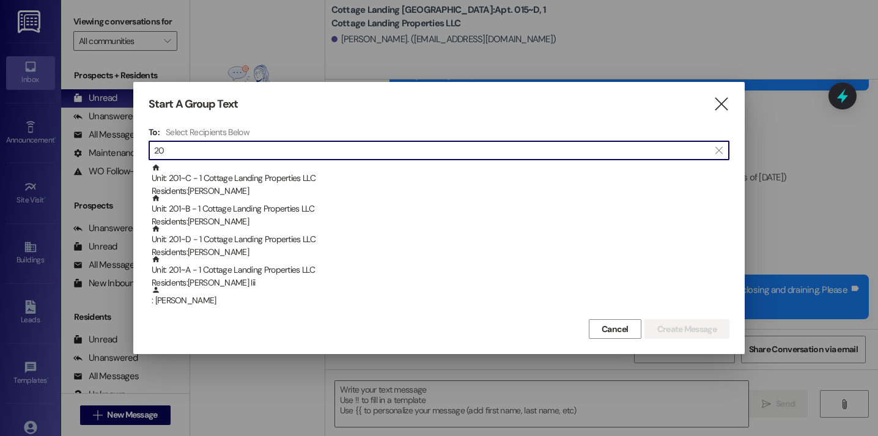
type input "2"
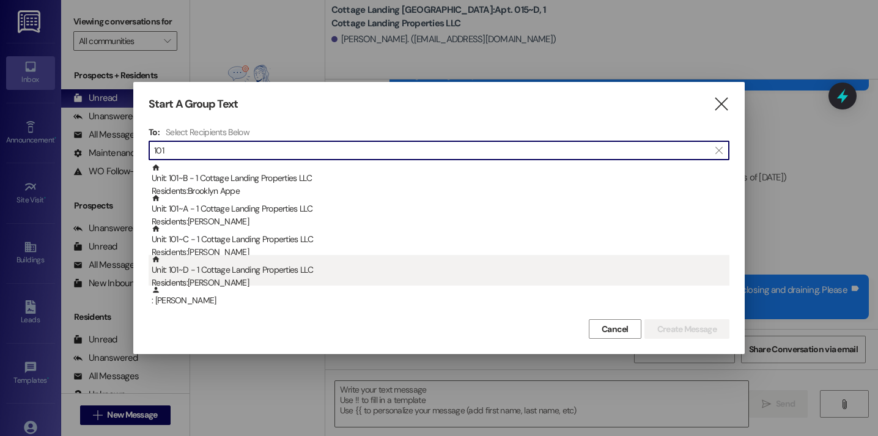
type input "101"
click at [244, 279] on div "Residents: Kynley Morgan" at bounding box center [441, 282] width 578 height 13
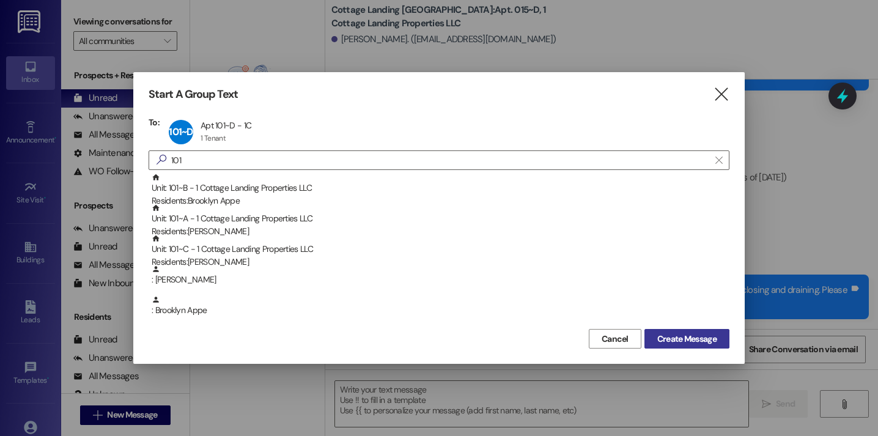
click at [678, 333] on span "Create Message" at bounding box center [686, 339] width 59 height 13
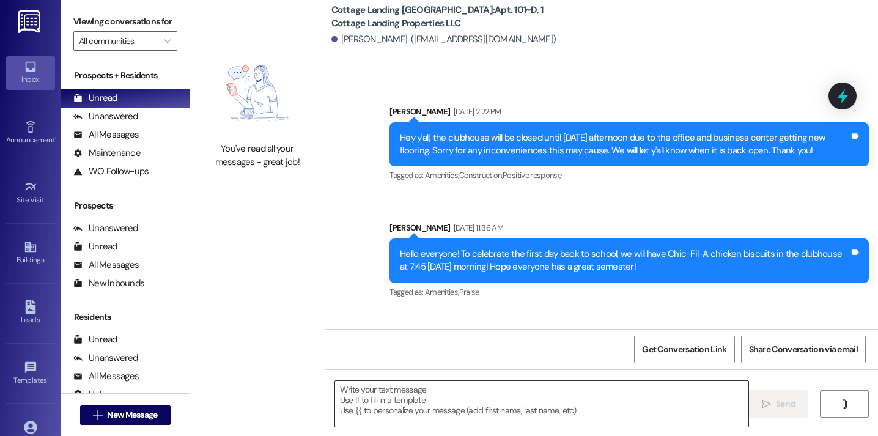
scroll to position [12923, 0]
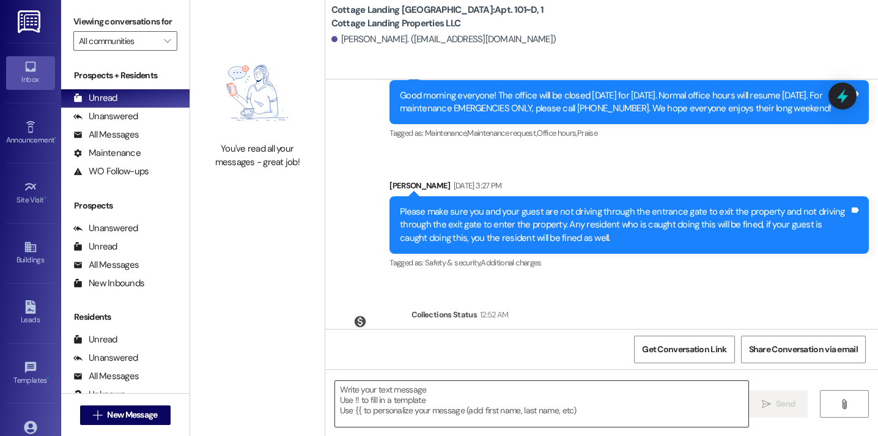
click at [486, 414] on textarea at bounding box center [541, 404] width 413 height 46
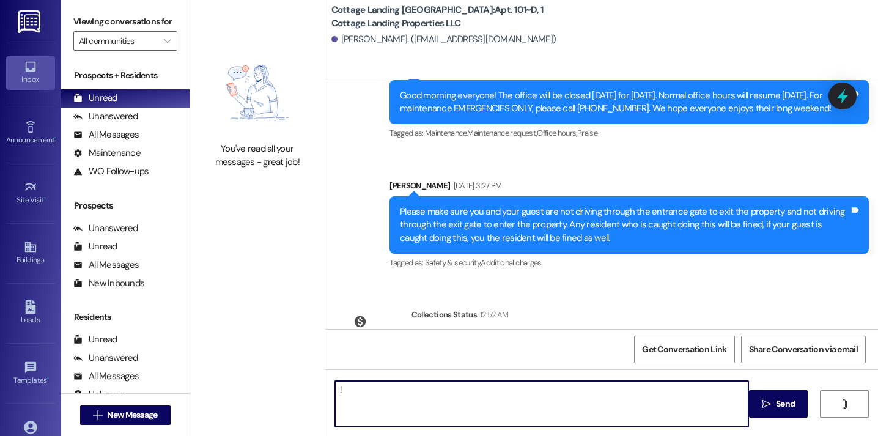
type textarea "!!"
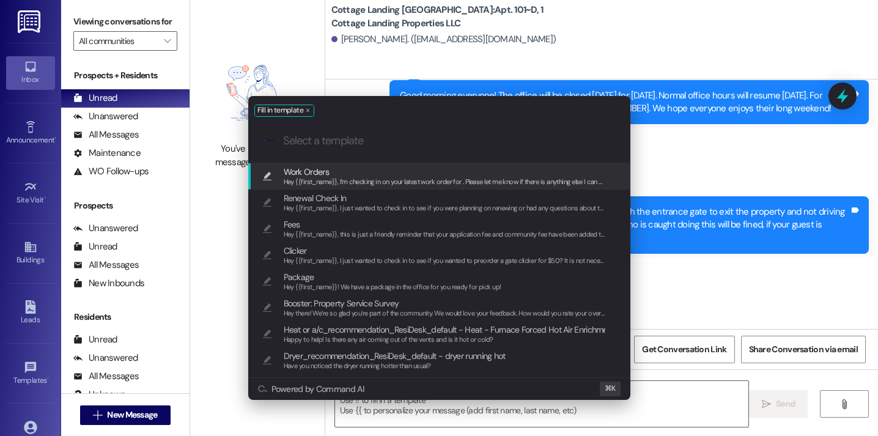
click at [432, 183] on span "Hey {{first_name}}, I’m checking in on your latest work order for . Please let …" at bounding box center [457, 181] width 346 height 9
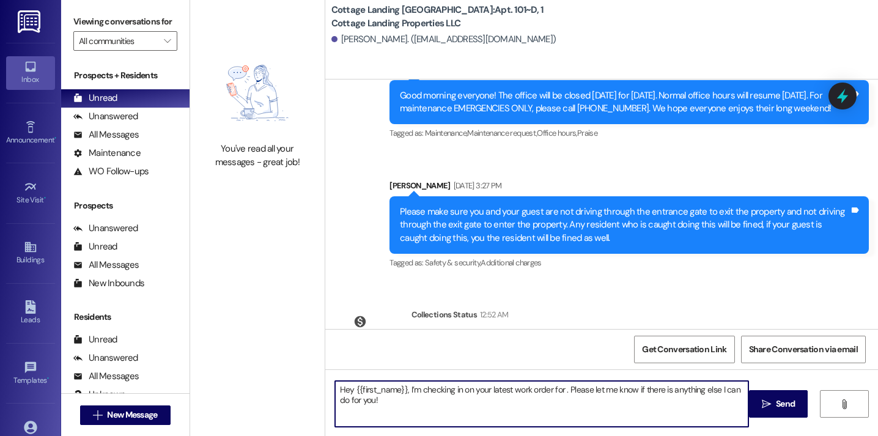
click at [557, 391] on textarea "Hey {{first_name}}, I’m checking in on your latest work order for . Please let …" at bounding box center [541, 404] width 413 height 46
type textarea "Hey {{first_name}}, I’m checking in on your latest work order for the 4 lightbu…"
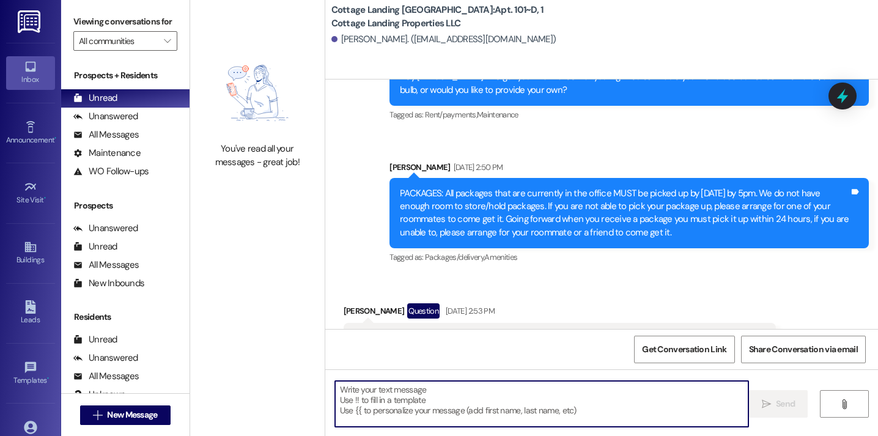
scroll to position [10565, 0]
click at [154, 416] on span "New Message" at bounding box center [132, 414] width 50 height 13
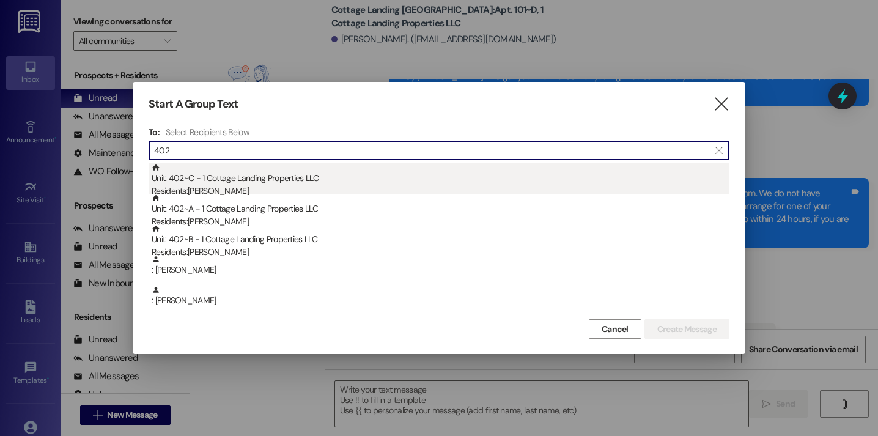
type input "402"
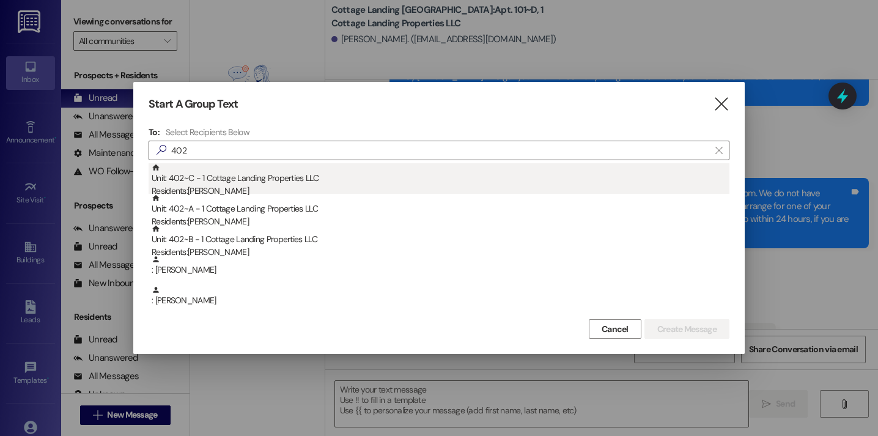
click at [274, 186] on div "Residents: Bailey Wright" at bounding box center [441, 191] width 578 height 13
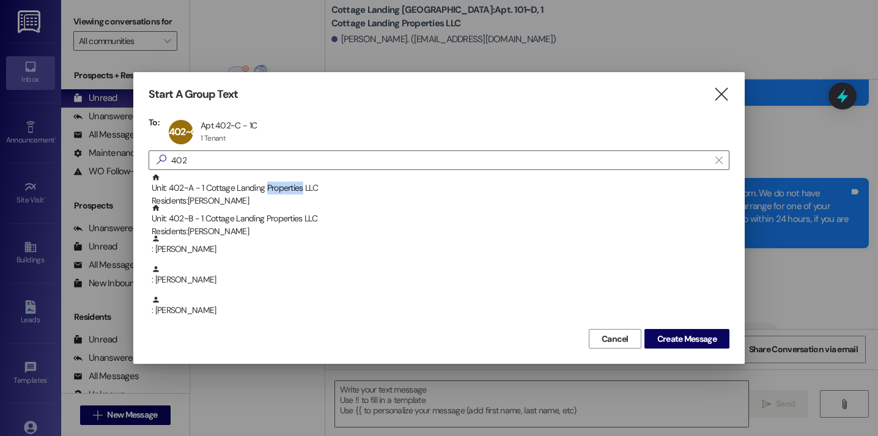
click at [274, 186] on div "Unit: 402~A - 1 Cottage Landing Properties LLC Residents: Allison Levesque" at bounding box center [441, 190] width 578 height 35
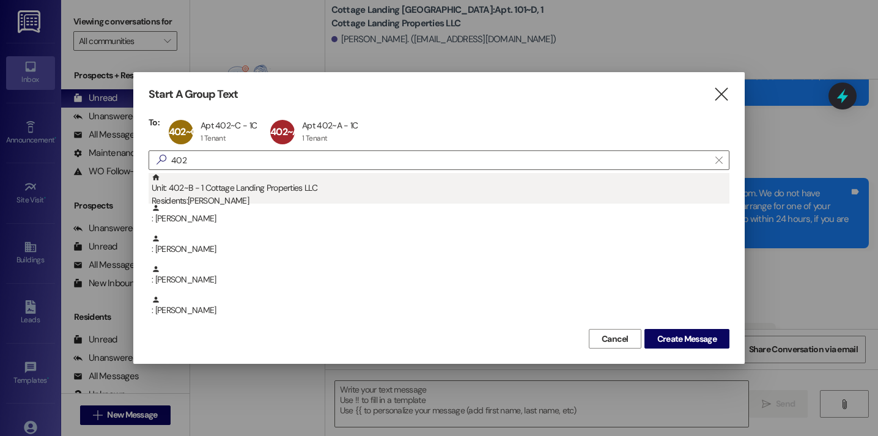
click at [281, 194] on div "Unit: 402~B - 1 Cottage Landing Properties LLC Residents: Kathryn Walters" at bounding box center [441, 190] width 578 height 35
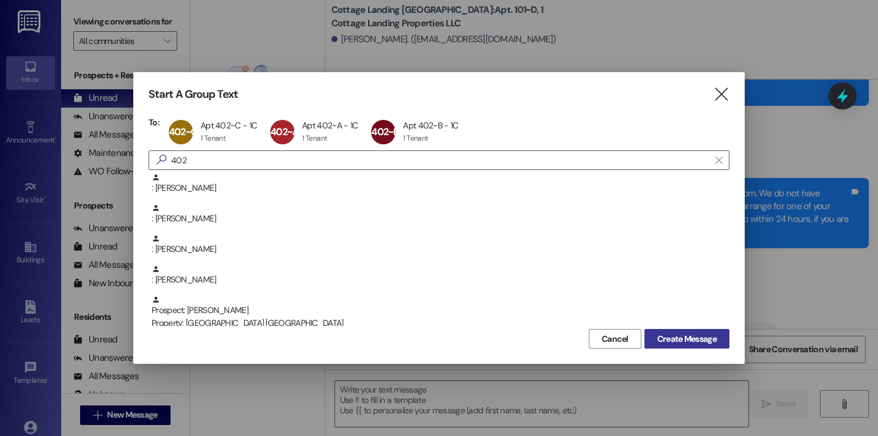
click at [664, 343] on span "Create Message" at bounding box center [686, 339] width 59 height 13
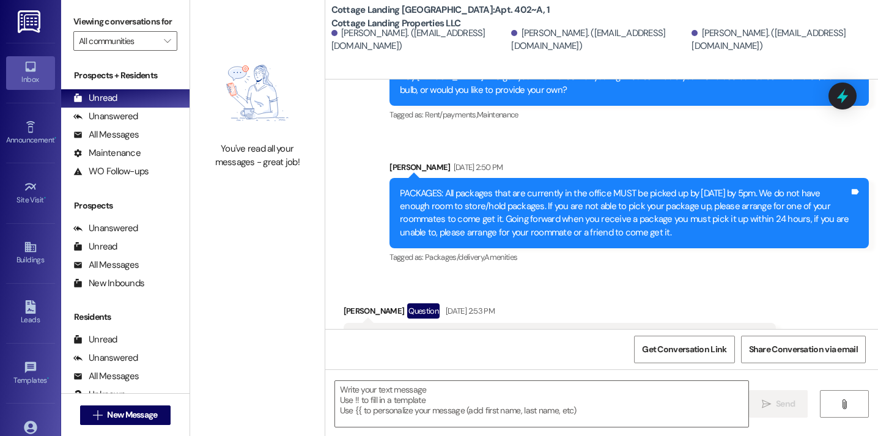
scroll to position [0, 0]
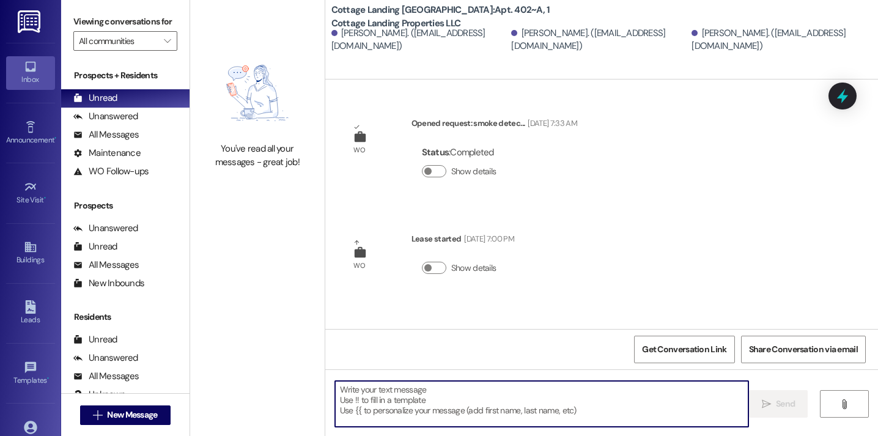
click at [439, 395] on textarea at bounding box center [541, 404] width 413 height 46
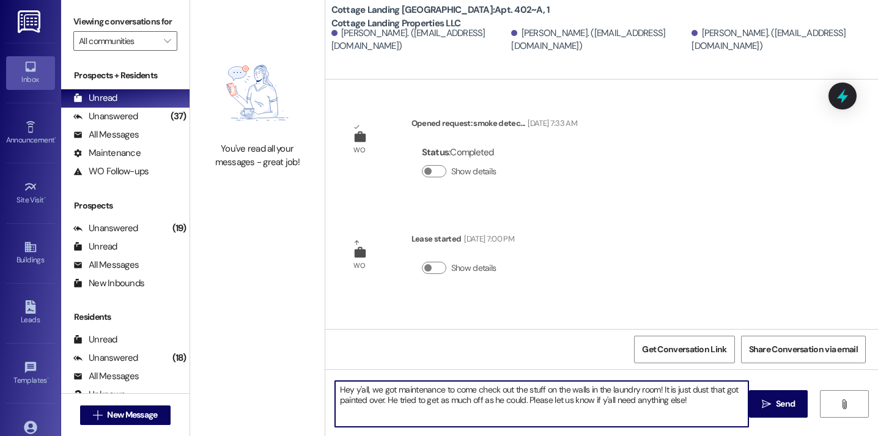
click at [655, 392] on textarea "Hey y'all, we got maintenance to come check out the stuff on the walls in the l…" at bounding box center [541, 404] width 413 height 46
type textarea "Hey y'all, we got maintenance to come check out the stuff on the walls in the l…"
click at [694, 399] on textarea "Hey y'all, we got maintenance to come check out the stuff on the walls in the l…" at bounding box center [541, 404] width 413 height 46
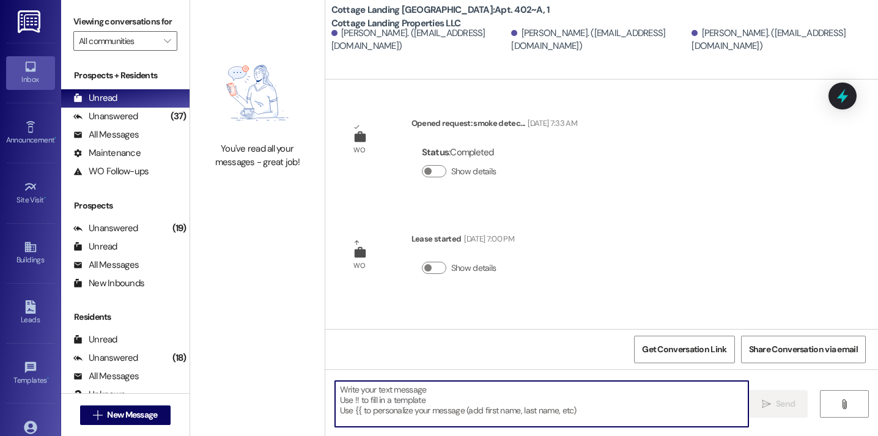
scroll to position [84, 0]
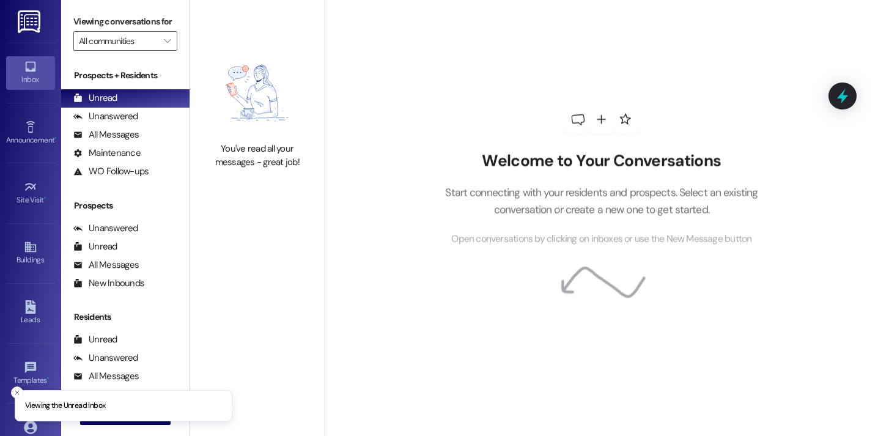
click at [169, 1] on div "Viewing conversations for All communities " at bounding box center [125, 31] width 128 height 63
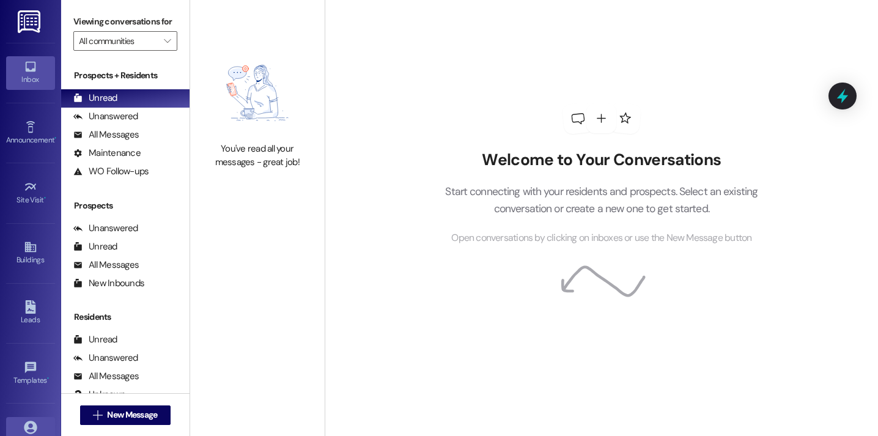
click at [36, 428] on link "Account" at bounding box center [30, 433] width 49 height 33
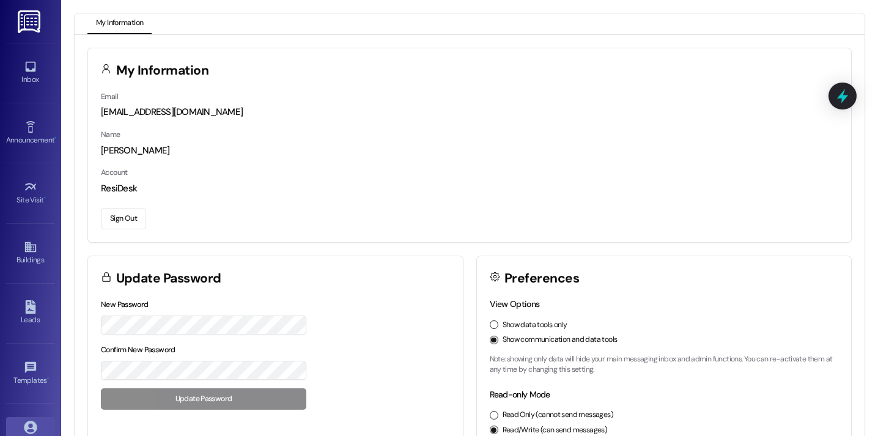
click at [126, 215] on button "Sign Out" at bounding box center [123, 218] width 45 height 21
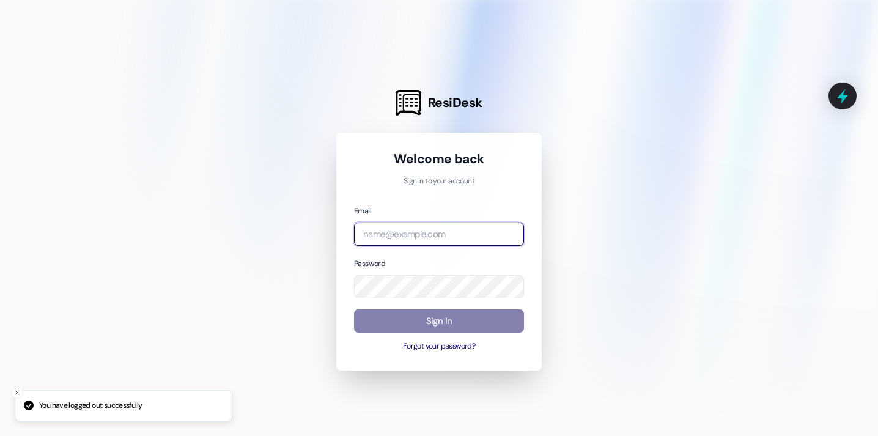
type input "[EMAIL_ADDRESS][DOMAIN_NAME]"
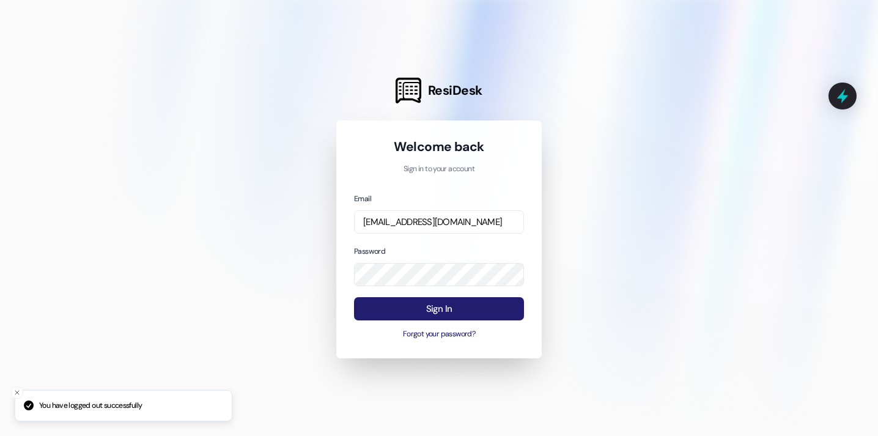
click at [428, 318] on button "Sign In" at bounding box center [439, 309] width 170 height 24
